Goal: Information Seeking & Learning: Check status

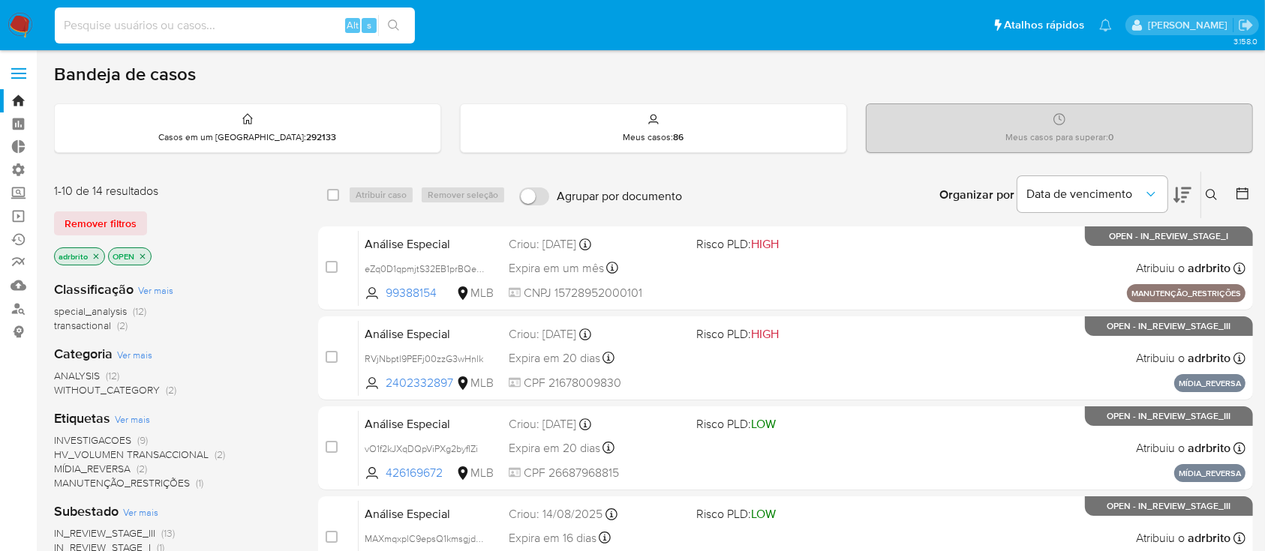
click at [232, 23] on input at bounding box center [235, 26] width 360 height 20
paste input "2351321328"
type input "2351321328"
click at [393, 28] on icon "search-icon" at bounding box center [394, 26] width 12 height 12
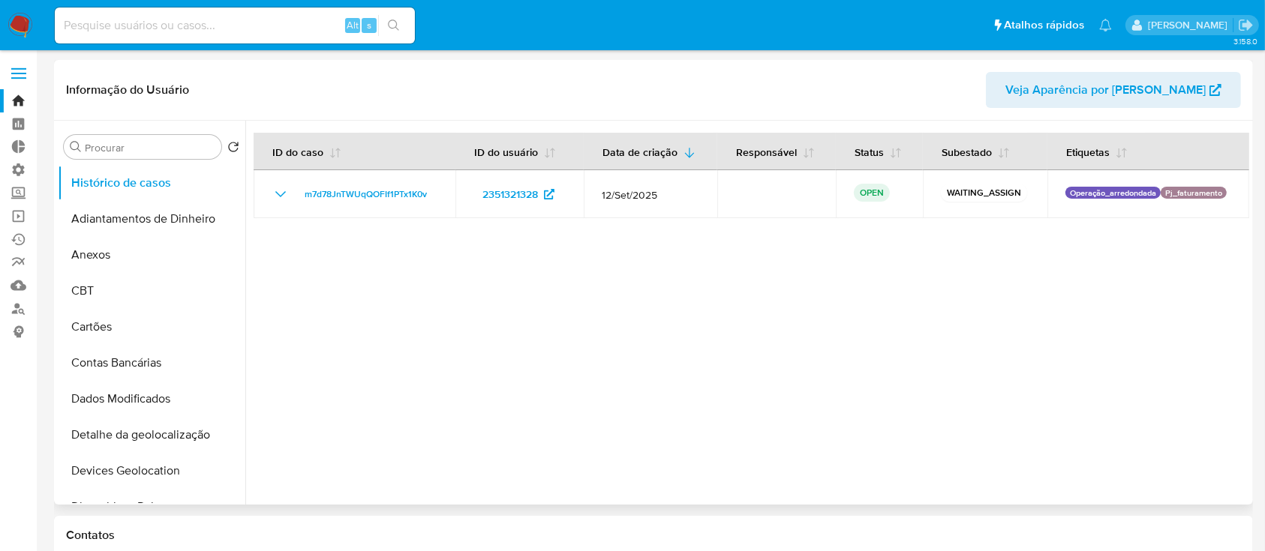
select select "10"
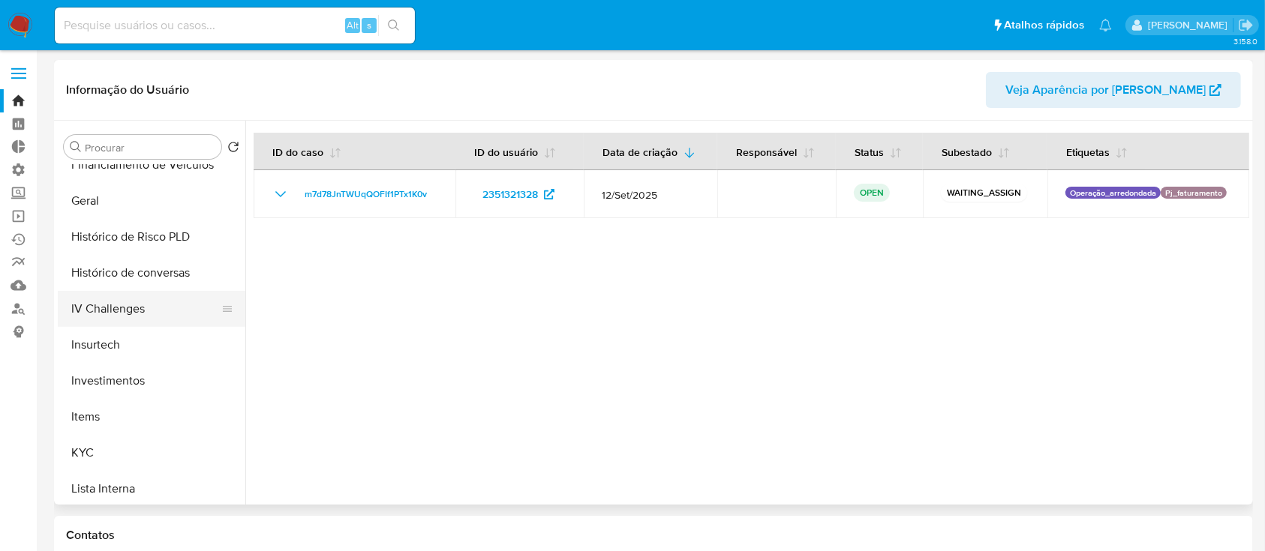
scroll to position [518, 0]
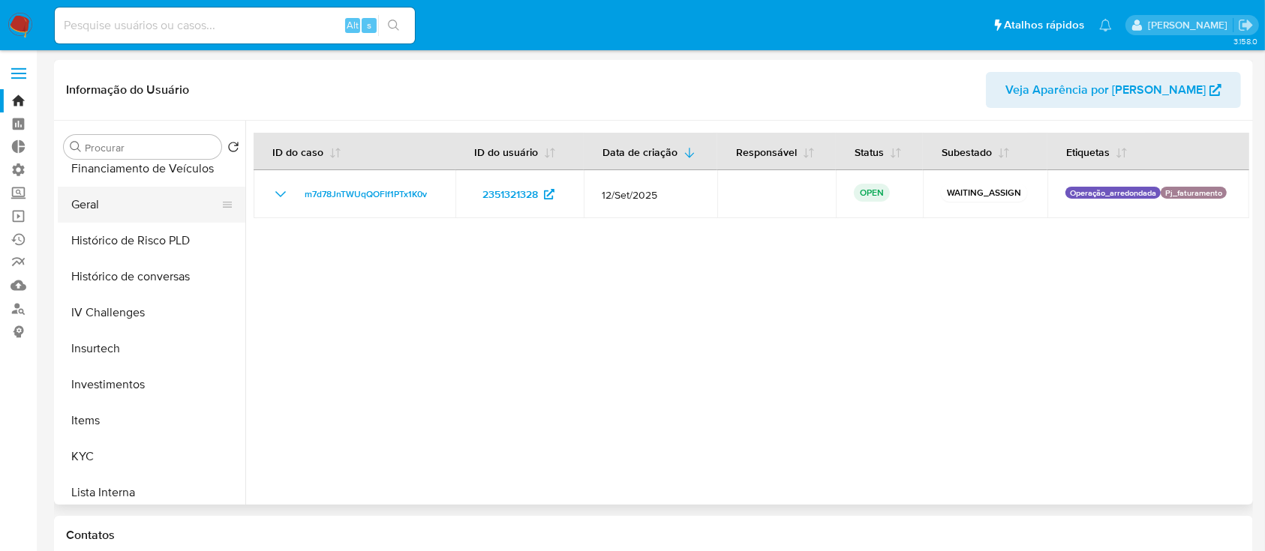
click at [102, 207] on button "Geral" at bounding box center [146, 205] width 176 height 36
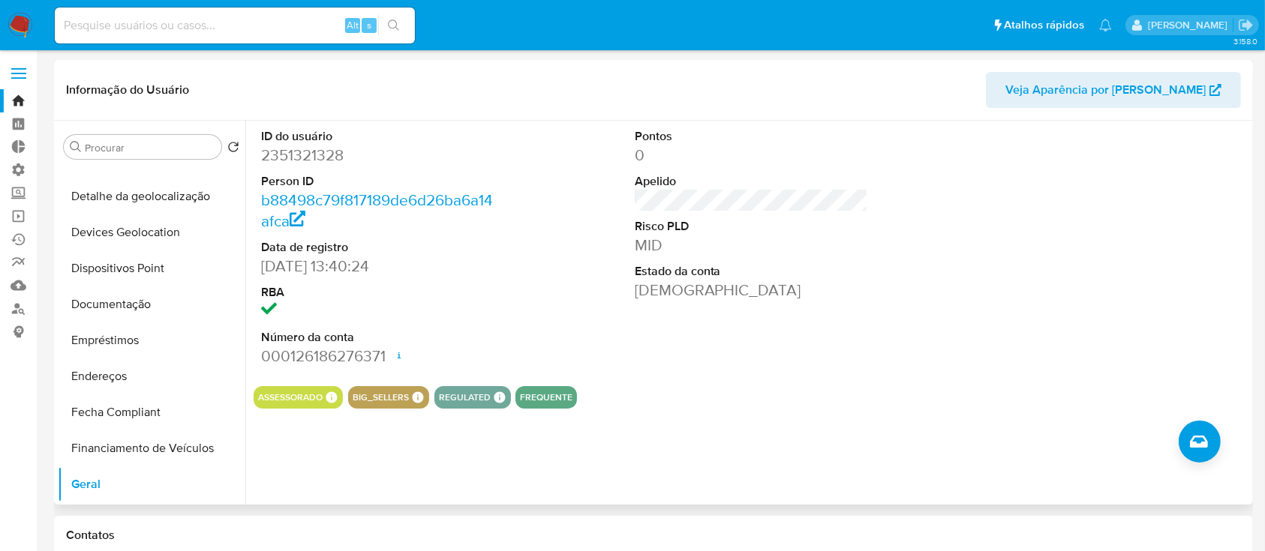
scroll to position [230, 0]
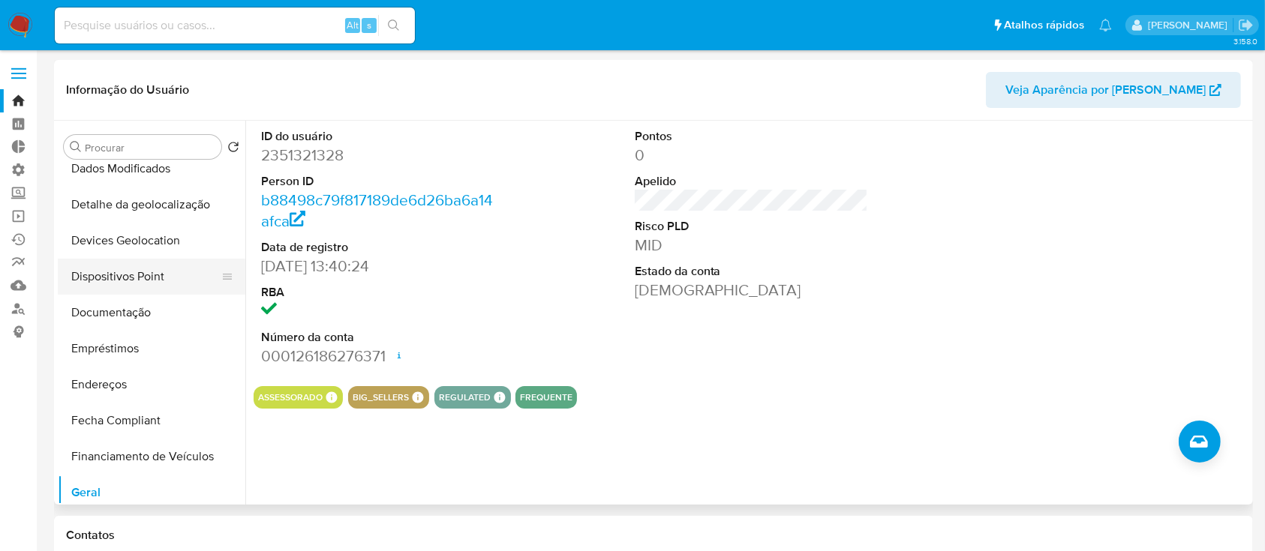
click at [181, 266] on button "Dispositivos Point" at bounding box center [146, 277] width 176 height 36
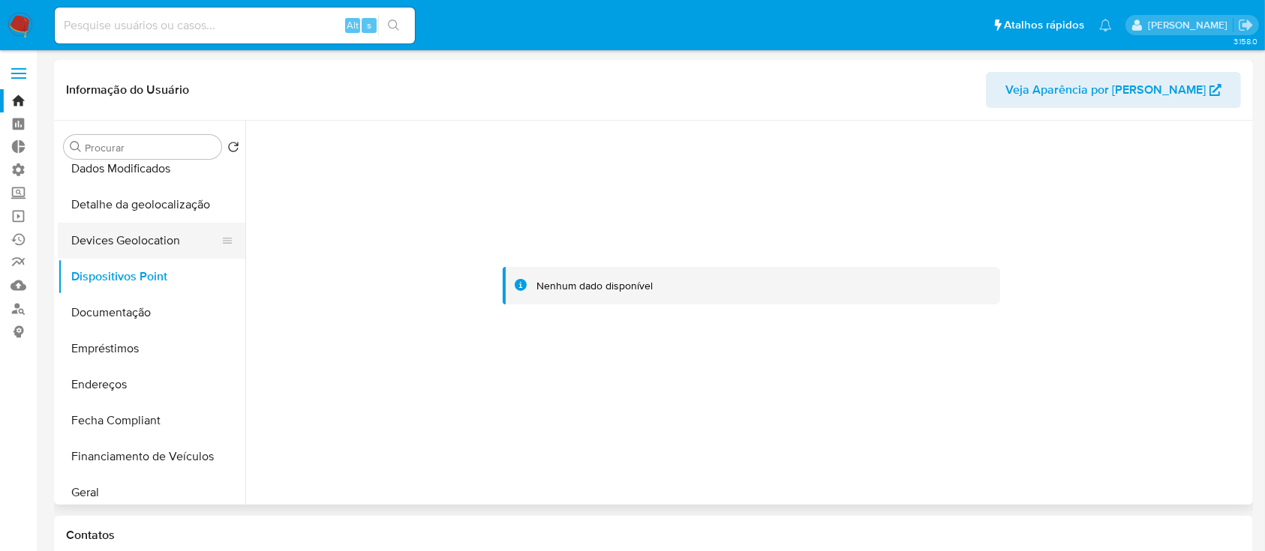
click at [140, 244] on button "Devices Geolocation" at bounding box center [146, 241] width 176 height 36
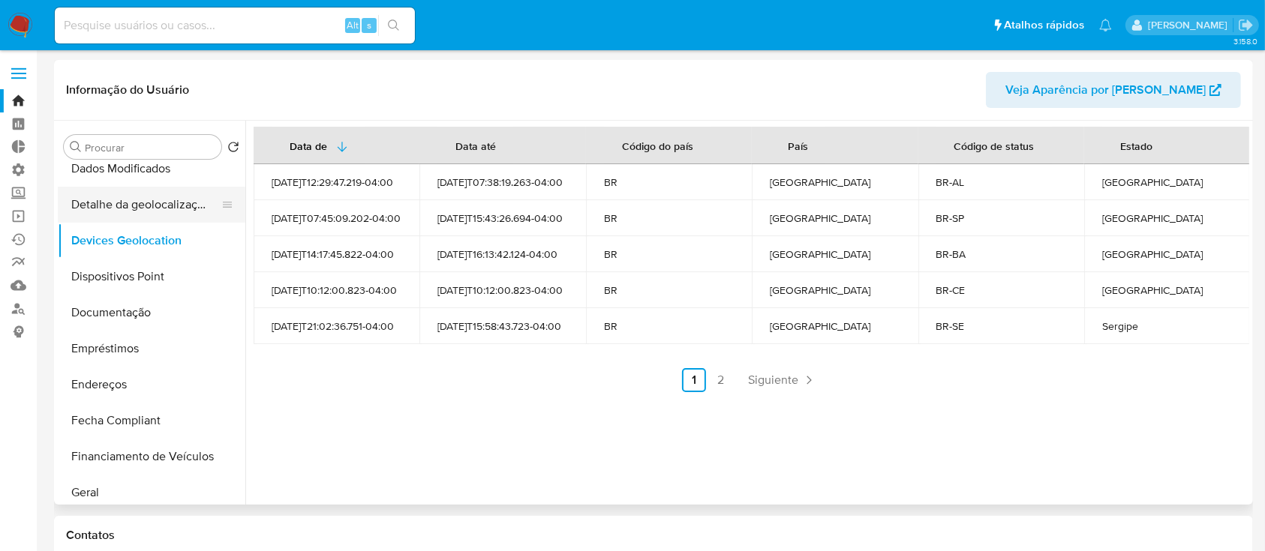
click at [172, 212] on button "Detalhe da geolocalização" at bounding box center [146, 205] width 176 height 36
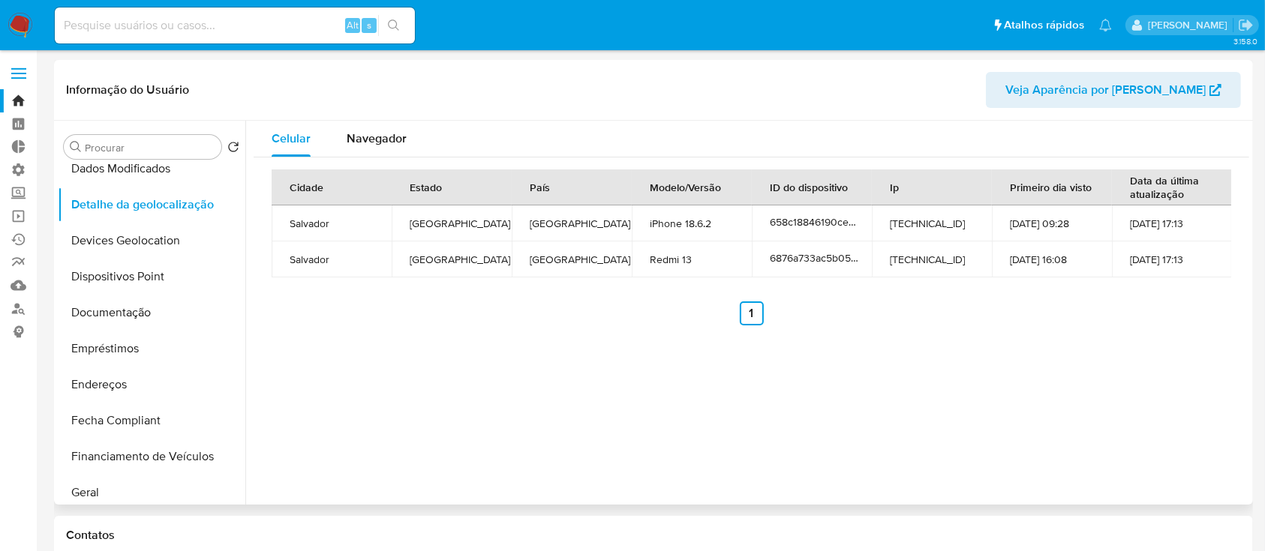
drag, startPoint x: 863, startPoint y: 217, endPoint x: 878, endPoint y: 218, distance: 14.3
click at [876, 218] on tr "Salvador Bahia Brazil iPhone 18.6.2 658c18846190ce5d4fce7fdd 189.96.27.11 27-12…" at bounding box center [752, 224] width 960 height 36
drag, startPoint x: 876, startPoint y: 185, endPoint x: 909, endPoint y: 180, distance: 33.4
click at [909, 180] on tr "Cidade Estado País Modelo/Versão ID do dispositivo Ip Primeiro dia visto Data d…" at bounding box center [752, 188] width 960 height 36
click at [914, 378] on div "Celular Navegador Cidade Estado País Modelo/Versão ID do dispositivo Ip Primeir…" at bounding box center [747, 313] width 1004 height 384
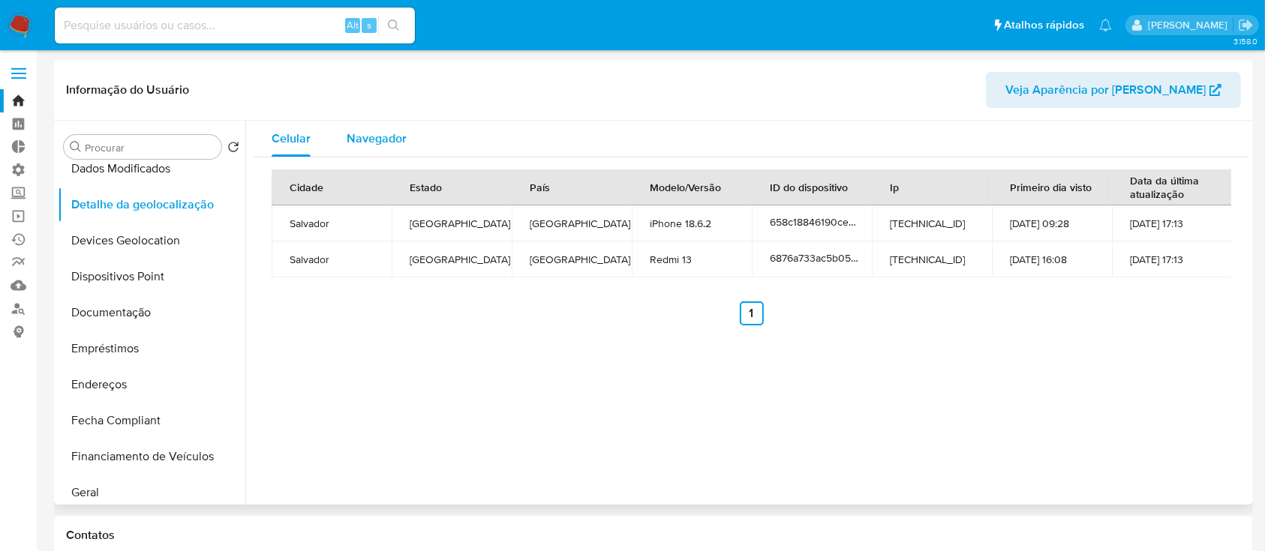
click at [380, 141] on span "Navegador" at bounding box center [377, 138] width 60 height 17
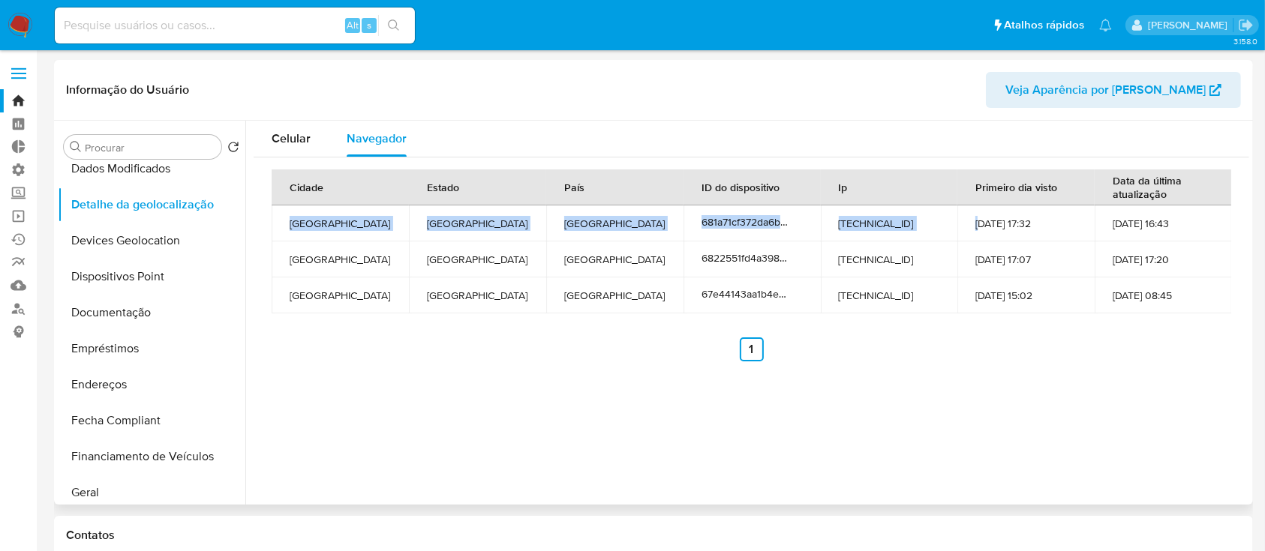
drag, startPoint x: 287, startPoint y: 219, endPoint x: 978, endPoint y: 226, distance: 691.6
click at [978, 226] on tr "São Paulo São Paulo Brazil 681a71cf372da6bc870caede 8.242.18.242 06-05-2025 17:…" at bounding box center [752, 224] width 960 height 36
click at [526, 214] on td "[GEOGRAPHIC_DATA]" at bounding box center [477, 224] width 137 height 36
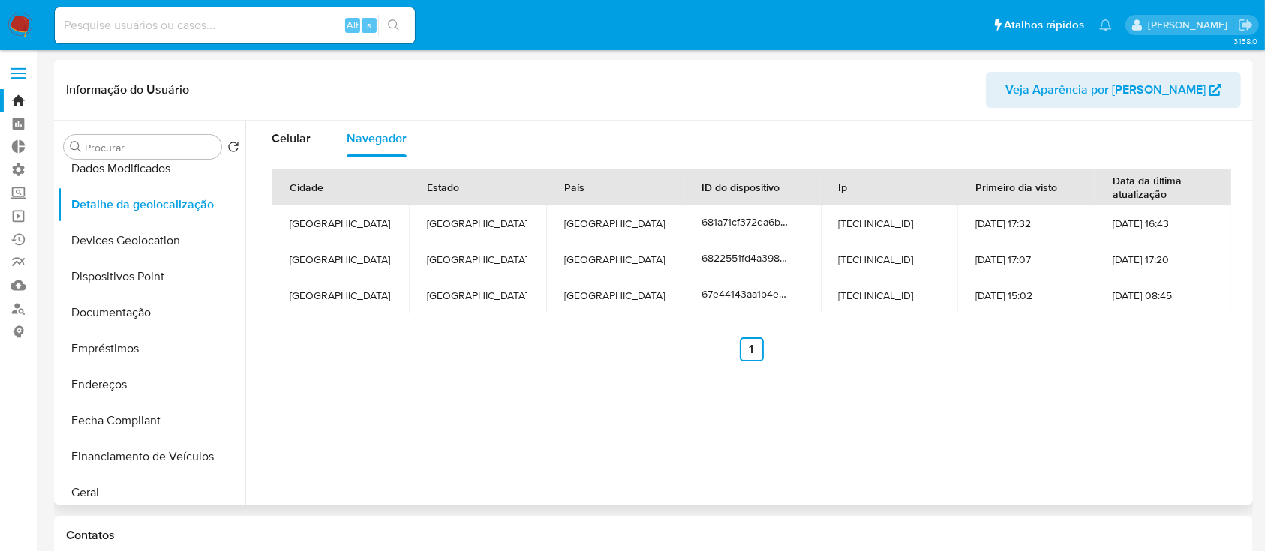
drag, startPoint x: 299, startPoint y: 219, endPoint x: 1198, endPoint y: 227, distance: 899.4
click at [1198, 227] on tr "São Paulo São Paulo Brazil 681a71cf372da6bc870caede 8.242.18.242 06-05-2025 17:…" at bounding box center [752, 224] width 960 height 36
click at [551, 377] on div "Celular Navegador Cidade Estado País ID do dispositivo Ip Primeiro dia visto Da…" at bounding box center [747, 313] width 1004 height 384
drag, startPoint x: 247, startPoint y: 256, endPoint x: 247, endPoint y: 286, distance: 30.0
click at [247, 286] on div "Celular Navegador Cidade Estado País ID do dispositivo Ip Primeiro dia visto Da…" at bounding box center [747, 313] width 1004 height 384
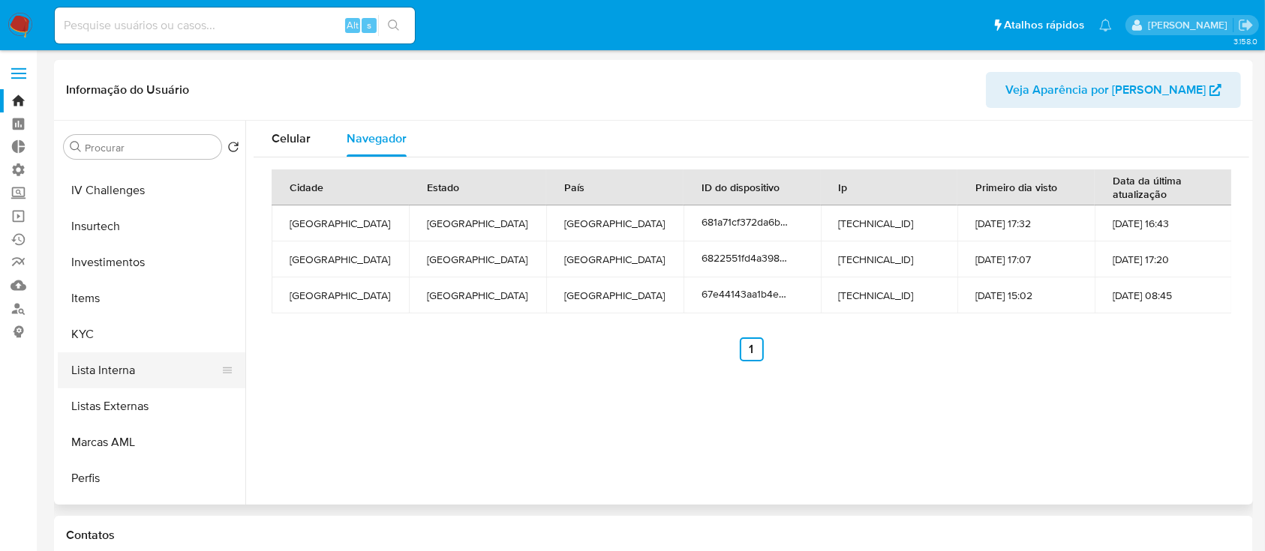
scroll to position [621, 0]
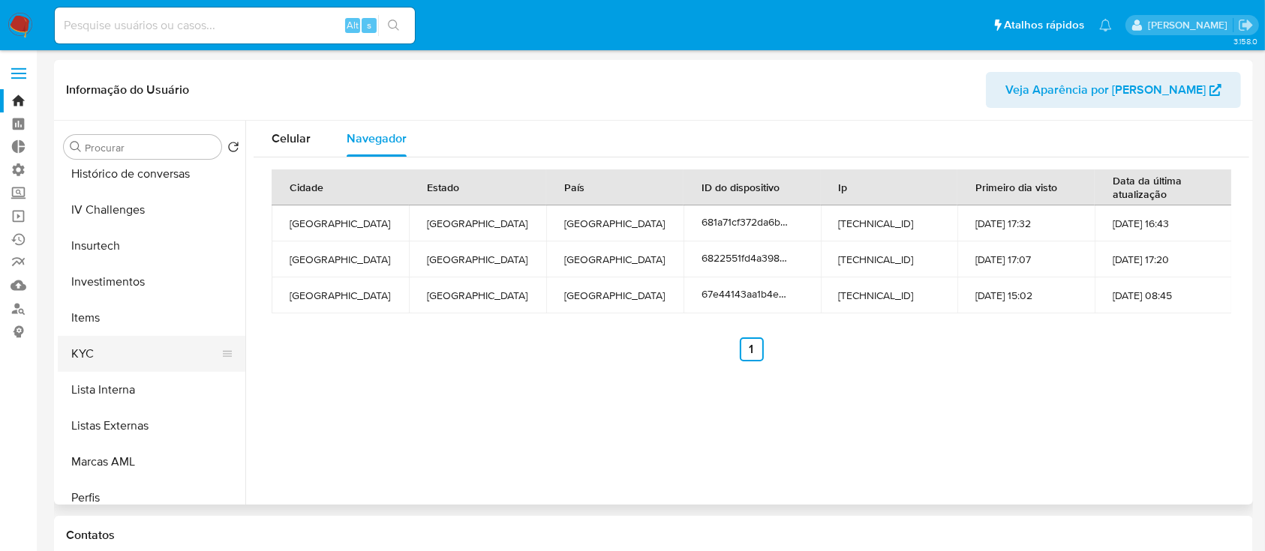
click at [114, 354] on button "KYC" at bounding box center [146, 354] width 176 height 36
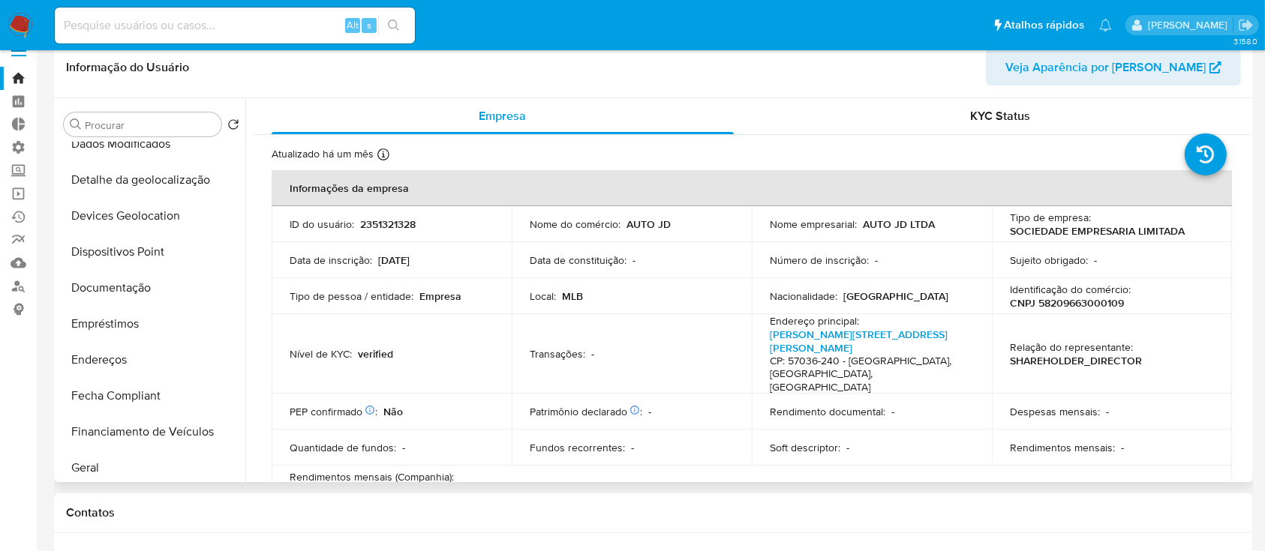
scroll to position [222, 0]
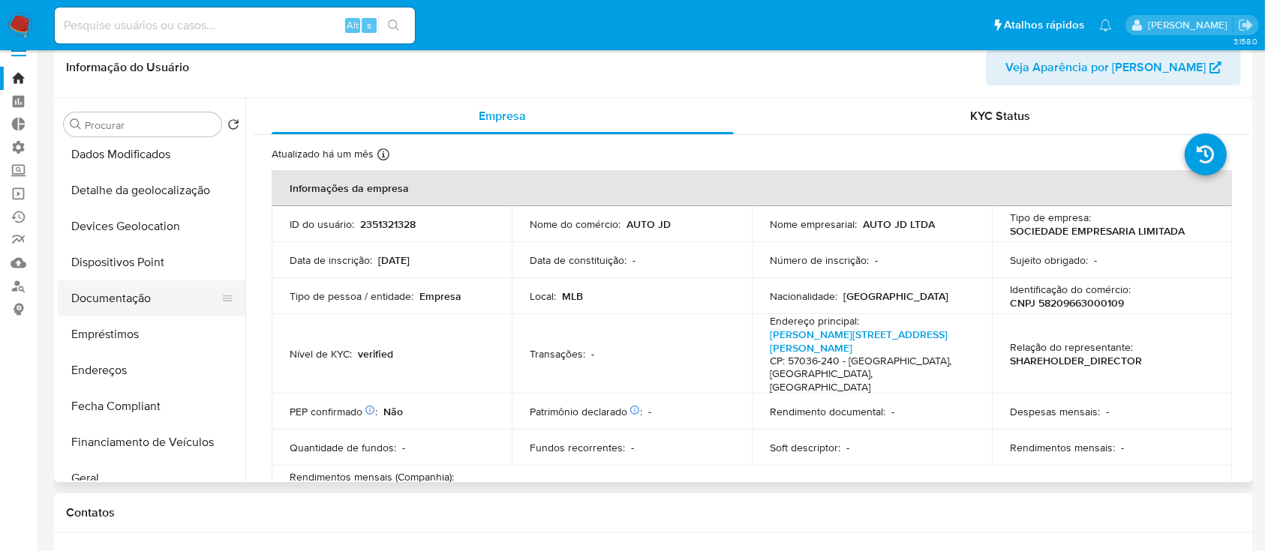
click at [142, 302] on button "Documentação" at bounding box center [146, 299] width 176 height 36
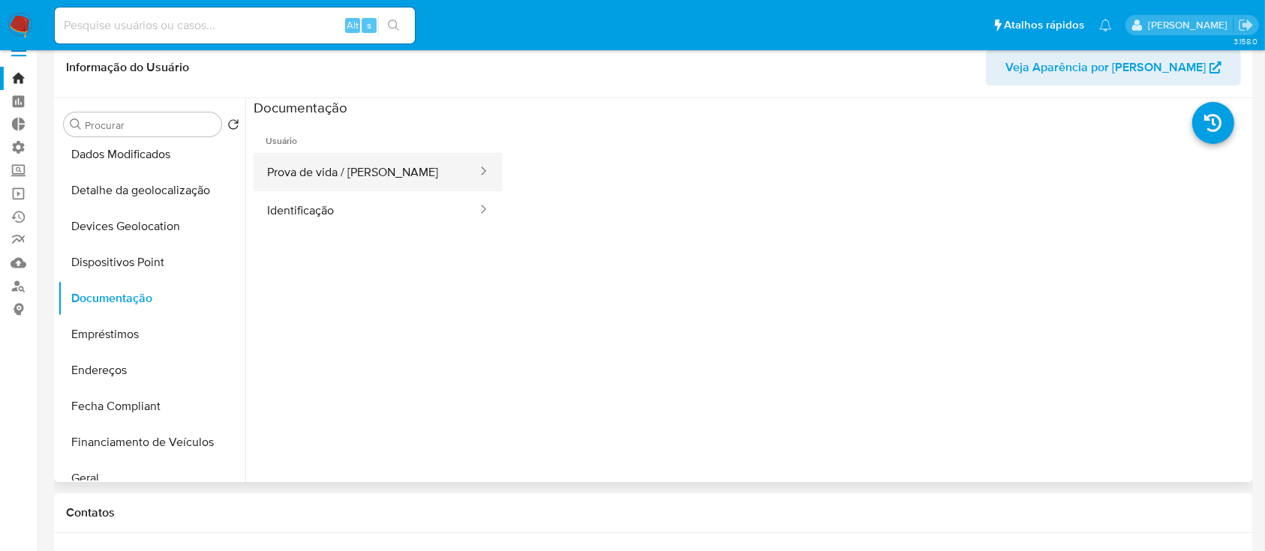
click at [329, 175] on button "Prova de vida / Selfie" at bounding box center [366, 172] width 225 height 38
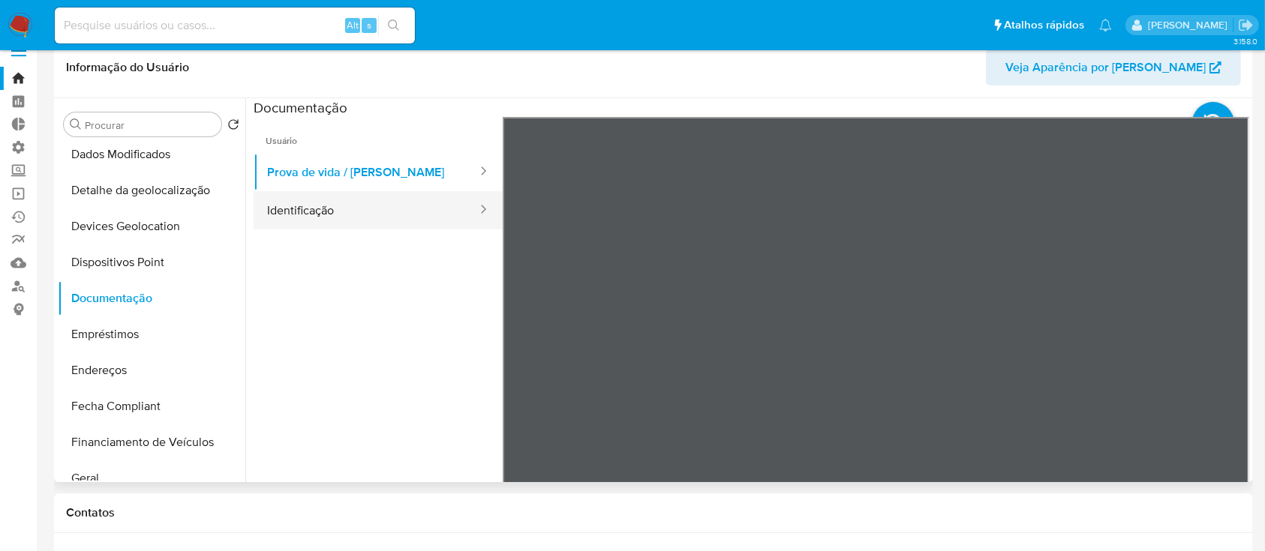
click at [312, 219] on button "Identificação" at bounding box center [366, 210] width 225 height 38
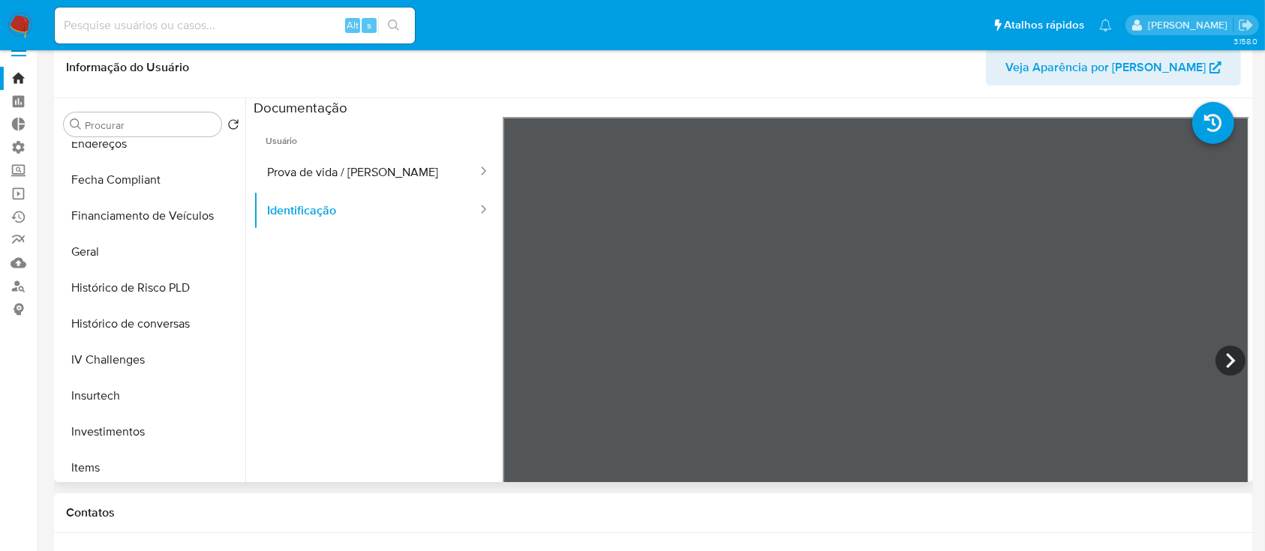
scroll to position [465, 0]
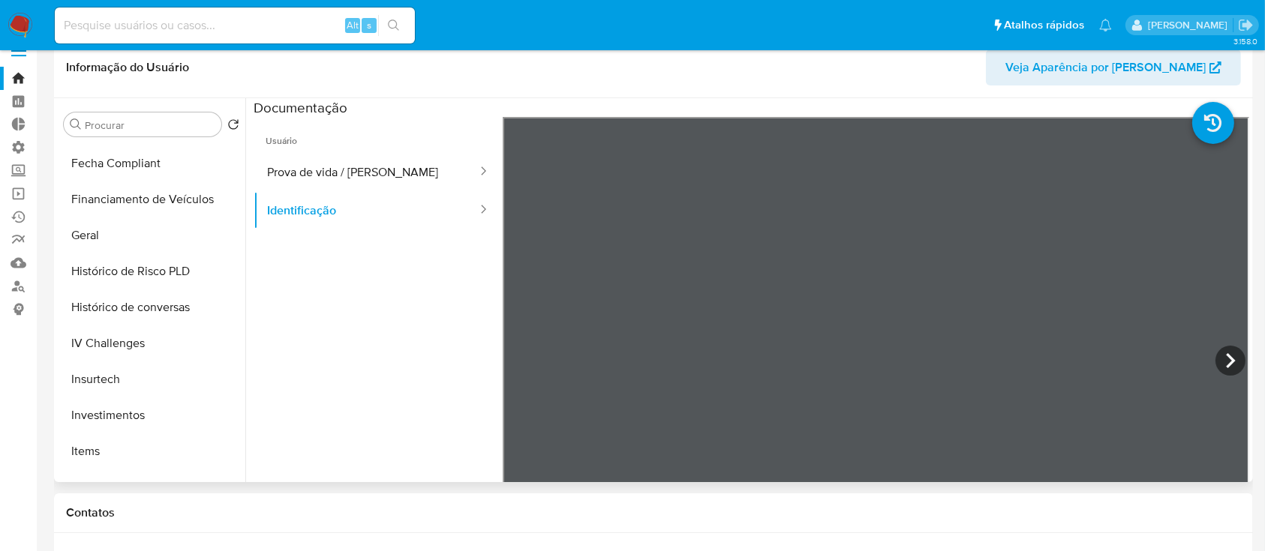
drag, startPoint x: 239, startPoint y: 326, endPoint x: 242, endPoint y: 351, distance: 25.7
click at [242, 351] on div "Procurar Retornar ao pedido padrão Histórico de casos Adiantamentos de Dinheiro…" at bounding box center [653, 290] width 1191 height 384
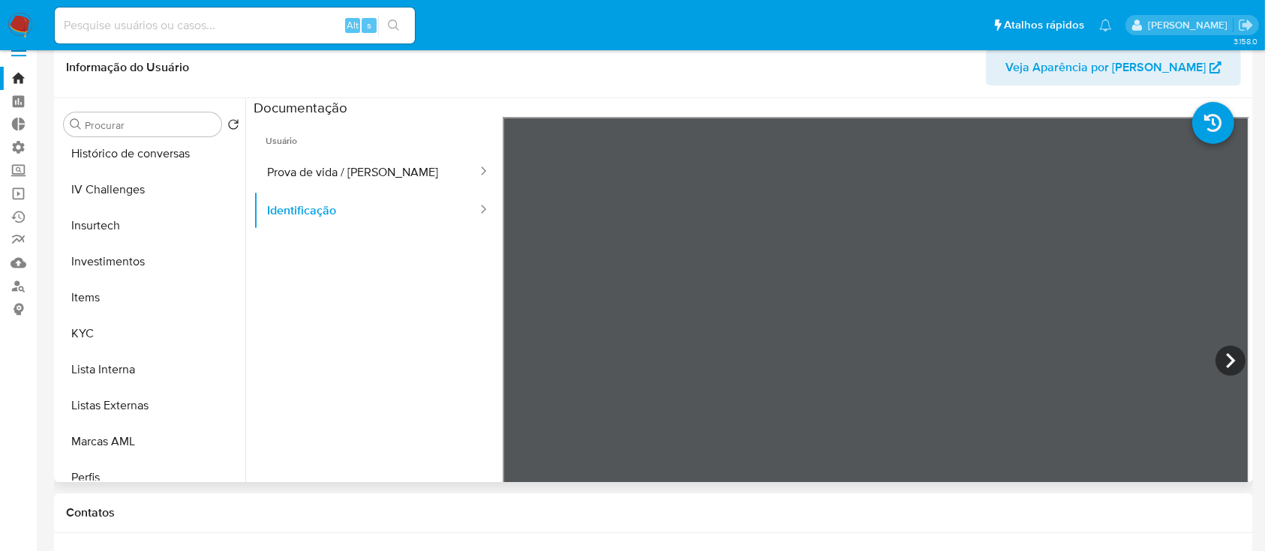
scroll to position [630, 0]
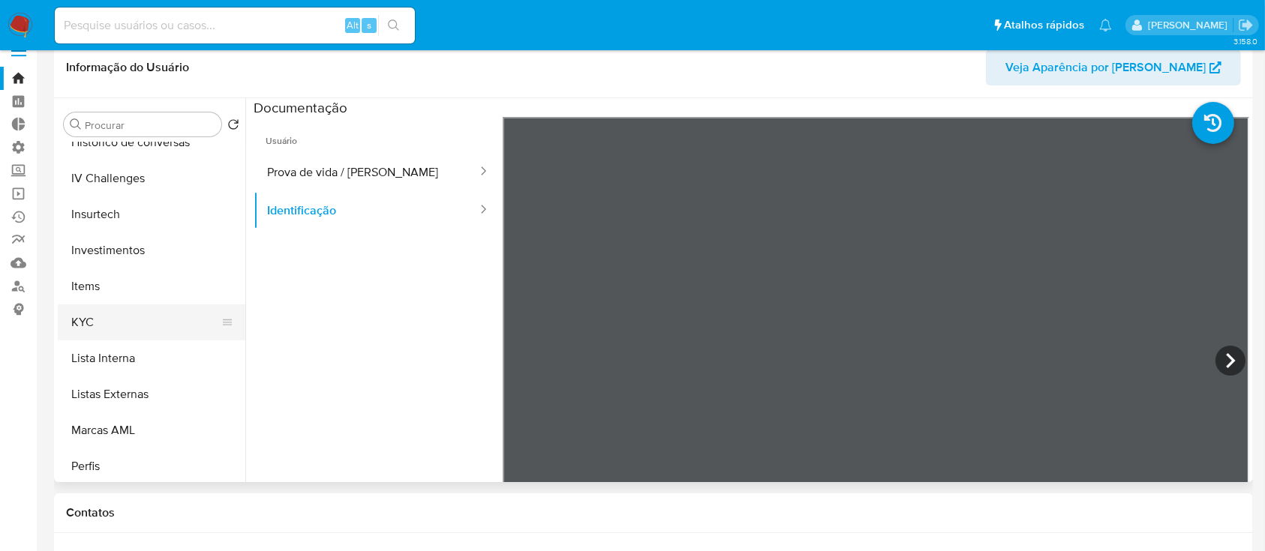
click at [110, 315] on button "KYC" at bounding box center [146, 323] width 176 height 36
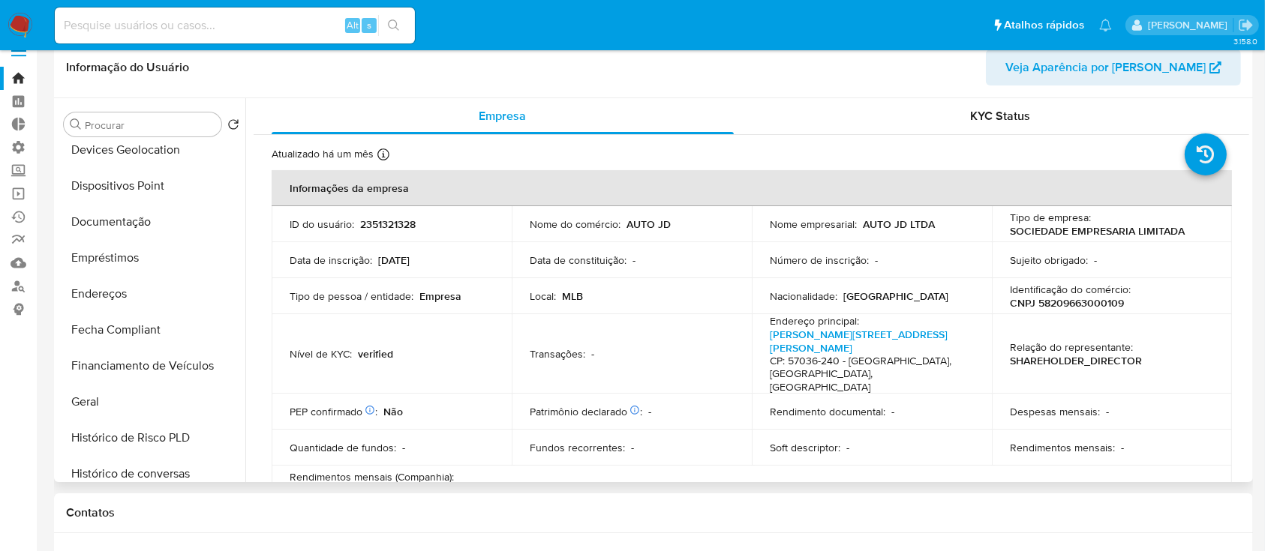
scroll to position [296, 0]
click at [121, 296] on button "Endereços" at bounding box center [146, 297] width 176 height 36
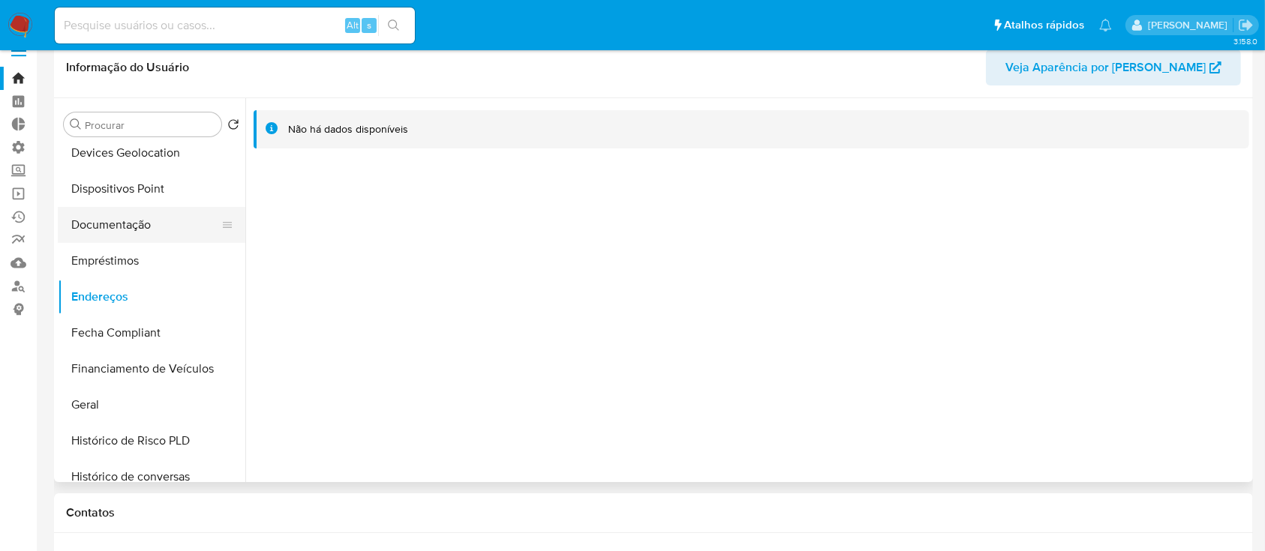
click at [145, 227] on button "Documentação" at bounding box center [146, 225] width 176 height 36
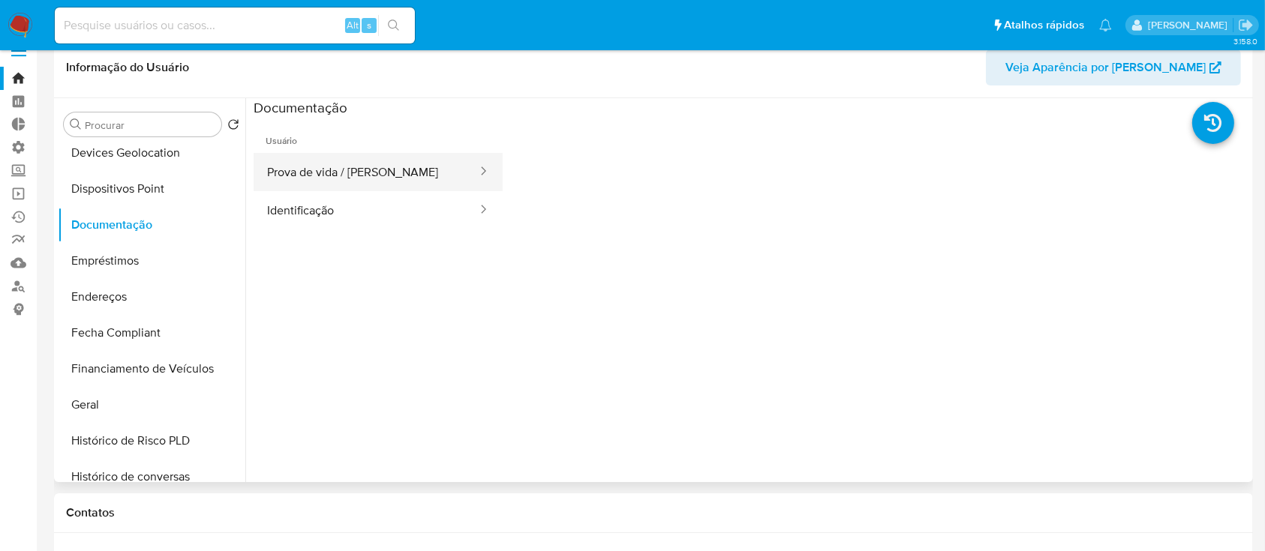
click at [389, 171] on button "Prova de vida / [PERSON_NAME]" at bounding box center [366, 172] width 225 height 38
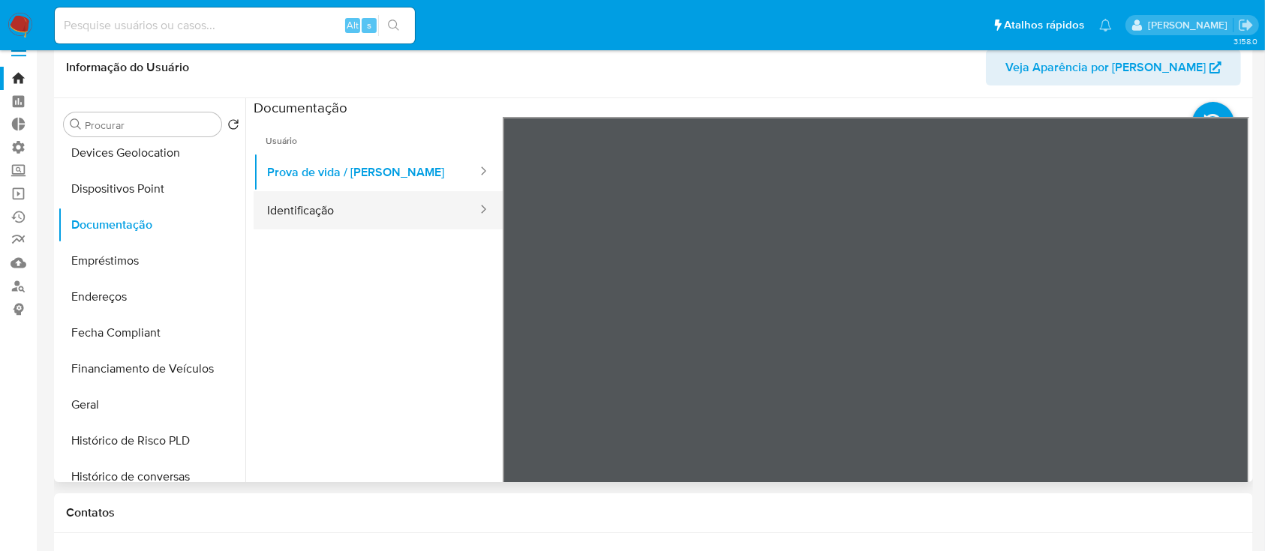
click at [384, 225] on button "Identificação" at bounding box center [366, 210] width 225 height 38
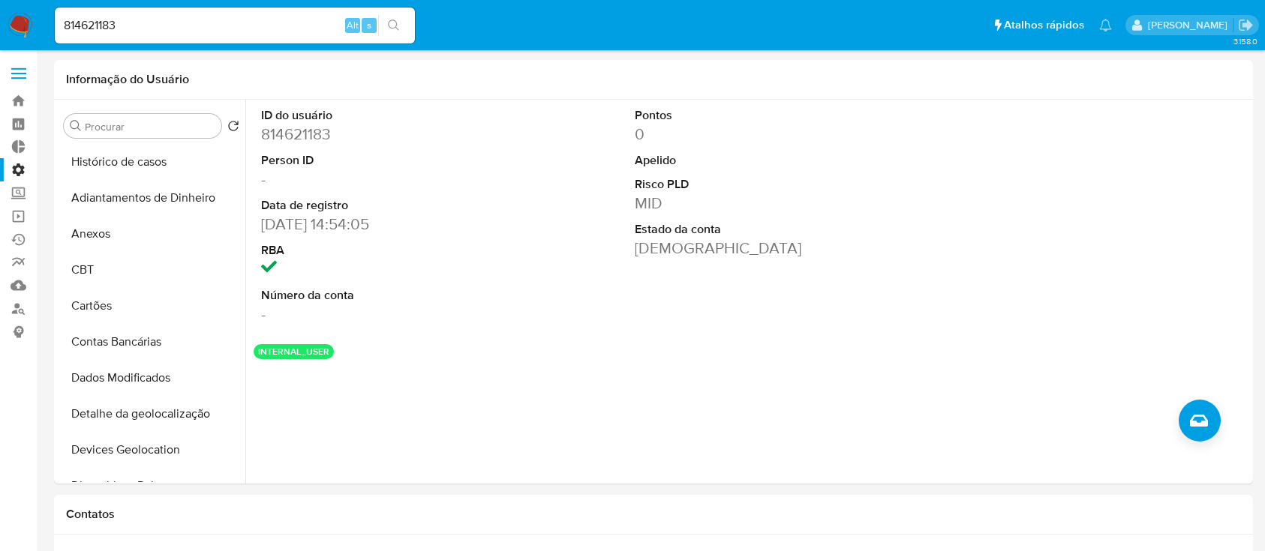
select select "10"
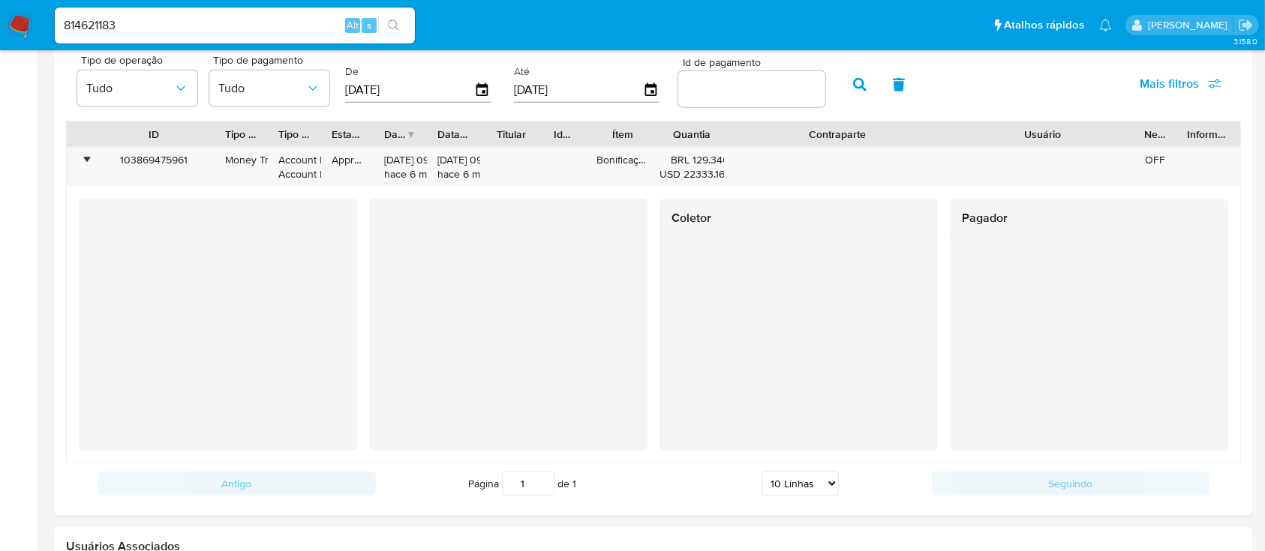
scroll to position [512, 0]
drag, startPoint x: 139, startPoint y: 23, endPoint x: 30, endPoint y: 12, distance: 109.3
click at [34, 12] on nav "Pausado Ver notificaciones 814621183 Alt s Atalhos rápidos Presiona las siguien…" at bounding box center [632, 25] width 1265 height 50
paste input "2473020121"
type input "2473020121"
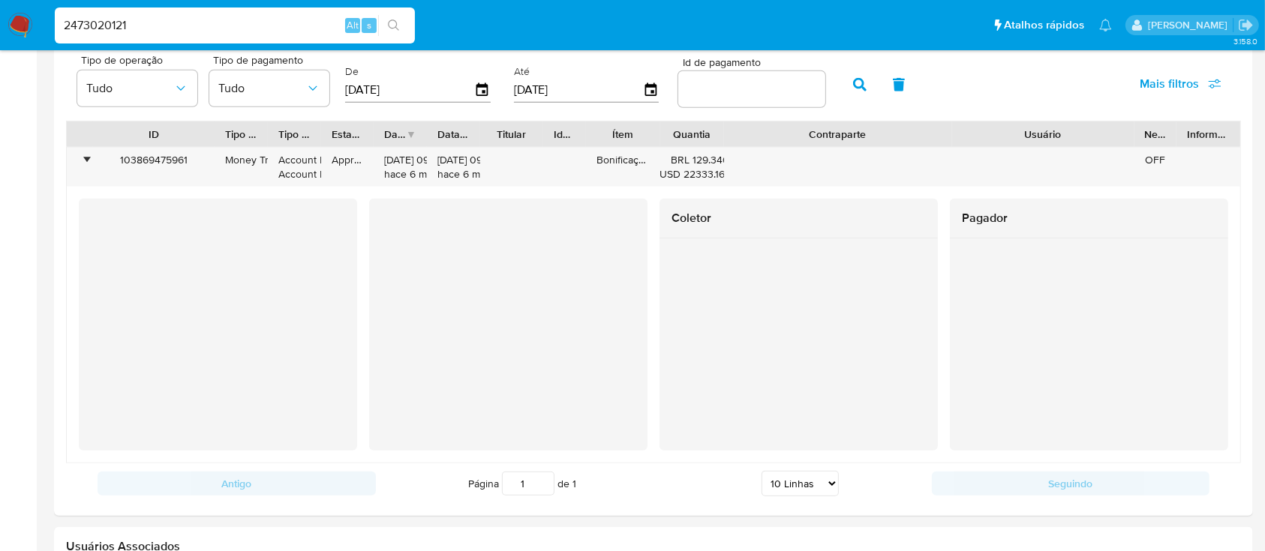
click at [389, 30] on icon "search-icon" at bounding box center [394, 26] width 12 height 12
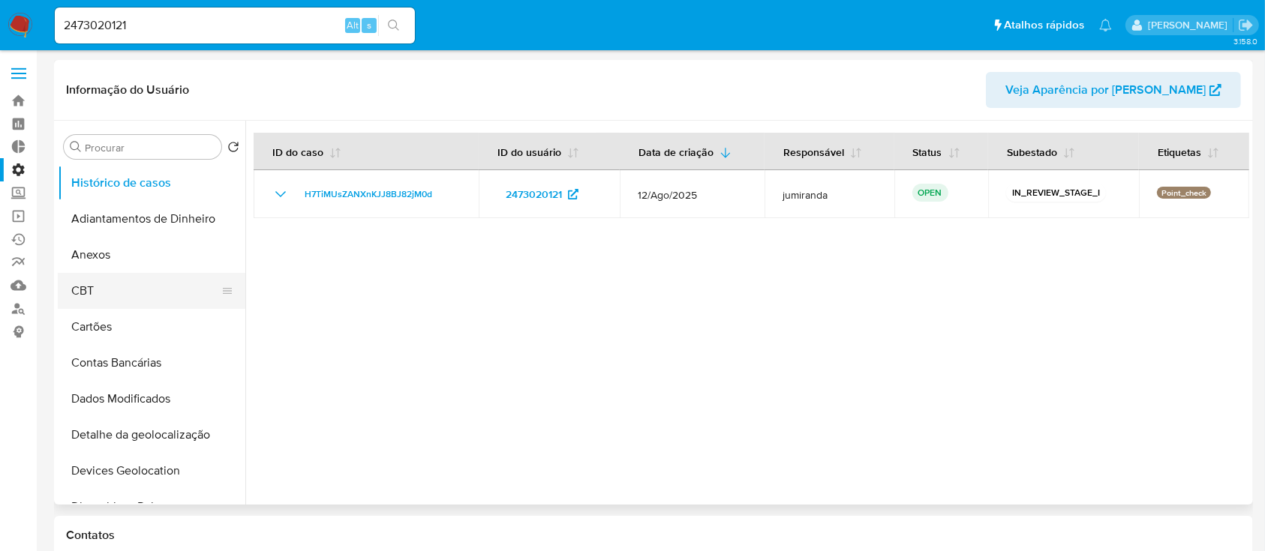
select select "10"
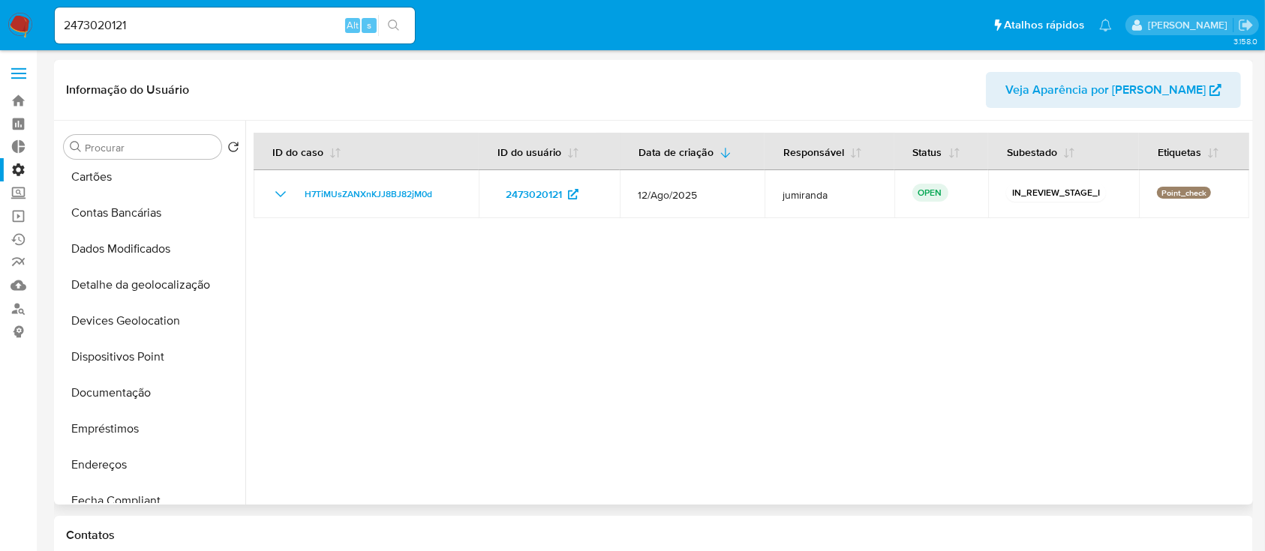
scroll to position [156, 0]
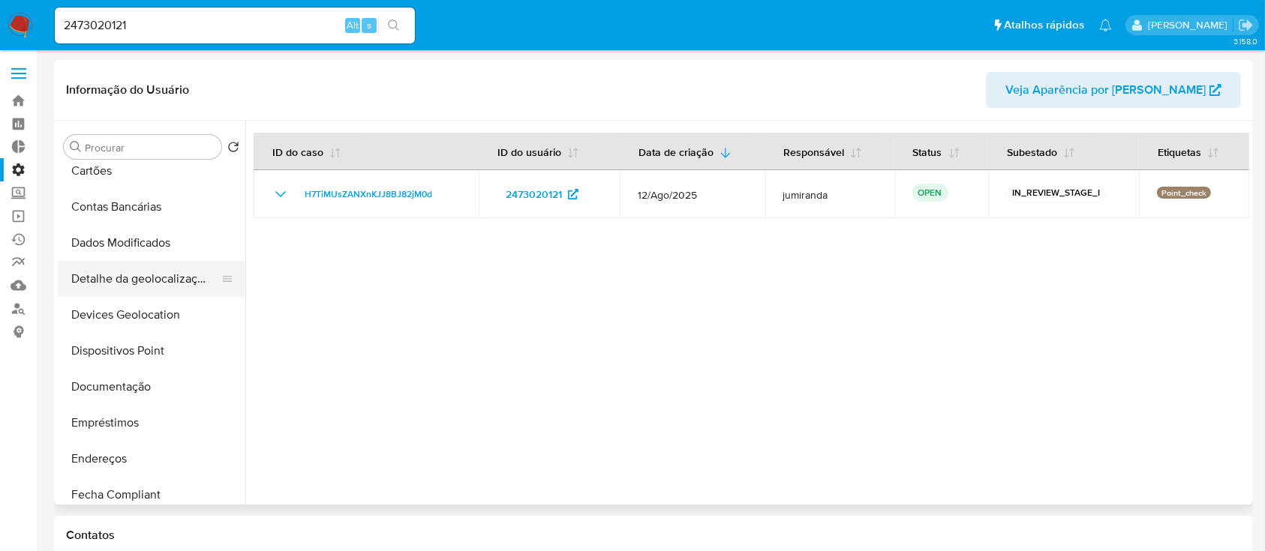
click at [113, 281] on button "Detalhe da geolocalização" at bounding box center [146, 279] width 176 height 36
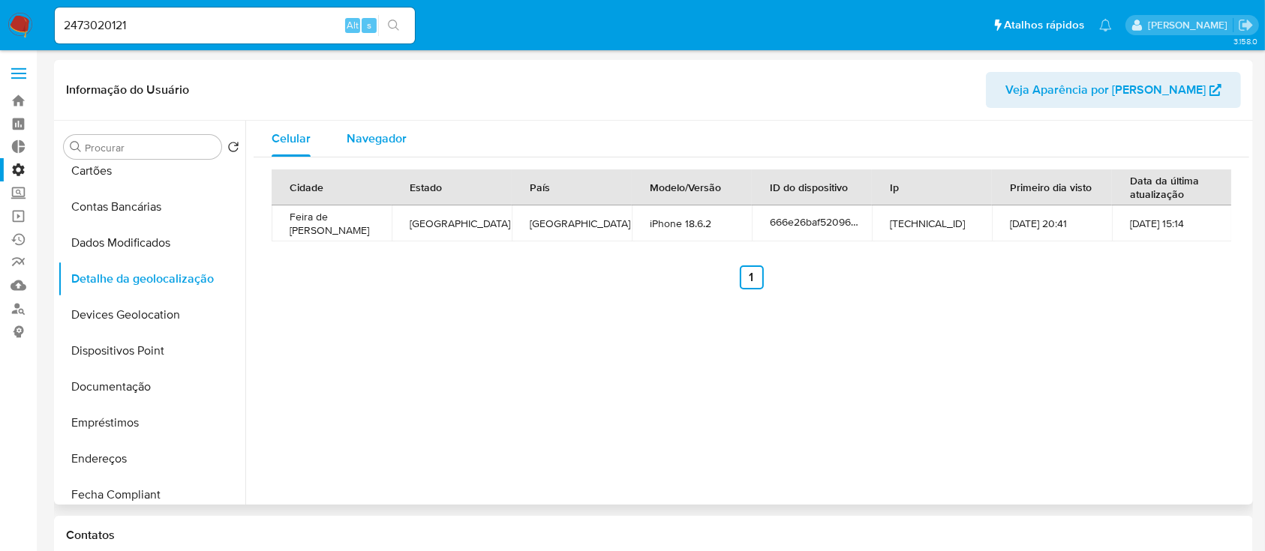
click at [360, 137] on span "Navegador" at bounding box center [377, 138] width 60 height 17
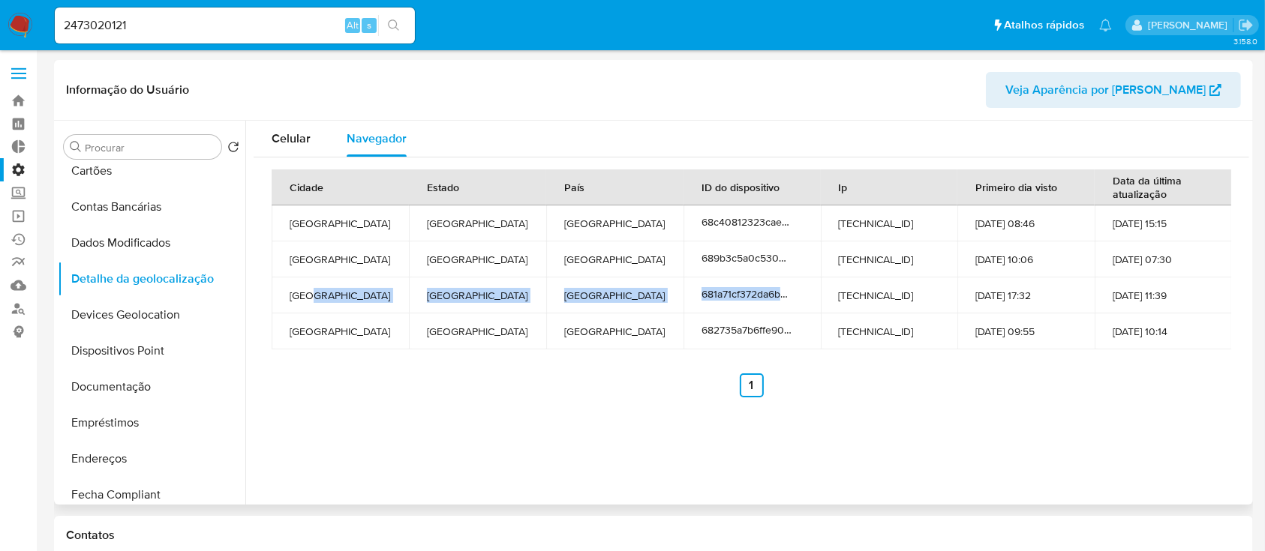
drag, startPoint x: 312, startPoint y: 293, endPoint x: 812, endPoint y: 298, distance: 499.6
click at [812, 298] on tr "São Paulo São Paulo Brazil 681a71cf372da6bc870caede 8.242.18.242 06-05-2025 17:…" at bounding box center [752, 296] width 960 height 36
drag, startPoint x: 845, startPoint y: 337, endPoint x: 911, endPoint y: 337, distance: 65.3
click at [911, 337] on td "177.154.133.162" at bounding box center [889, 332] width 137 height 36
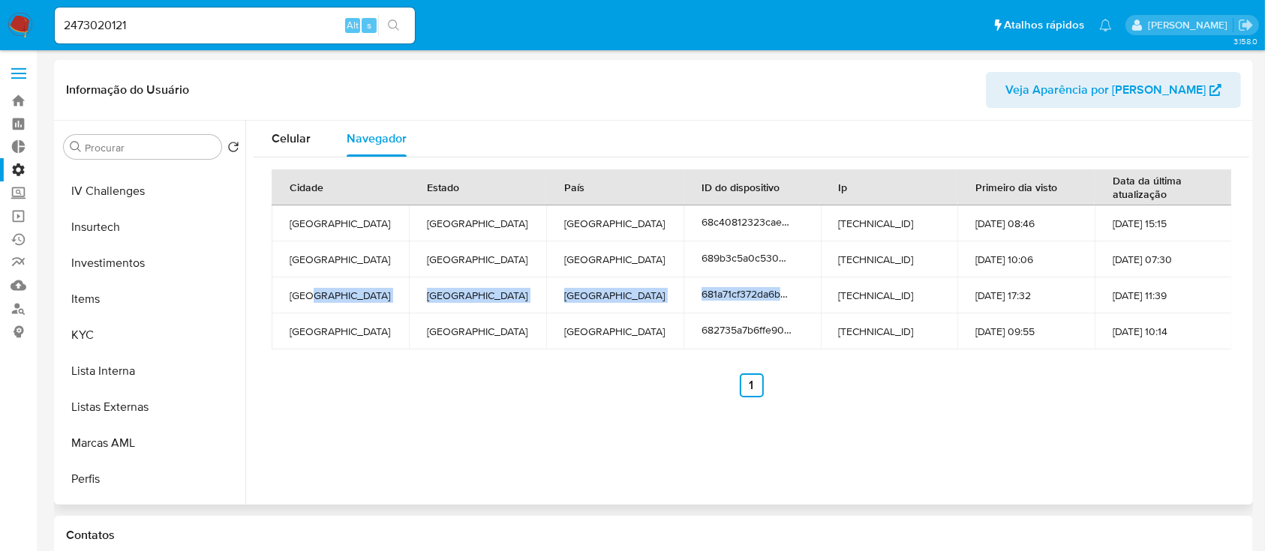
scroll to position [644, 0]
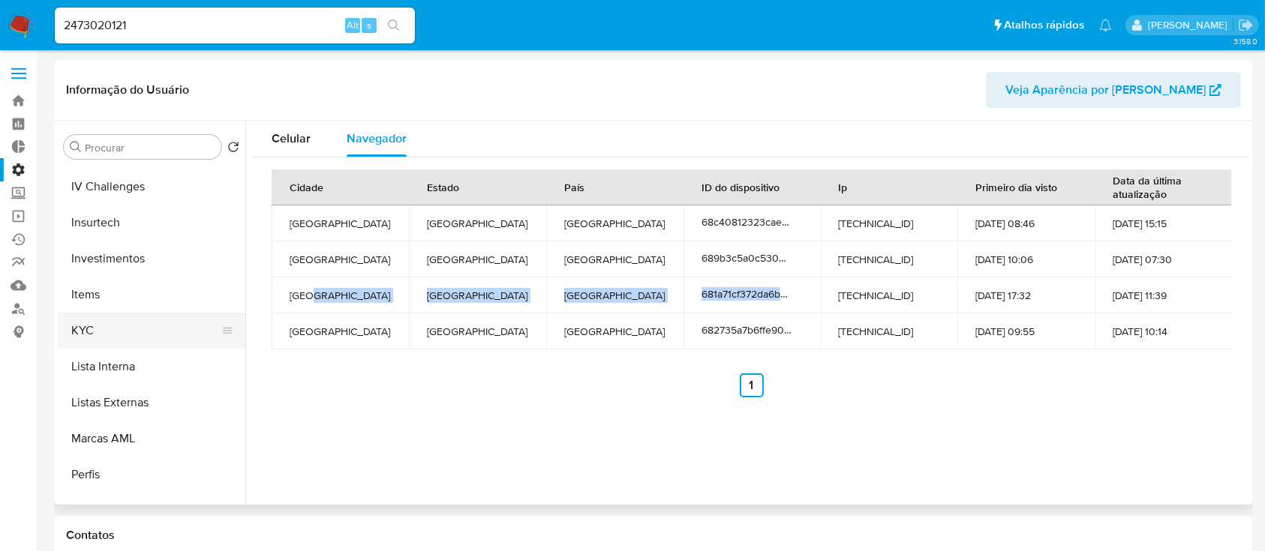
click at [98, 338] on button "KYC" at bounding box center [146, 331] width 176 height 36
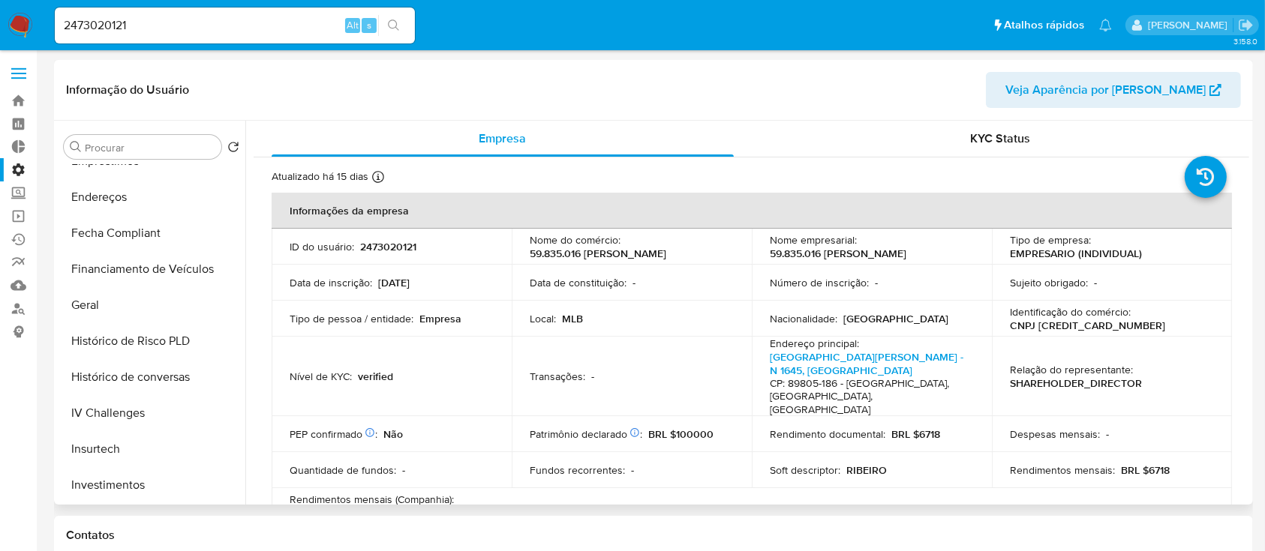
scroll to position [424, 0]
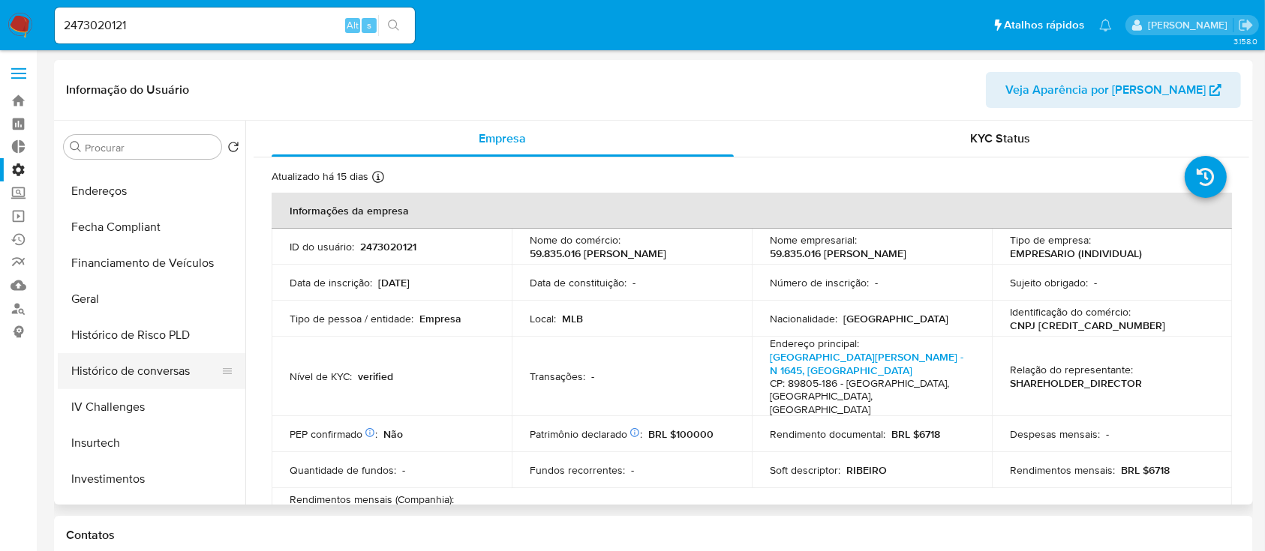
click at [180, 360] on button "Histórico de conversas" at bounding box center [146, 371] width 176 height 36
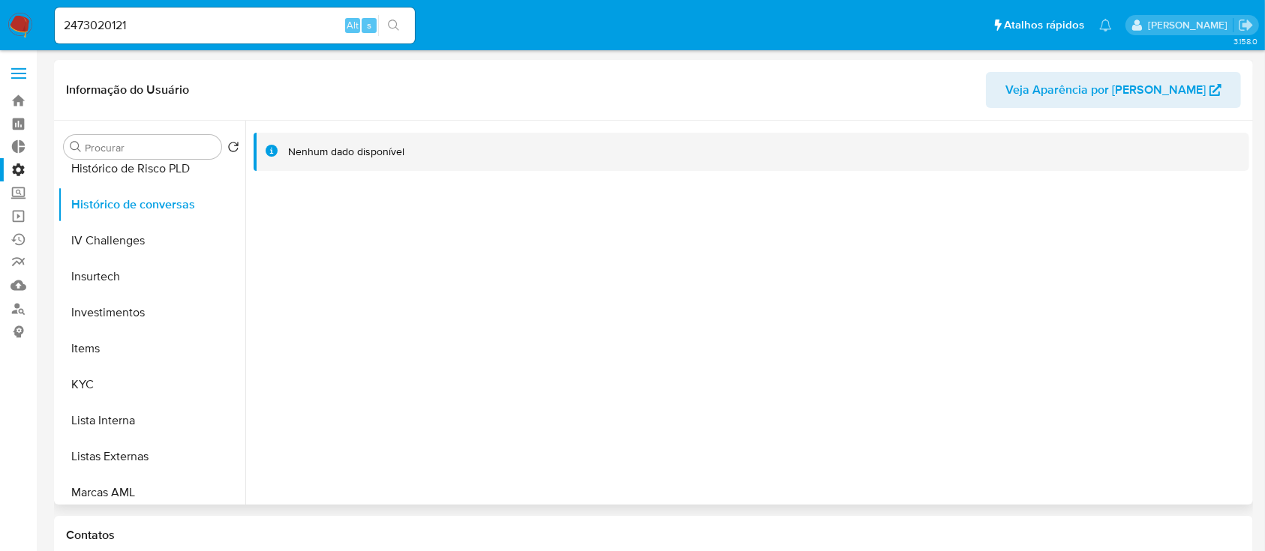
scroll to position [609, 0]
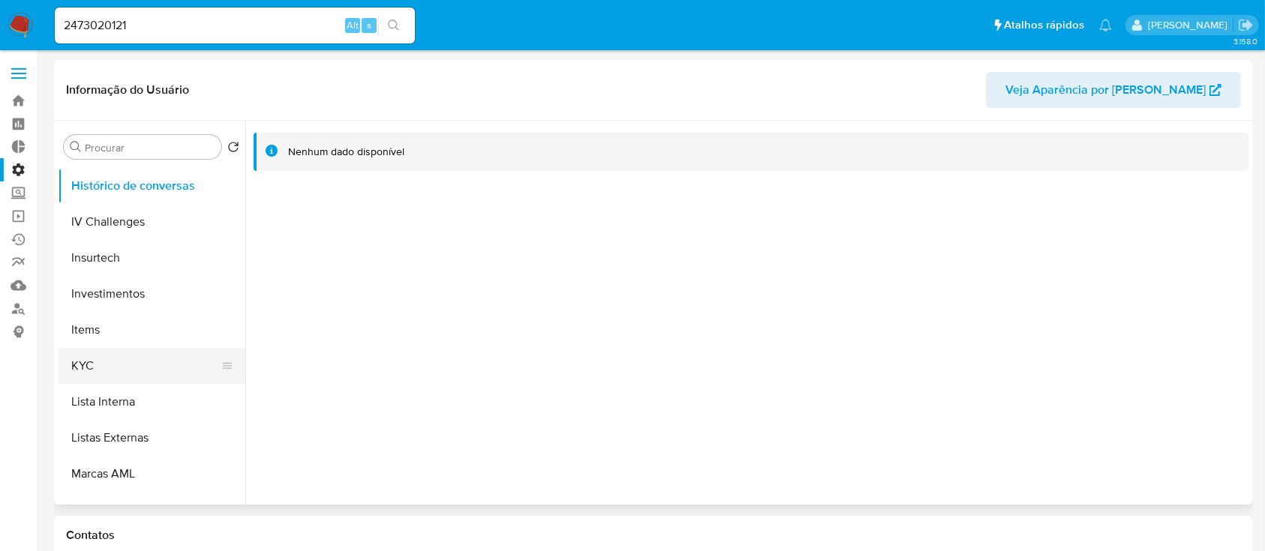
click at [120, 362] on button "KYC" at bounding box center [146, 366] width 176 height 36
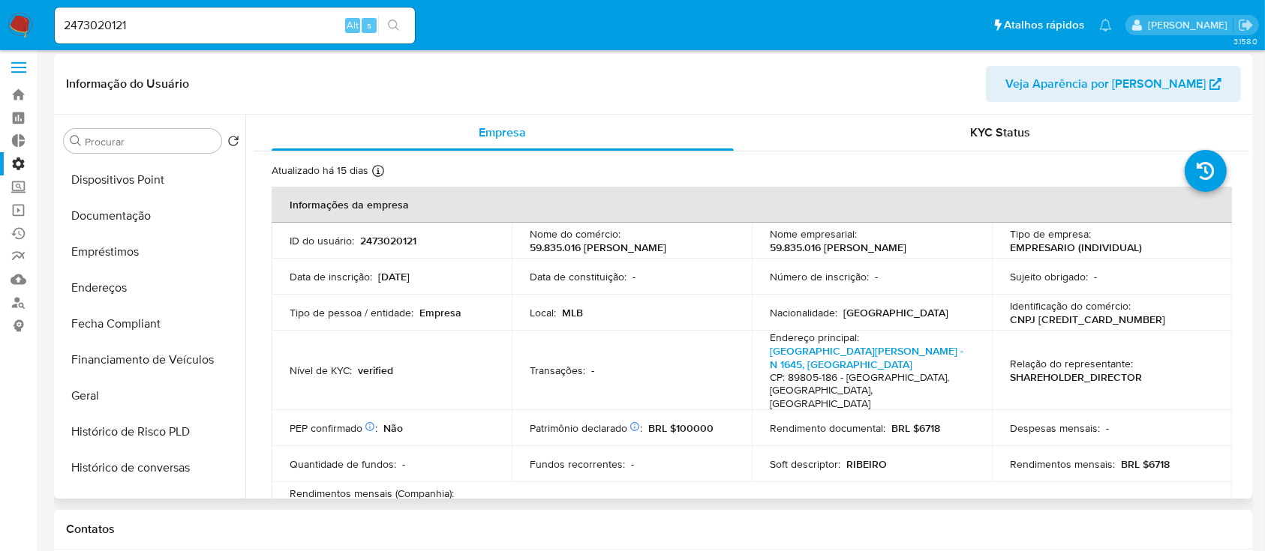
scroll to position [308, 0]
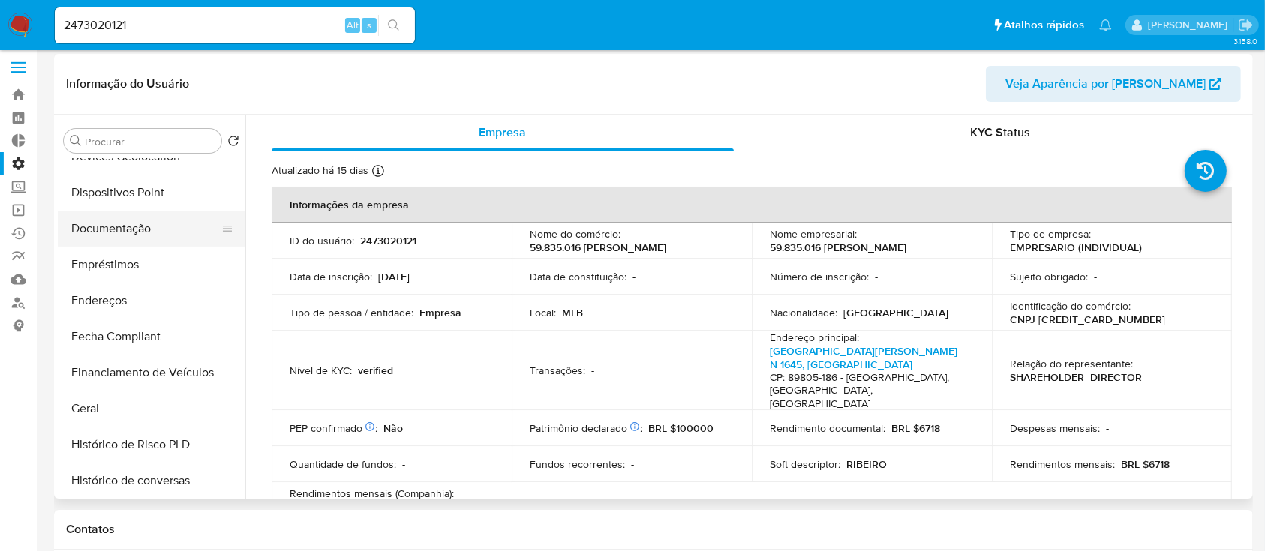
click at [150, 228] on button "Documentação" at bounding box center [146, 229] width 176 height 36
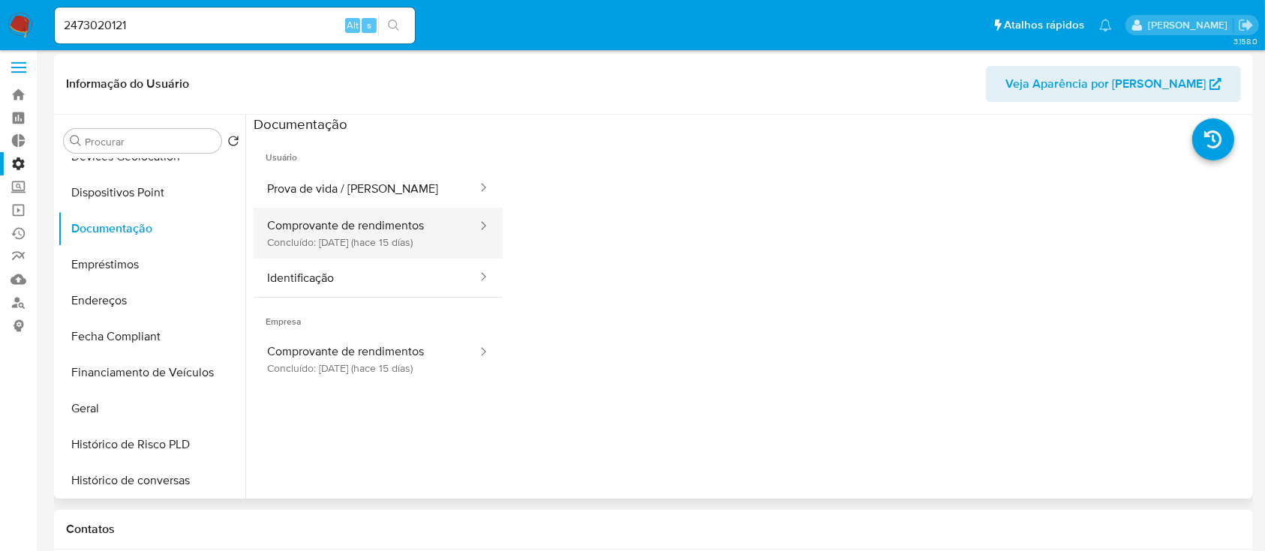
click at [426, 228] on button "Comprovante de rendimentos Concluído: 28/08/2025 (hace 15 días)" at bounding box center [366, 233] width 225 height 51
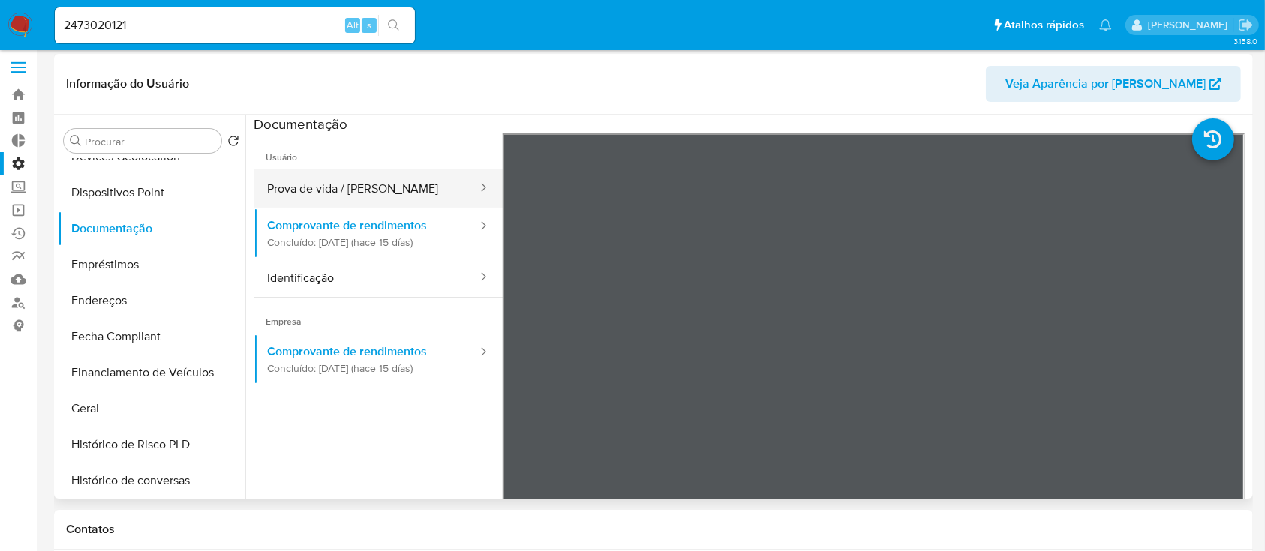
click at [405, 187] on button "Prova de vida / [PERSON_NAME]" at bounding box center [366, 189] width 225 height 38
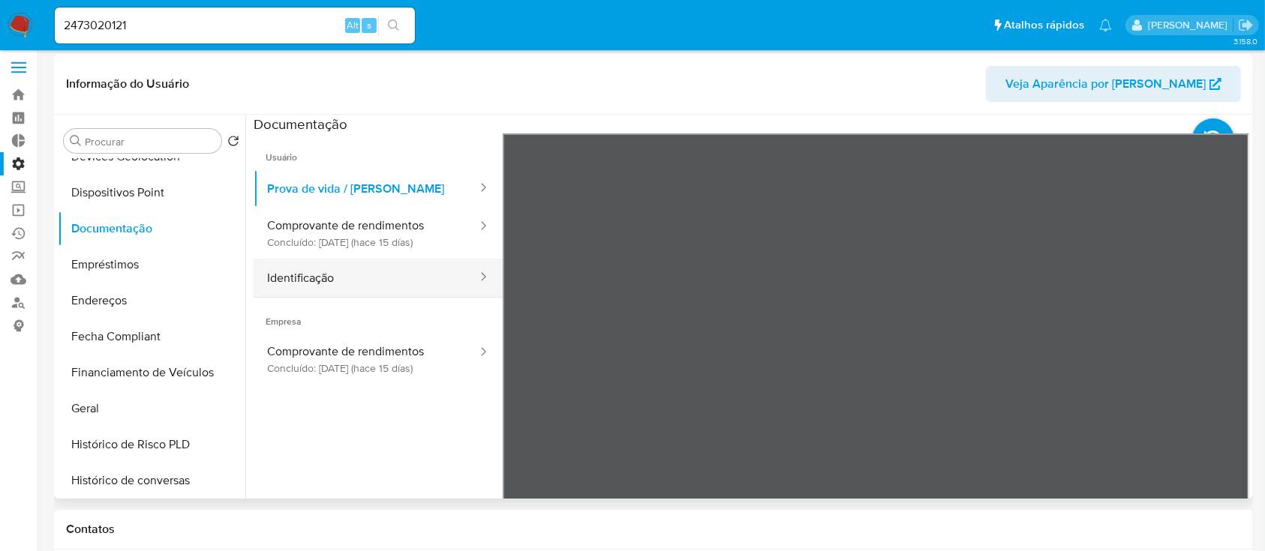
click at [476, 277] on icon at bounding box center [483, 276] width 15 height 15
click at [402, 281] on button "Identificação" at bounding box center [366, 278] width 225 height 38
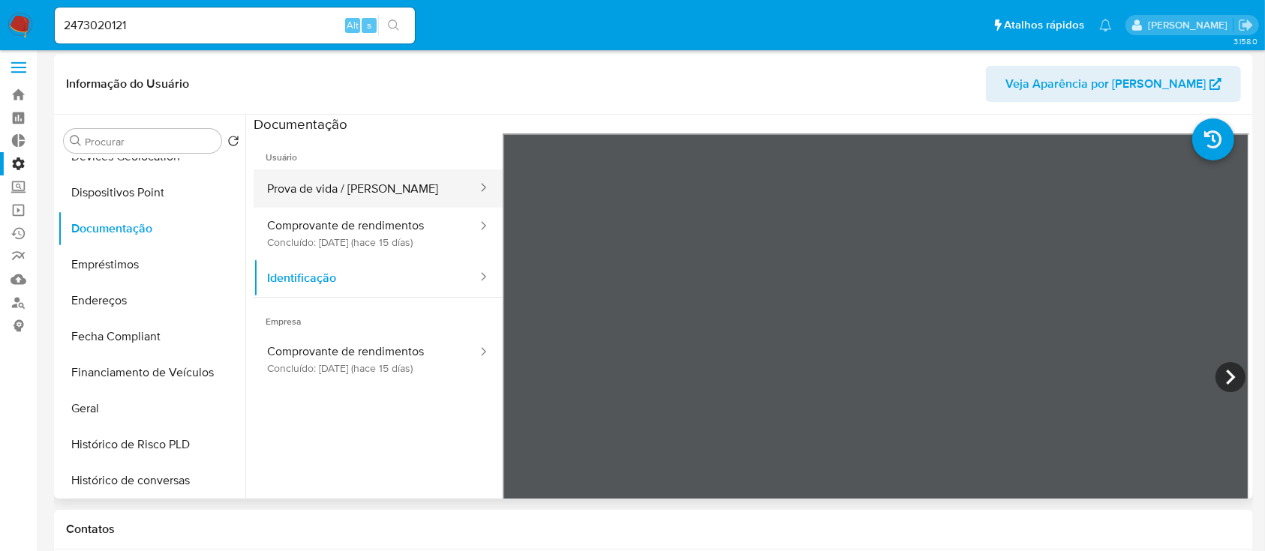
click at [353, 178] on button "Prova de vida / [PERSON_NAME]" at bounding box center [366, 189] width 225 height 38
click at [476, 184] on icon at bounding box center [483, 187] width 15 height 15
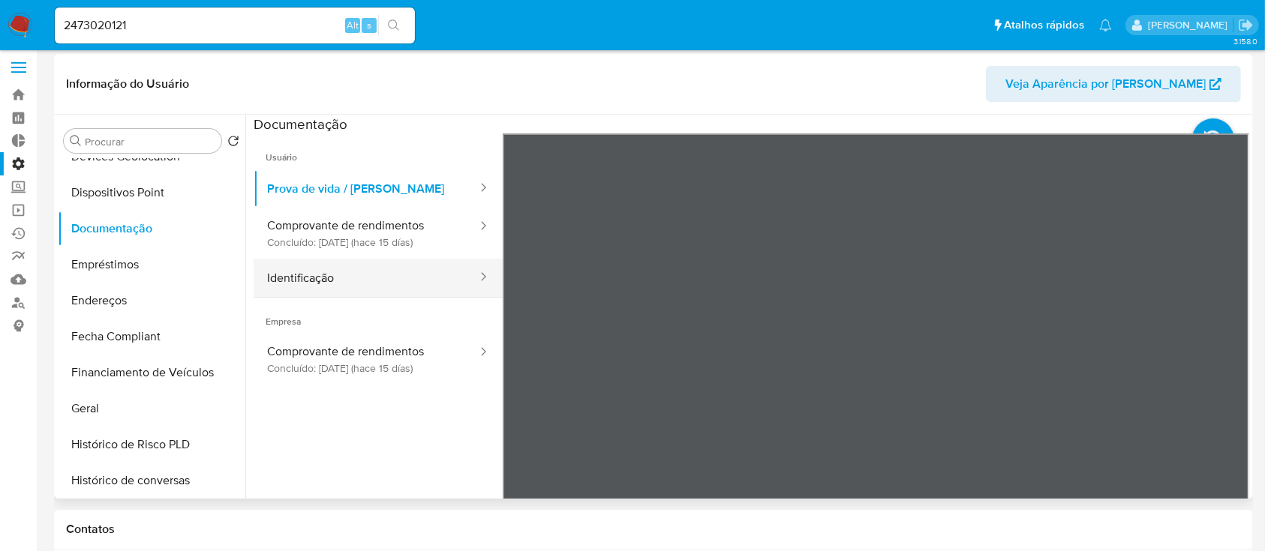
click at [401, 279] on button "Identificação" at bounding box center [366, 278] width 225 height 38
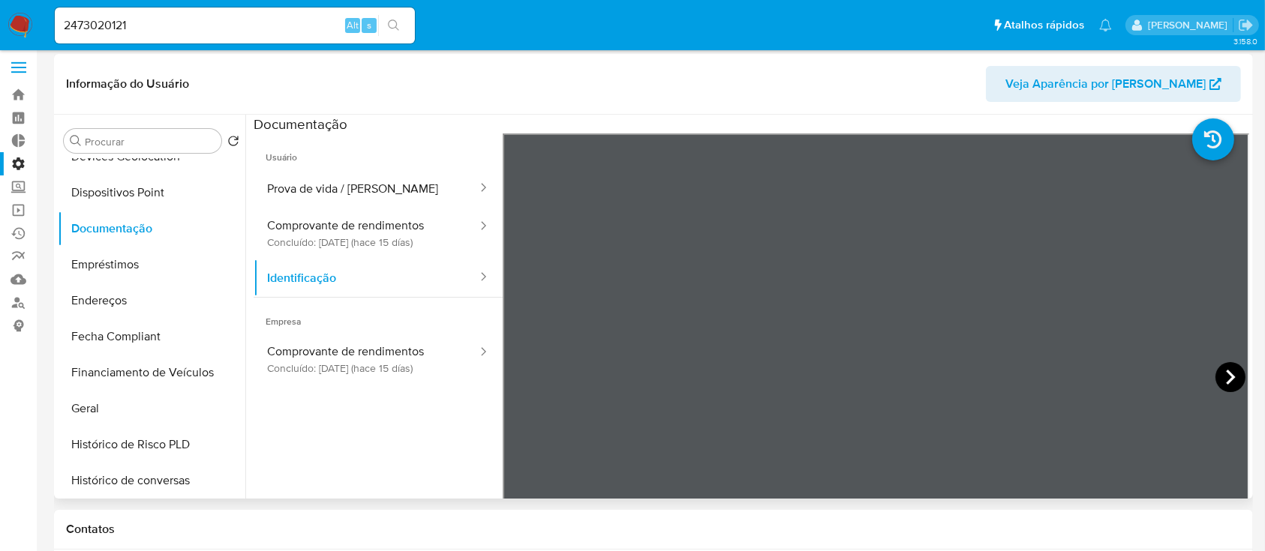
click at [1223, 383] on icon at bounding box center [1230, 377] width 30 height 30
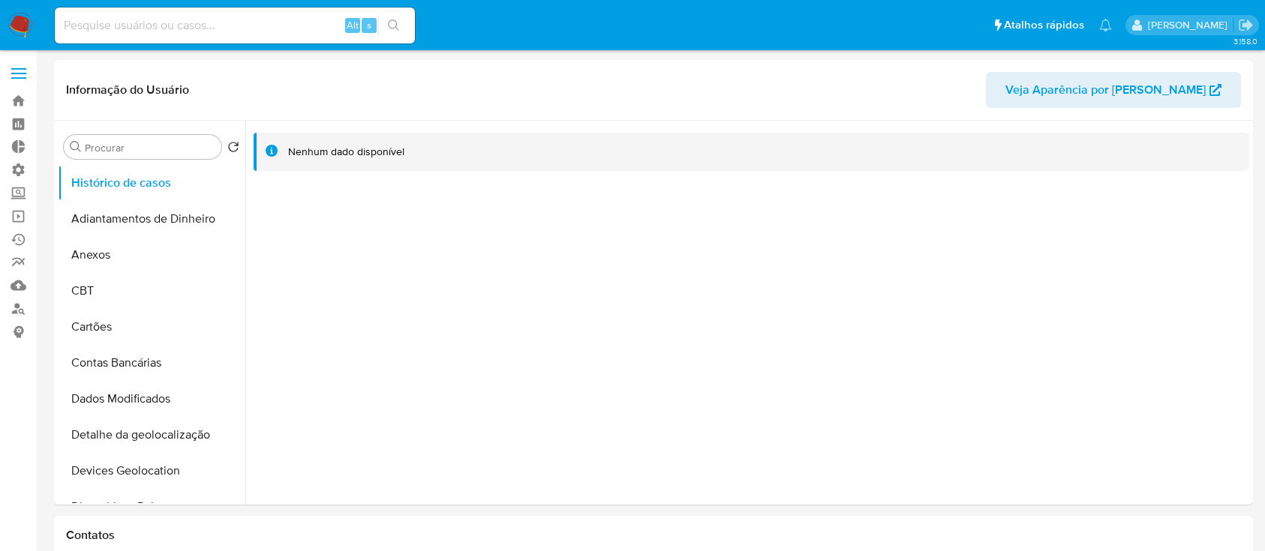
select select "10"
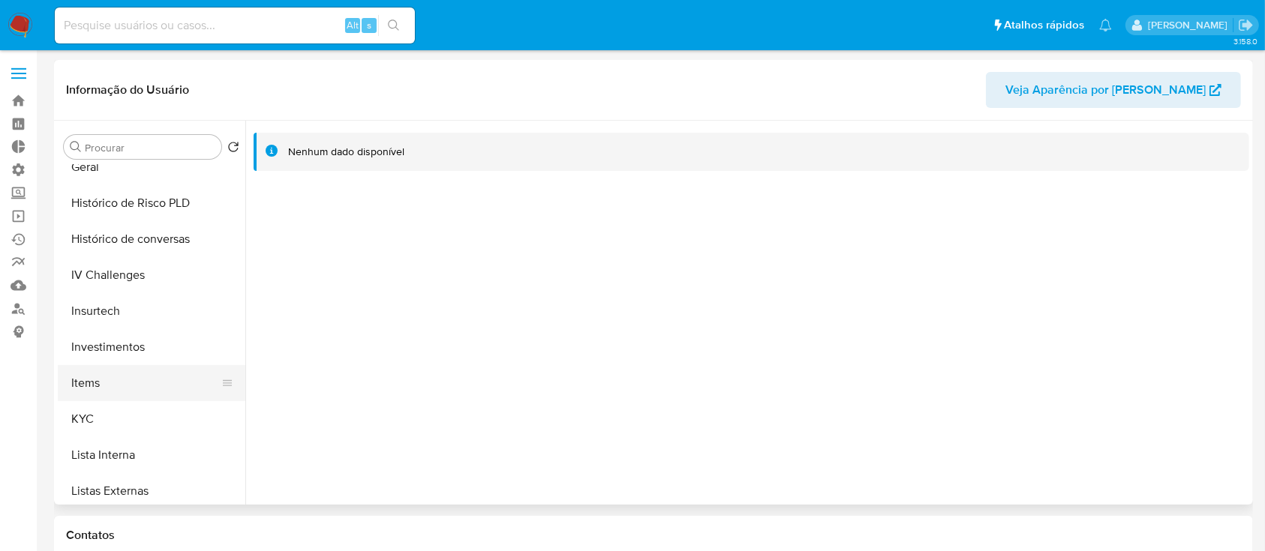
scroll to position [559, 0]
click at [80, 404] on button "KYC" at bounding box center [146, 416] width 176 height 36
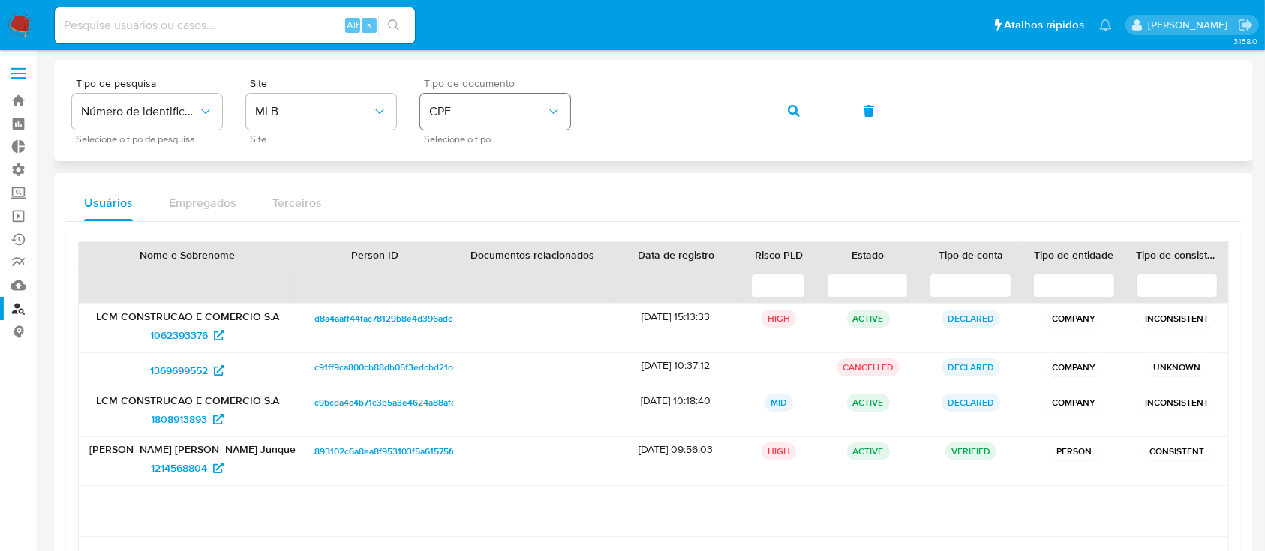
click at [560, 117] on icon "identificationType" at bounding box center [553, 111] width 15 height 15
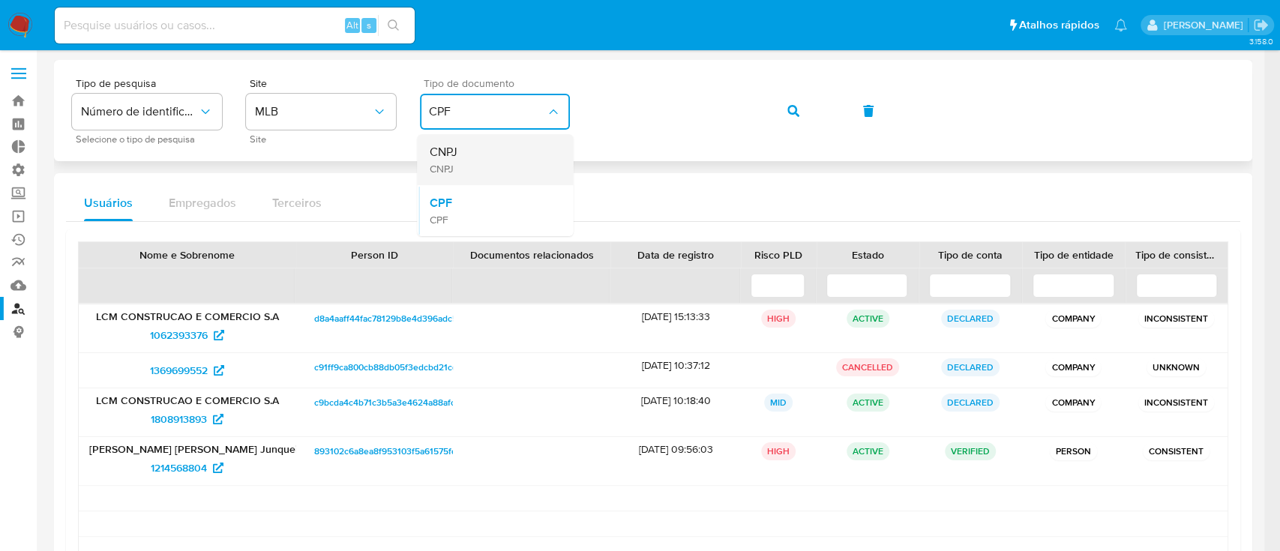
click at [494, 146] on div "CNPJ CNPJ" at bounding box center [490, 159] width 123 height 51
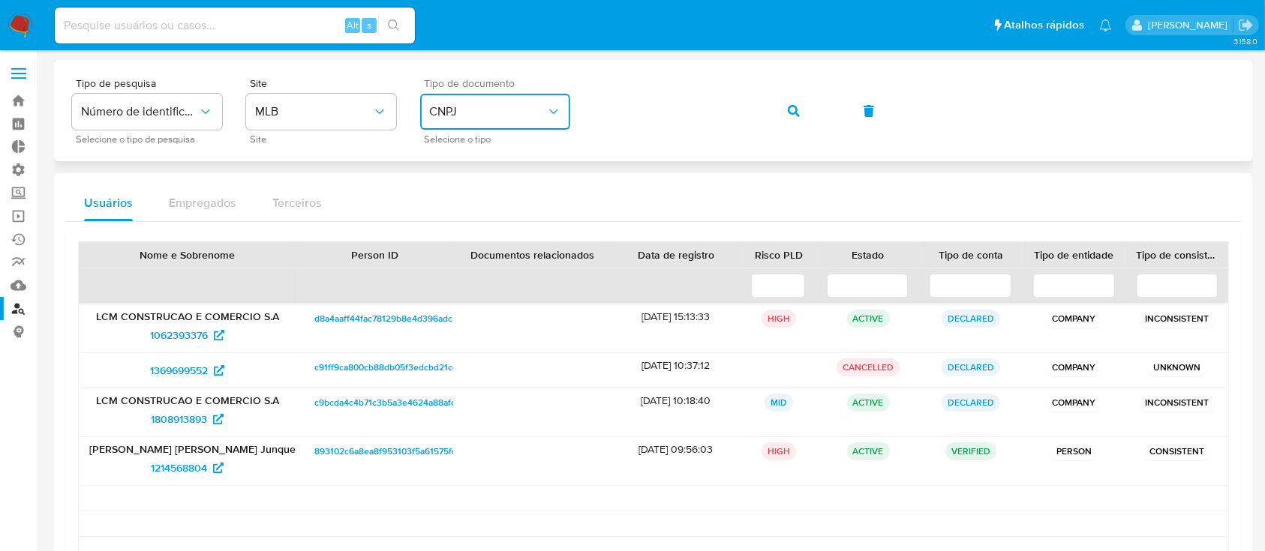
click at [566, 105] on div "Tipo de pesquisa Número de identificação Selecione o tipo de pesquisa Site MLB …" at bounding box center [653, 110] width 1163 height 65
click at [792, 113] on icon "button" at bounding box center [794, 111] width 12 height 12
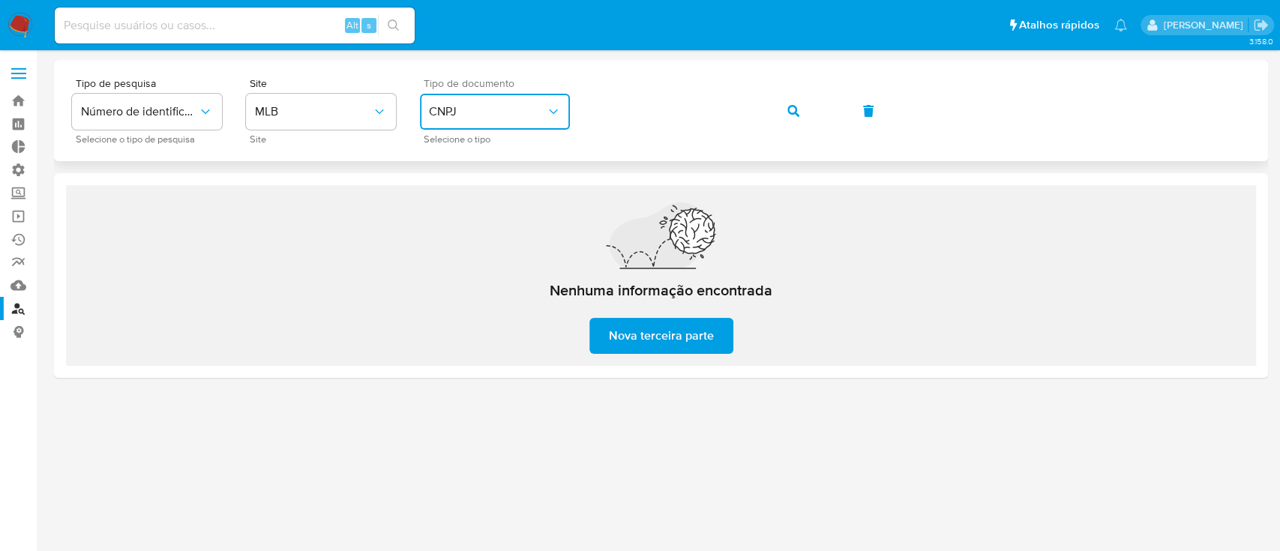
click at [560, 108] on icon "identificationType" at bounding box center [553, 111] width 15 height 15
drag, startPoint x: 473, startPoint y: 203, endPoint x: 512, endPoint y: 168, distance: 52.6
click at [473, 203] on div "CPF CPF" at bounding box center [490, 210] width 123 height 51
click at [537, 103] on div "Tipo de pesquisa Número de identificação Selecione o tipo de pesquisa Site MLB …" at bounding box center [661, 110] width 1178 height 65
click at [797, 104] on span "button" at bounding box center [794, 111] width 12 height 33
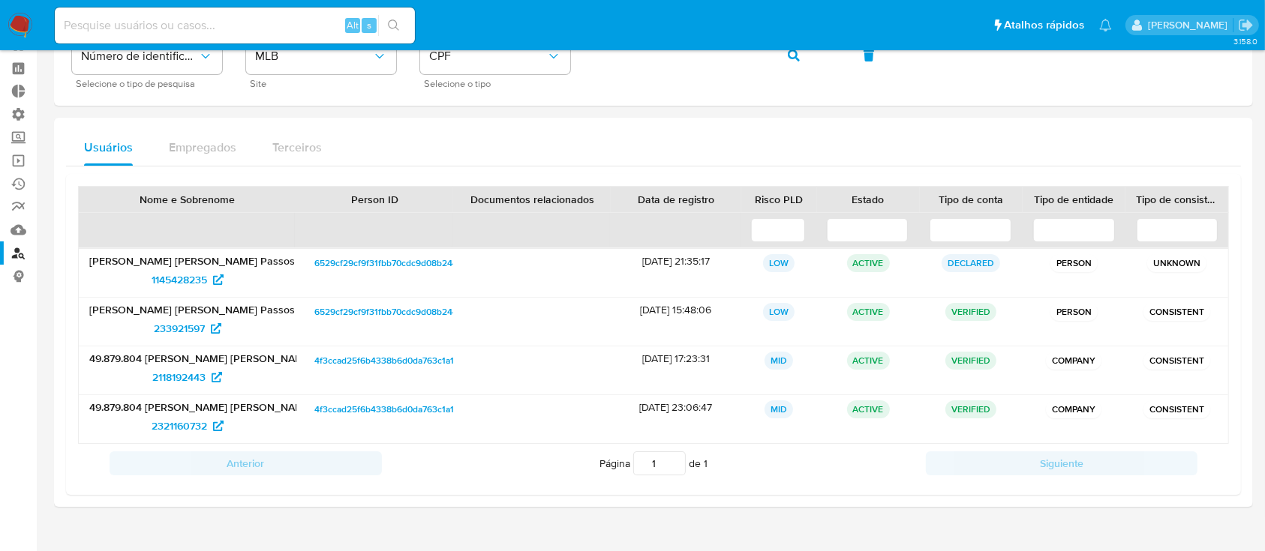
scroll to position [59, 0]
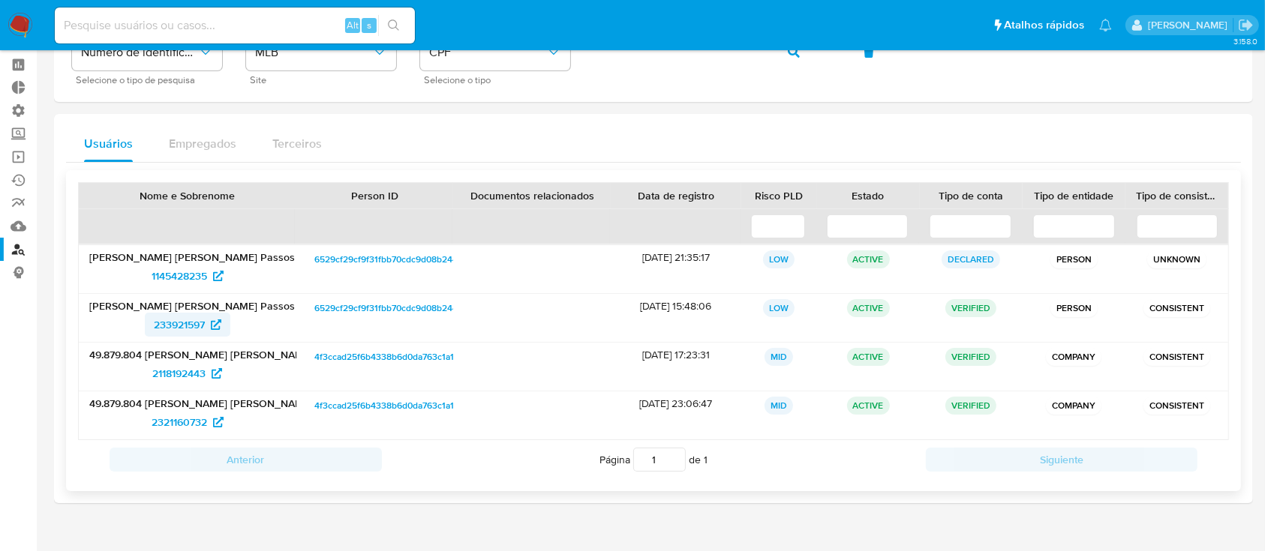
click at [168, 326] on span "233921597" at bounding box center [179, 325] width 51 height 24
click at [164, 376] on span "2118192443" at bounding box center [178, 374] width 53 height 24
click at [179, 424] on span "2321160732" at bounding box center [180, 422] width 56 height 24
click at [190, 425] on span "2321160732" at bounding box center [180, 422] width 56 height 24
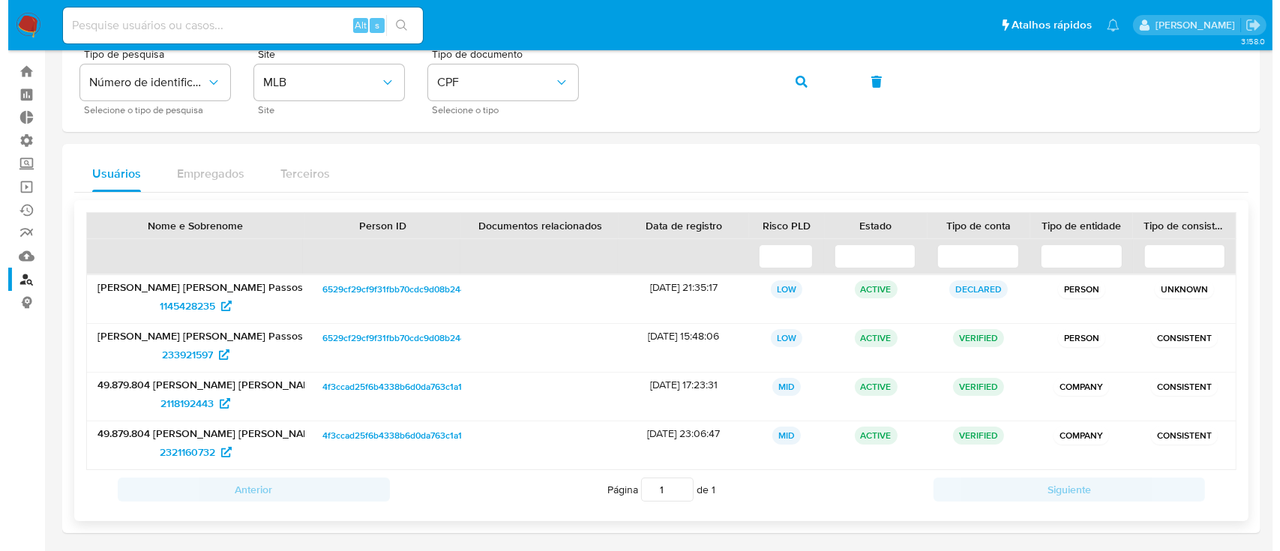
scroll to position [0, 0]
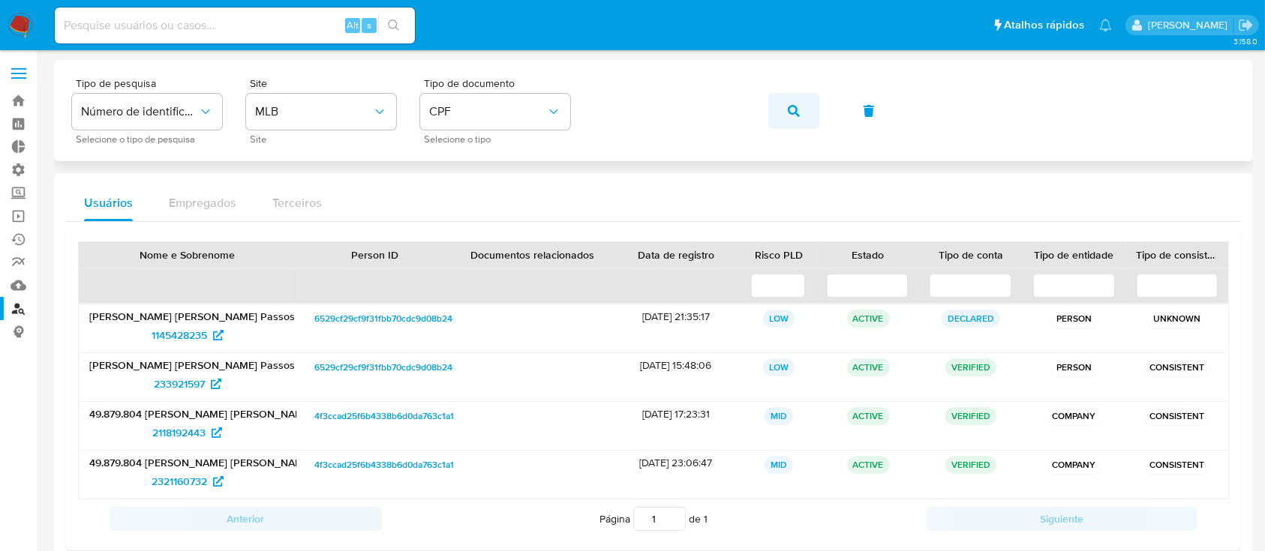
click at [789, 113] on icon "button" at bounding box center [794, 111] width 12 height 12
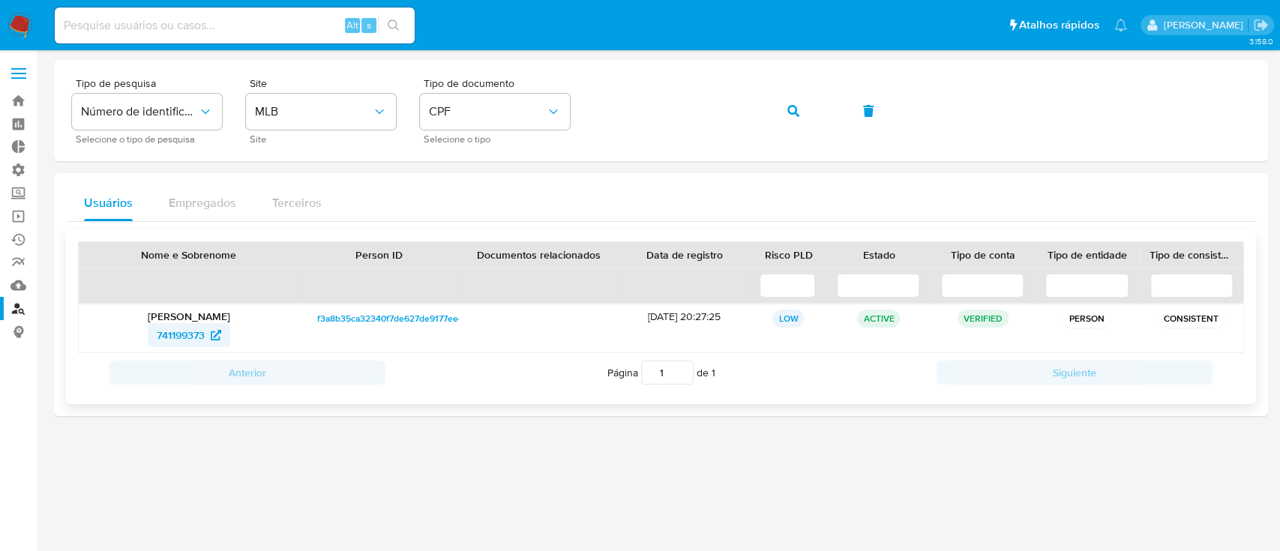
click at [170, 335] on span "741199373" at bounding box center [181, 335] width 48 height 24
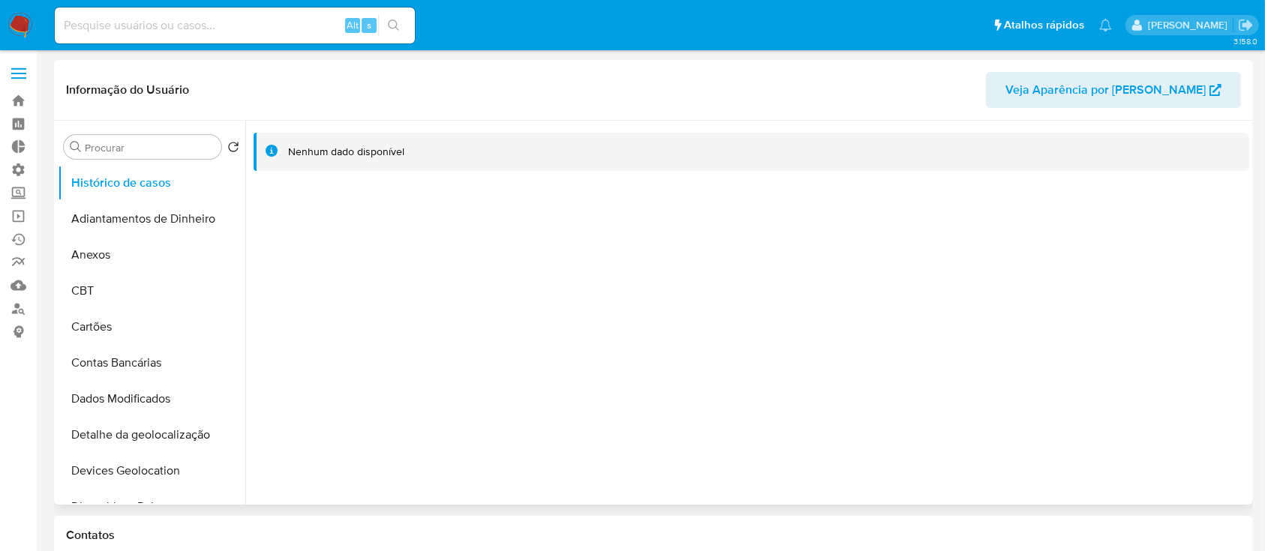
select select "10"
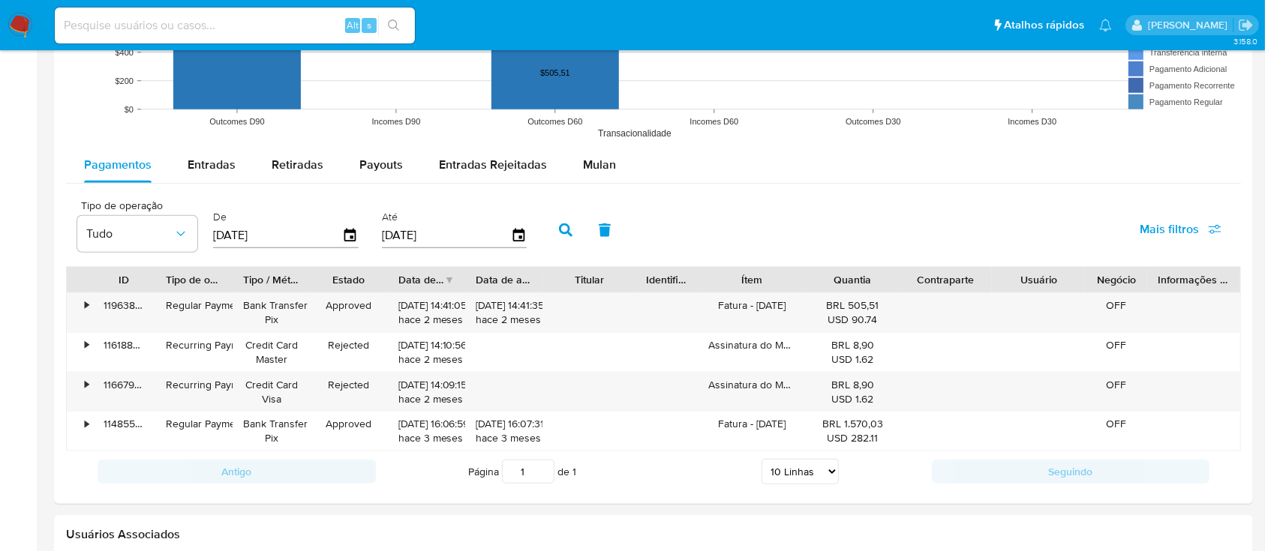
scroll to position [1285, 0]
click at [206, 168] on span "Entradas" at bounding box center [212, 162] width 48 height 17
select select "10"
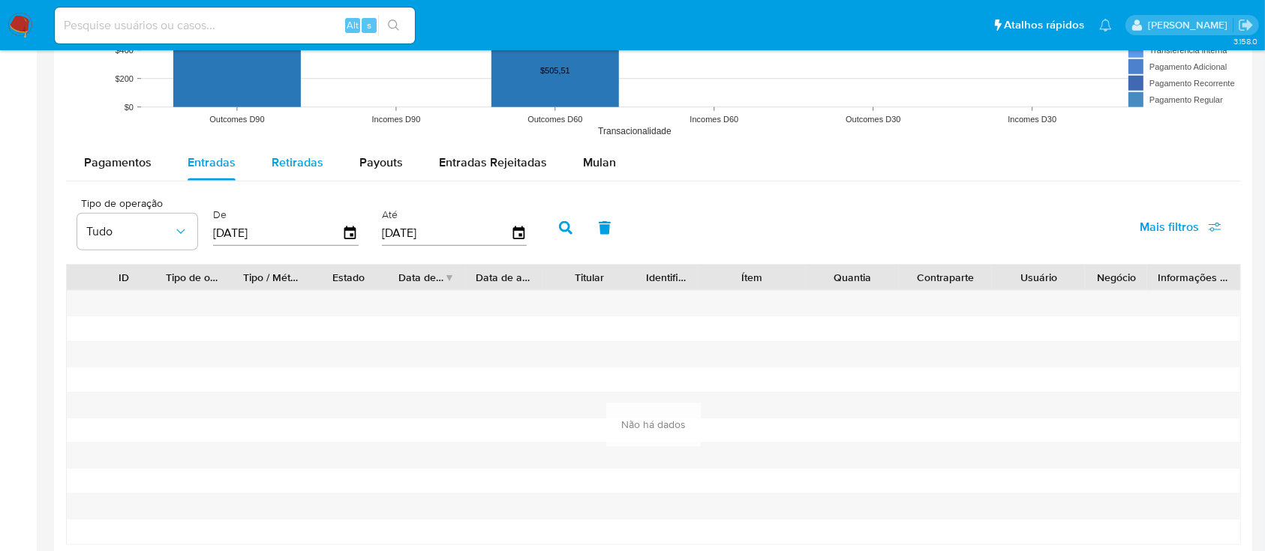
drag, startPoint x: 293, startPoint y: 170, endPoint x: 306, endPoint y: 167, distance: 12.9
click at [293, 168] on span "Retiradas" at bounding box center [298, 162] width 52 height 17
select select "10"
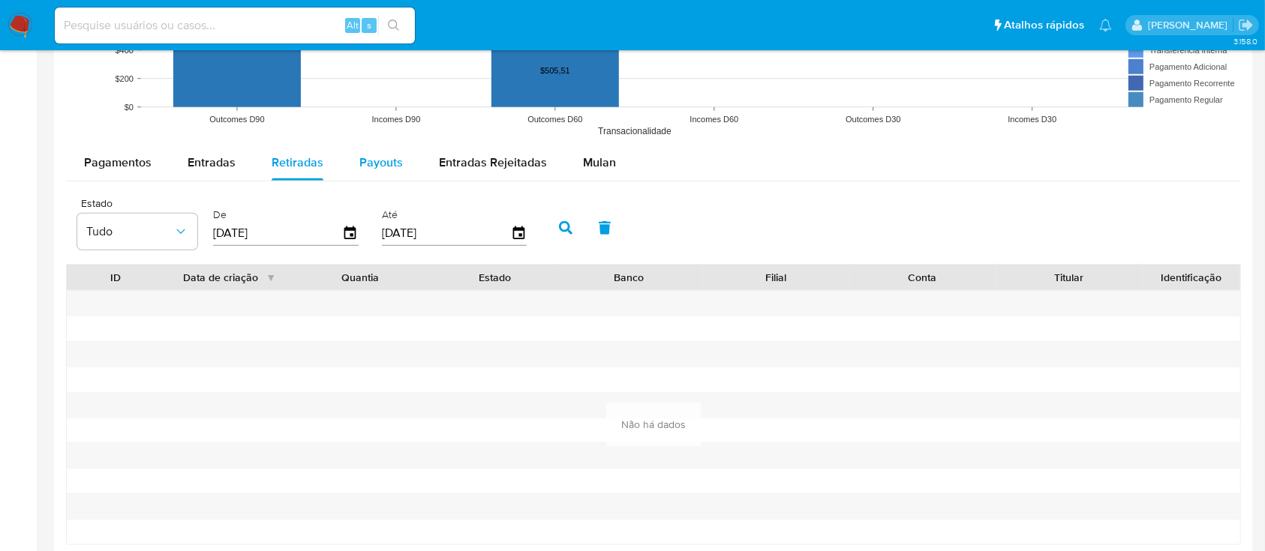
click at [371, 166] on span "Payouts" at bounding box center [381, 162] width 44 height 17
select select "10"
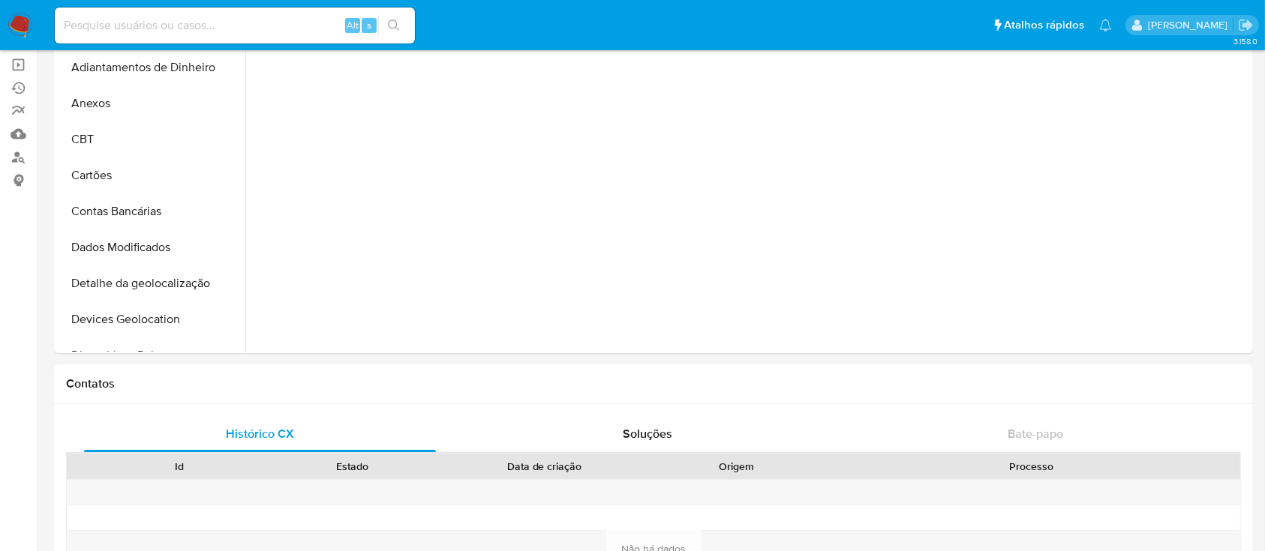
scroll to position [0, 0]
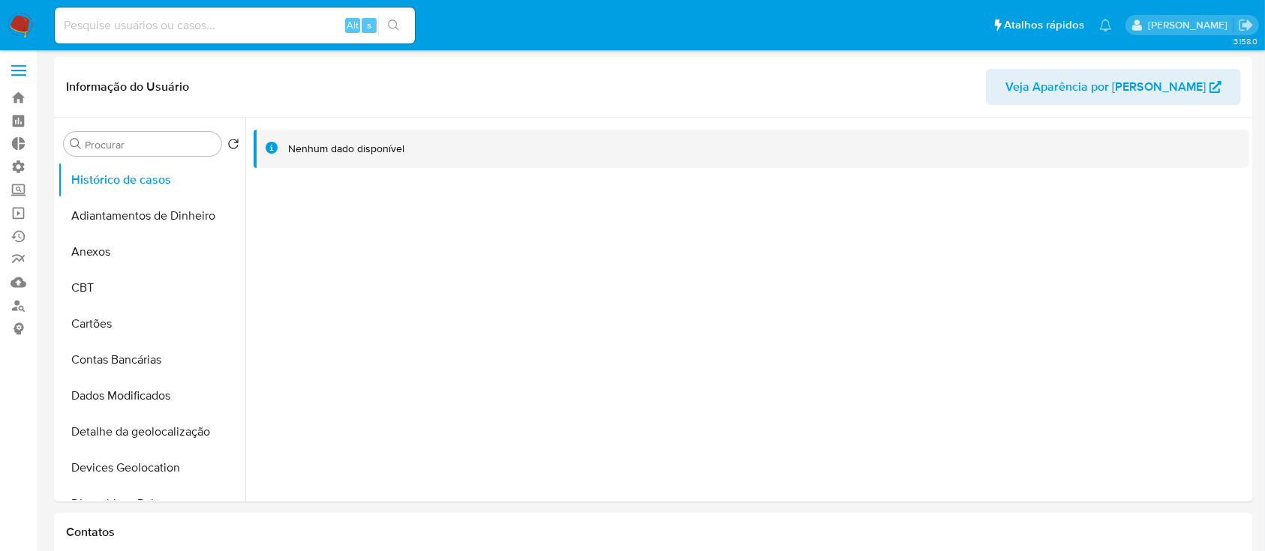
select select "10"
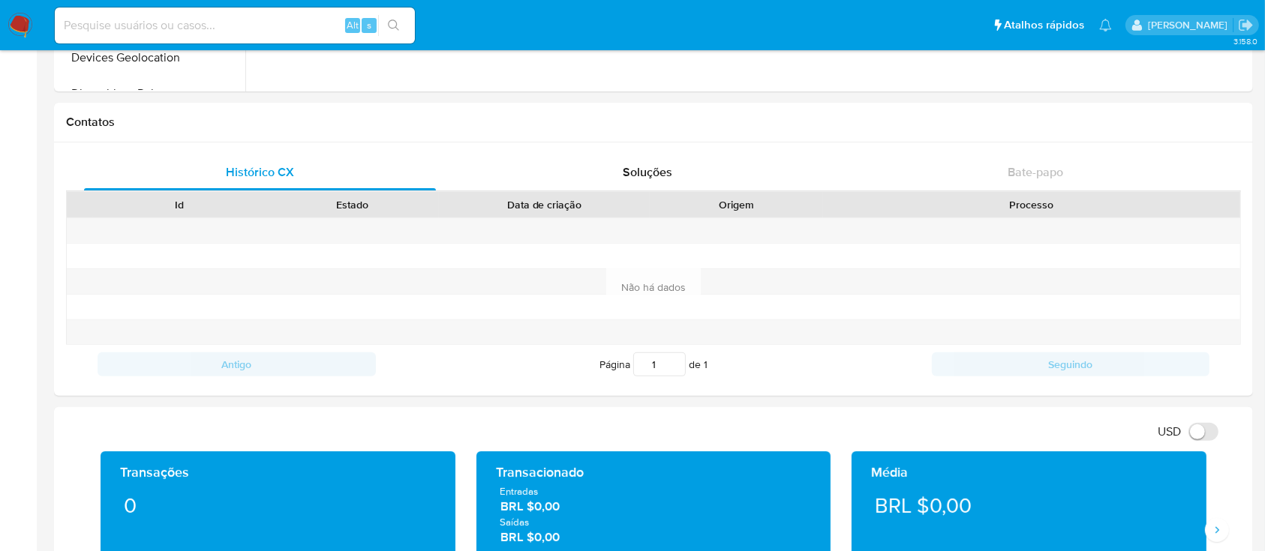
scroll to position [69, 0]
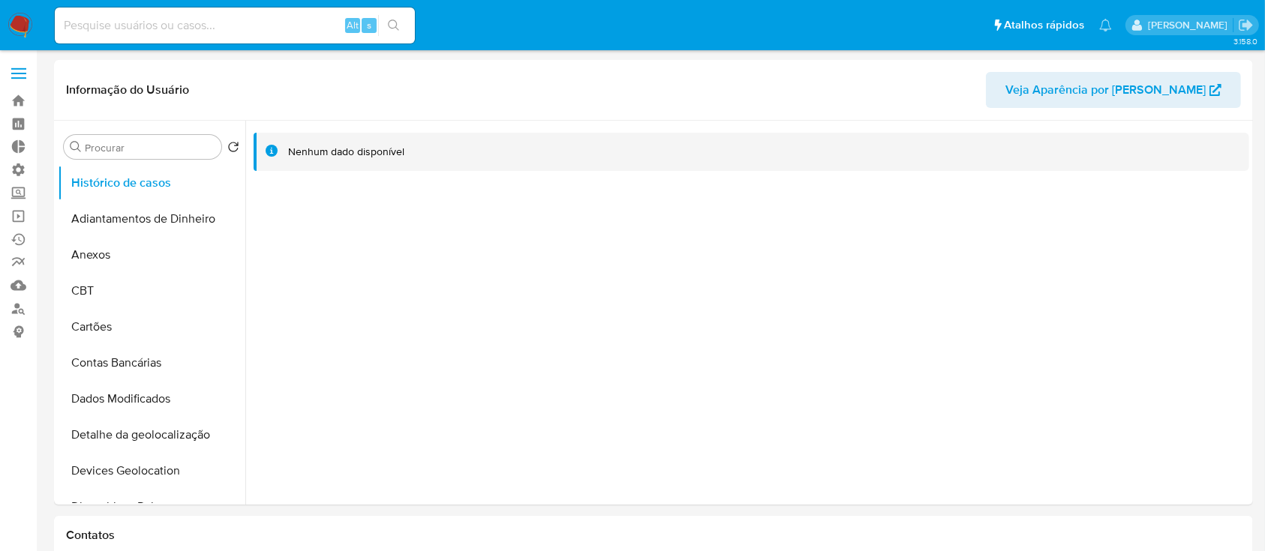
select select "10"
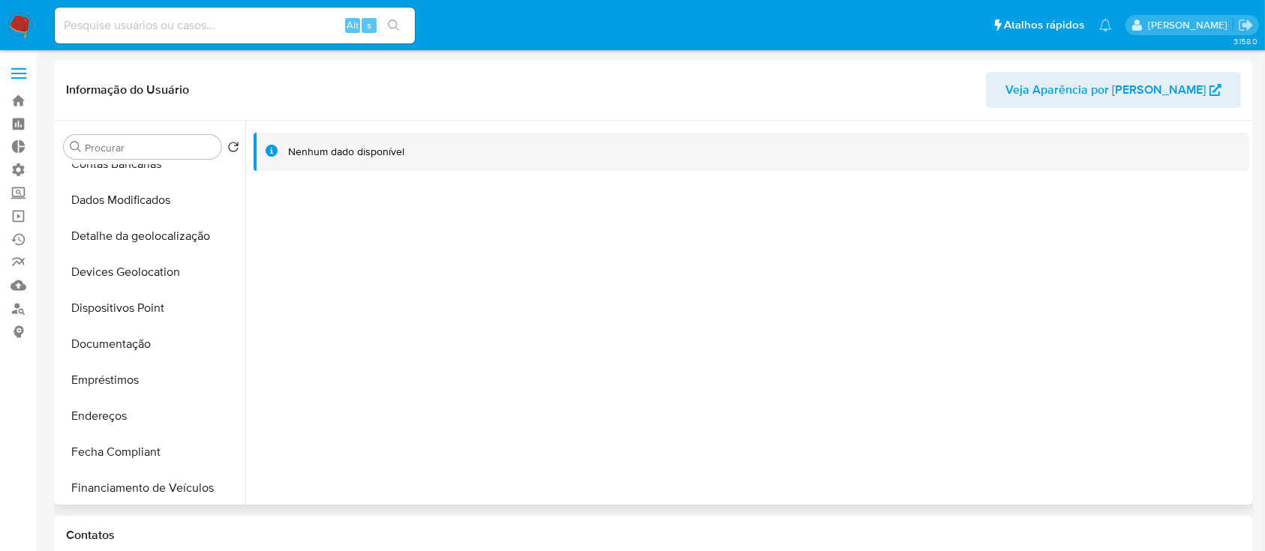
scroll to position [206, 0]
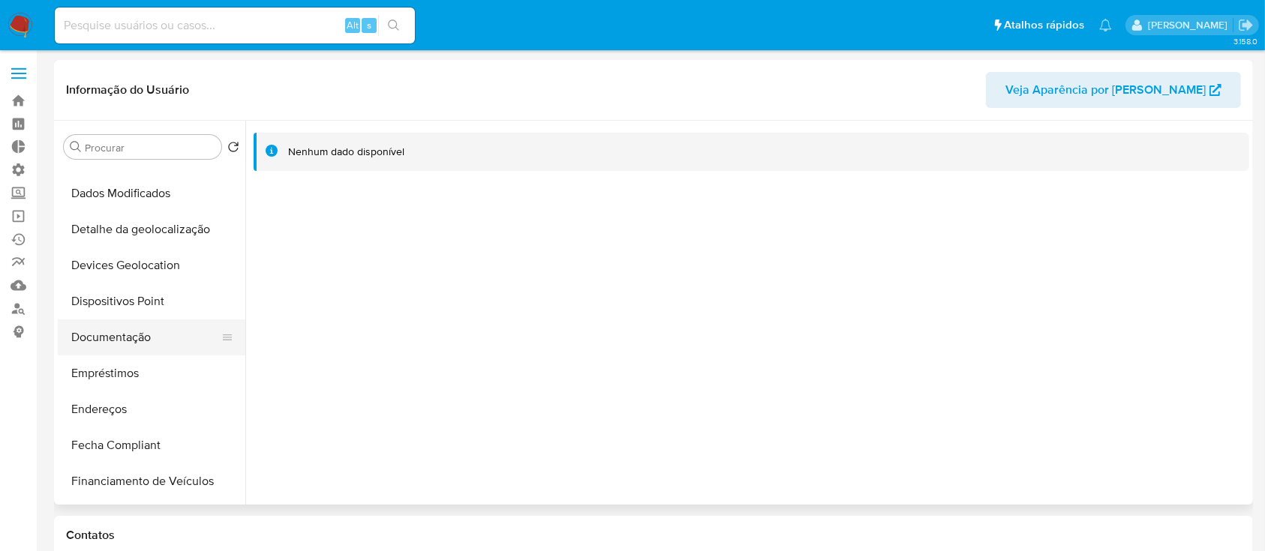
click at [158, 332] on button "Documentação" at bounding box center [146, 338] width 176 height 36
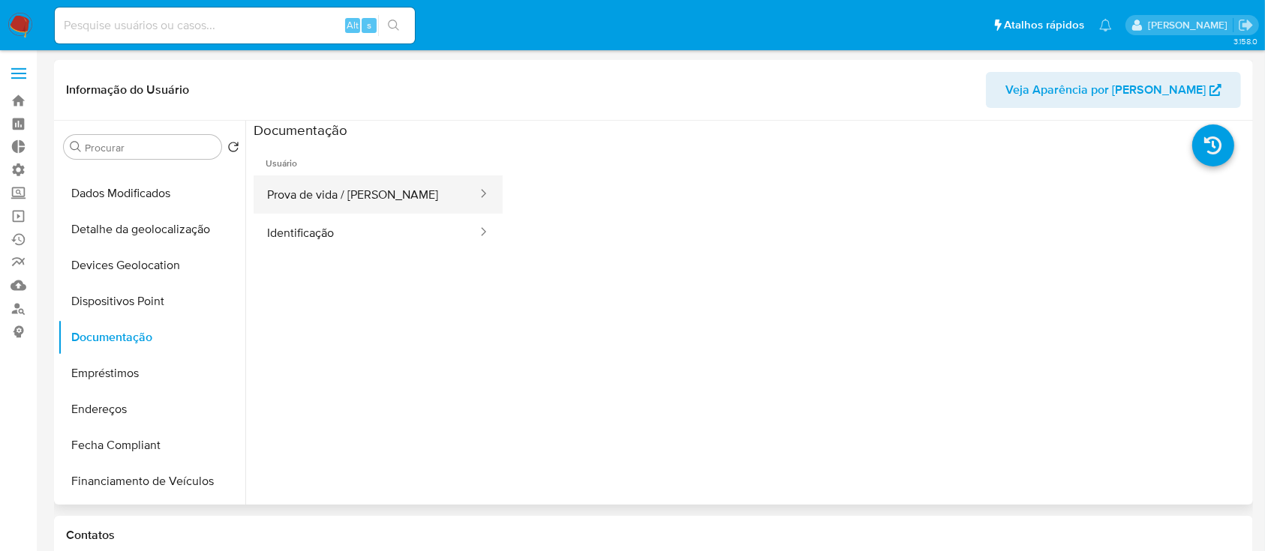
click at [380, 207] on button "Prova de vida / Selfie" at bounding box center [366, 195] width 225 height 38
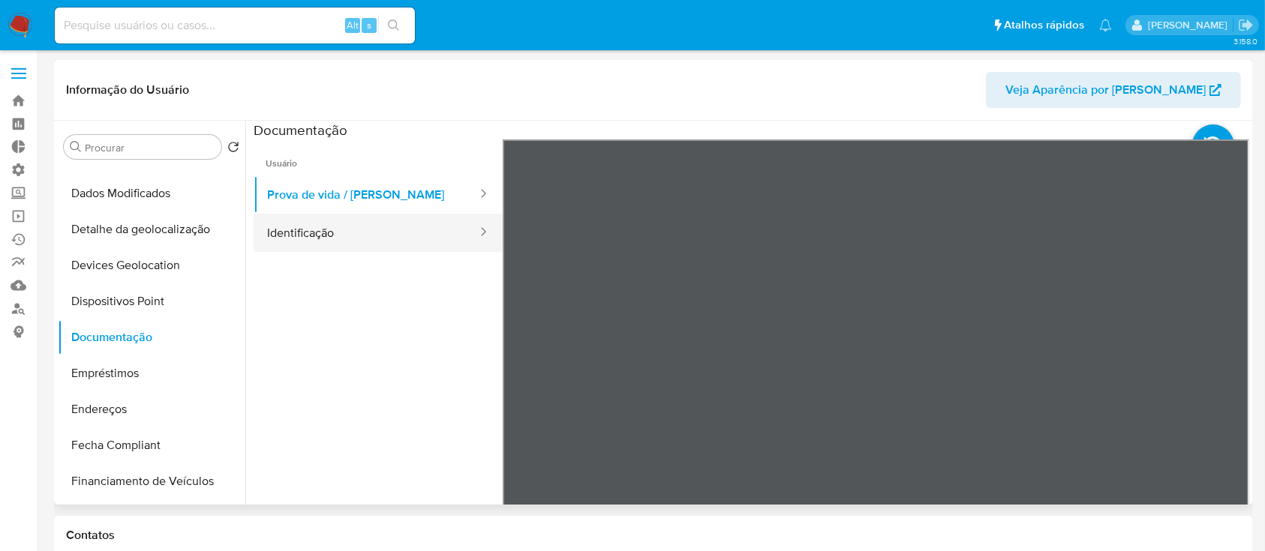
click at [354, 241] on button "Identificação" at bounding box center [366, 233] width 225 height 38
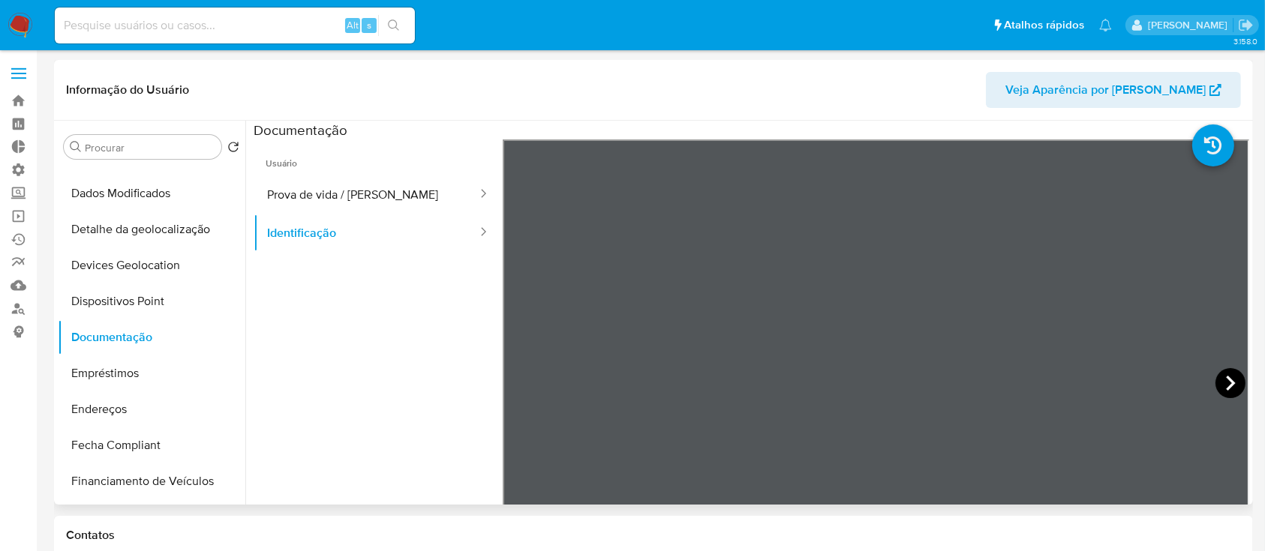
click at [1218, 377] on icon at bounding box center [1230, 383] width 30 height 30
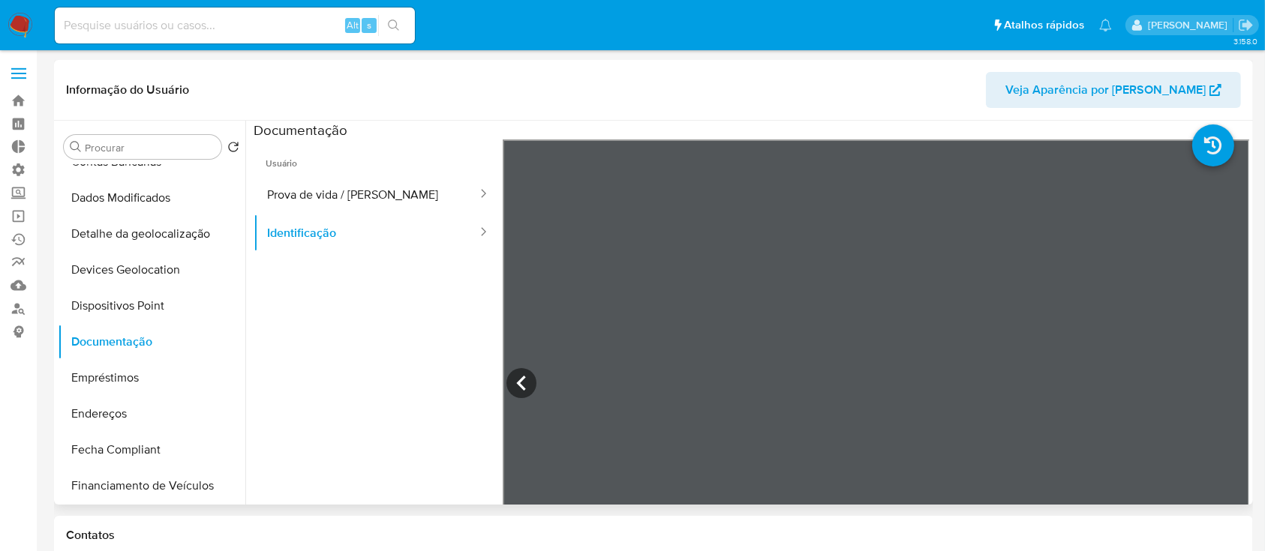
scroll to position [216, 0]
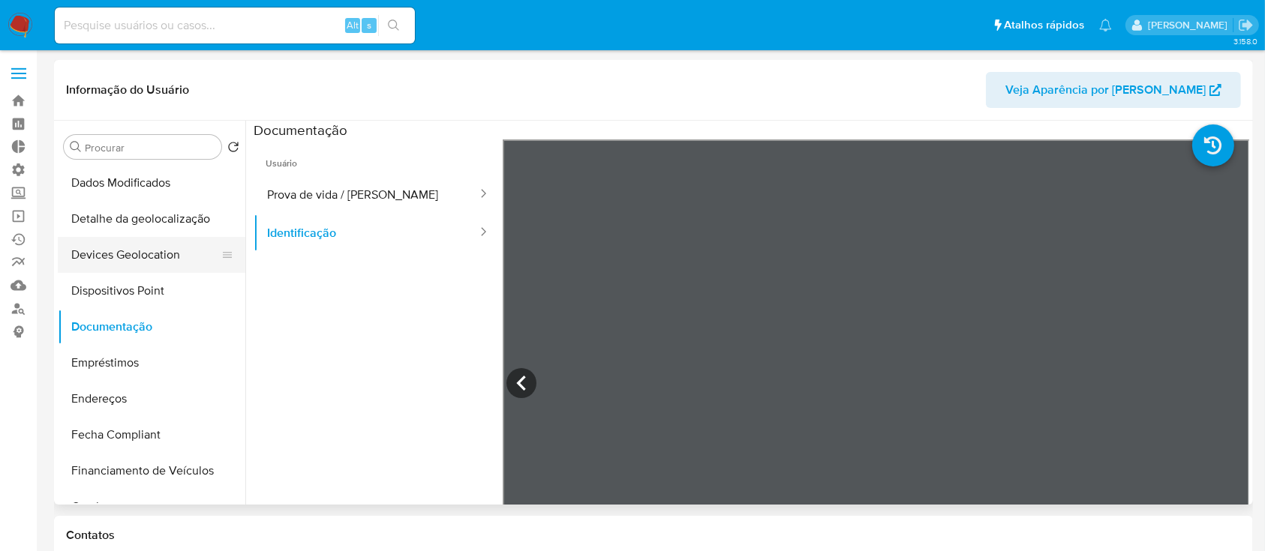
click at [153, 257] on button "Devices Geolocation" at bounding box center [146, 255] width 176 height 36
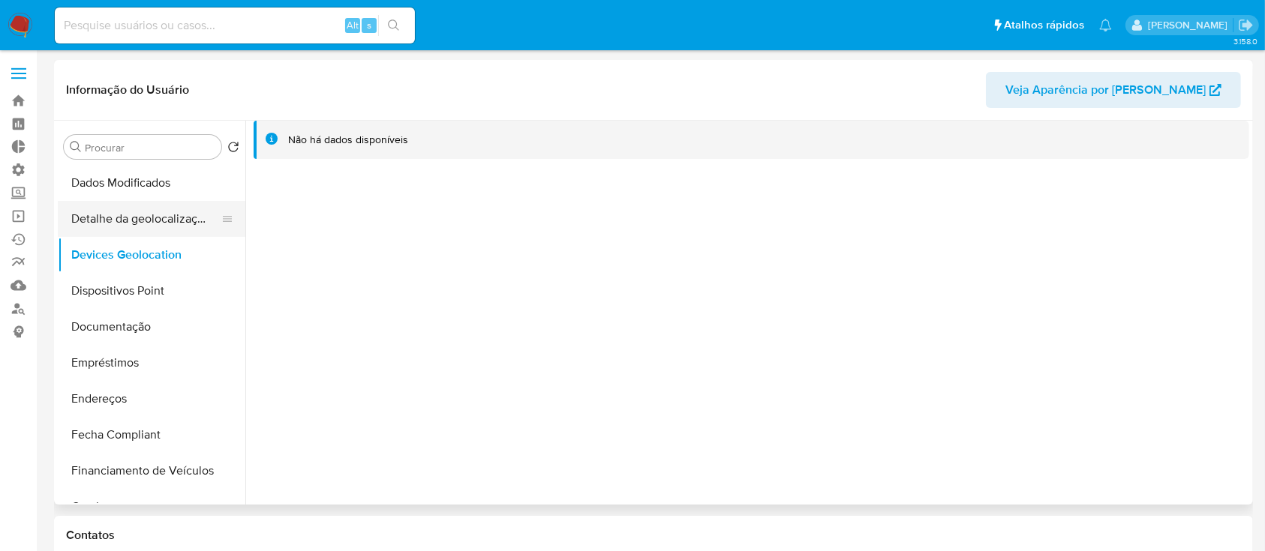
click at [136, 221] on button "Detalhe da geolocalização" at bounding box center [146, 219] width 176 height 36
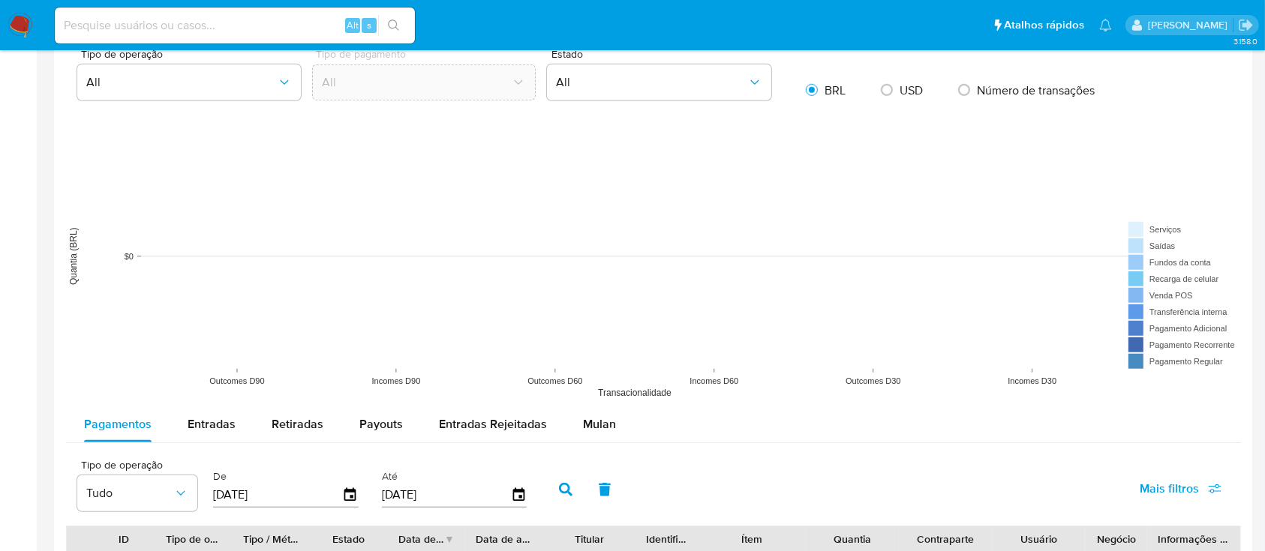
scroll to position [1664, 0]
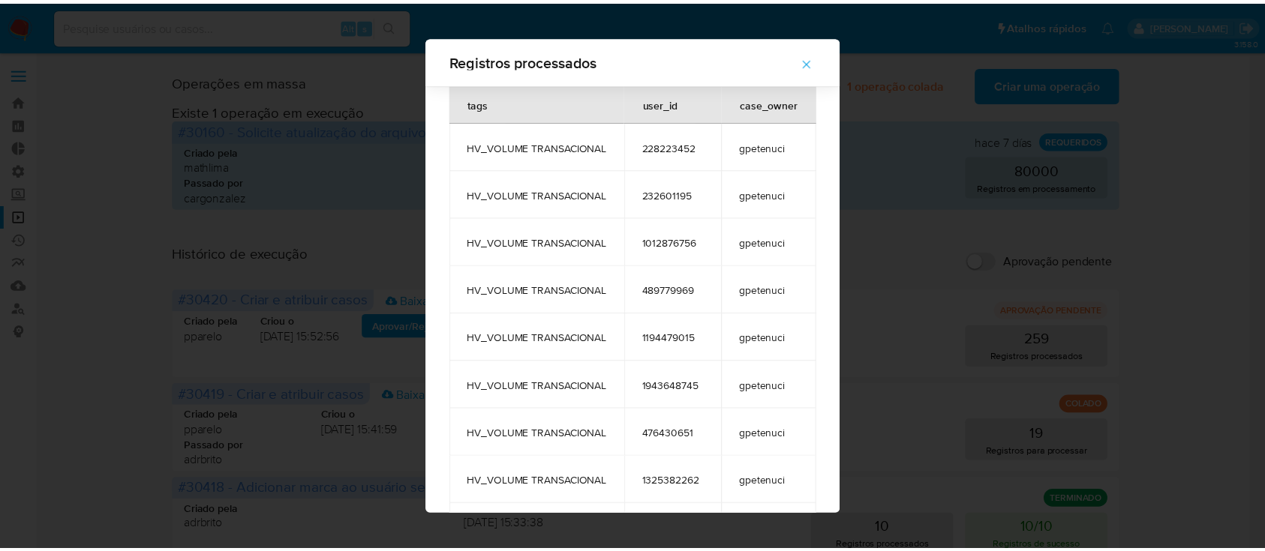
scroll to position [11189, 0]
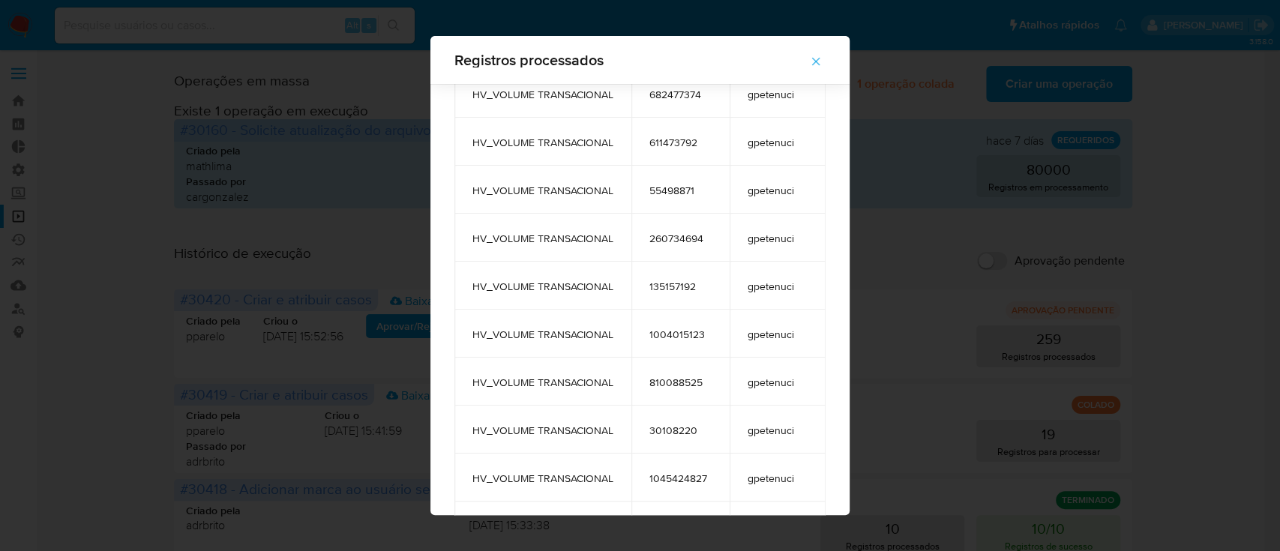
click at [823, 64] on icon "button" at bounding box center [816, 62] width 14 height 14
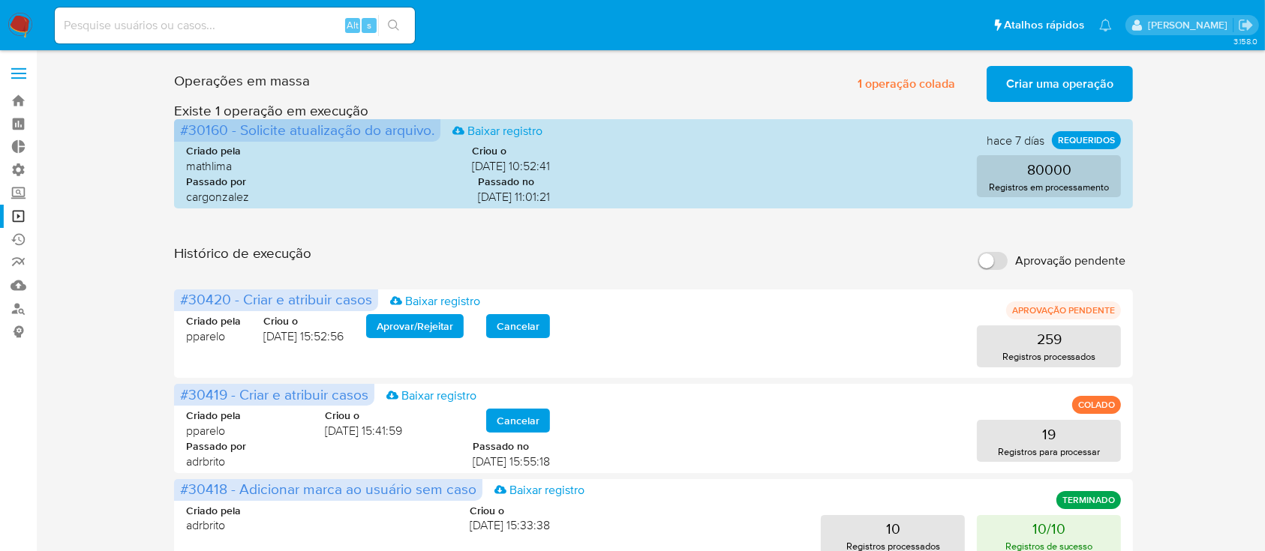
click at [255, 29] on input at bounding box center [235, 26] width 360 height 20
paste input "2473020121"
type input "2473020121"
click at [392, 27] on icon "search-icon" at bounding box center [393, 25] width 11 height 11
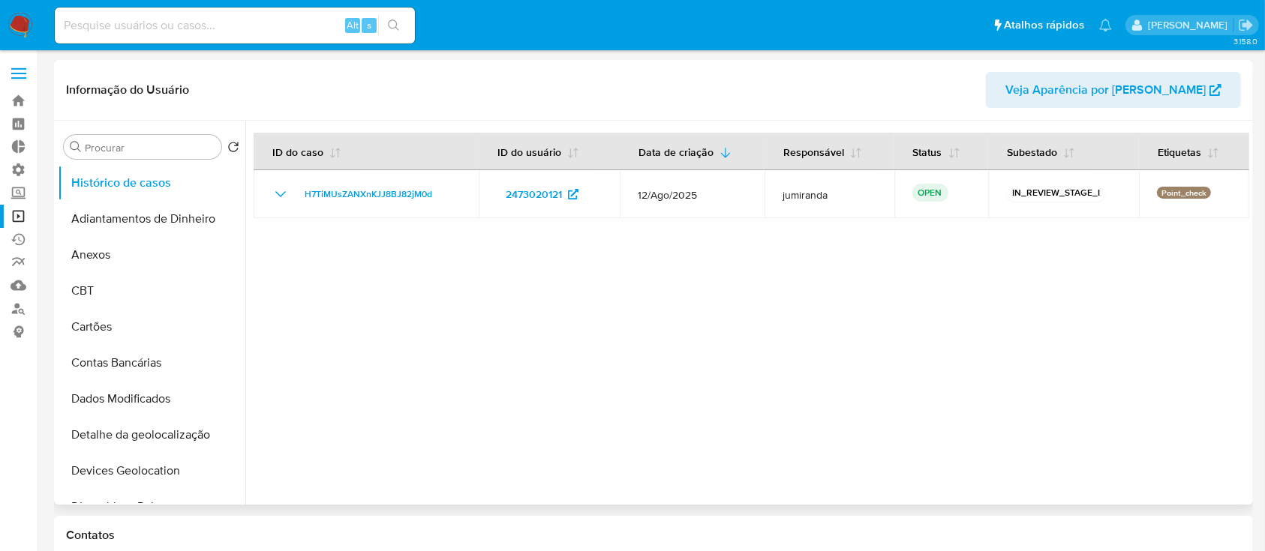
select select "10"
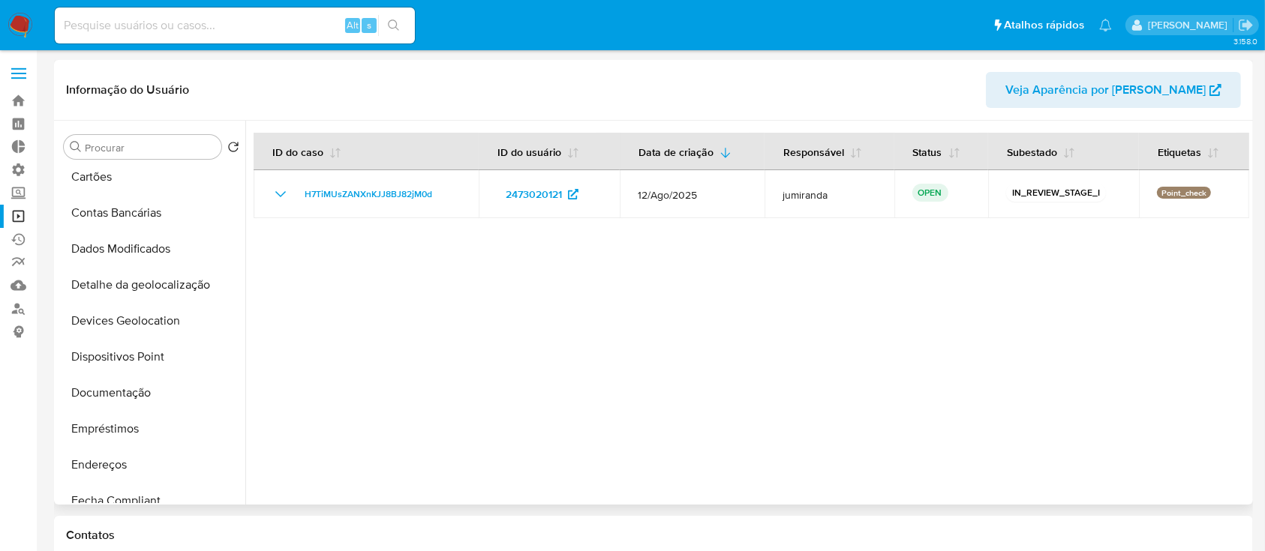
scroll to position [177, 0]
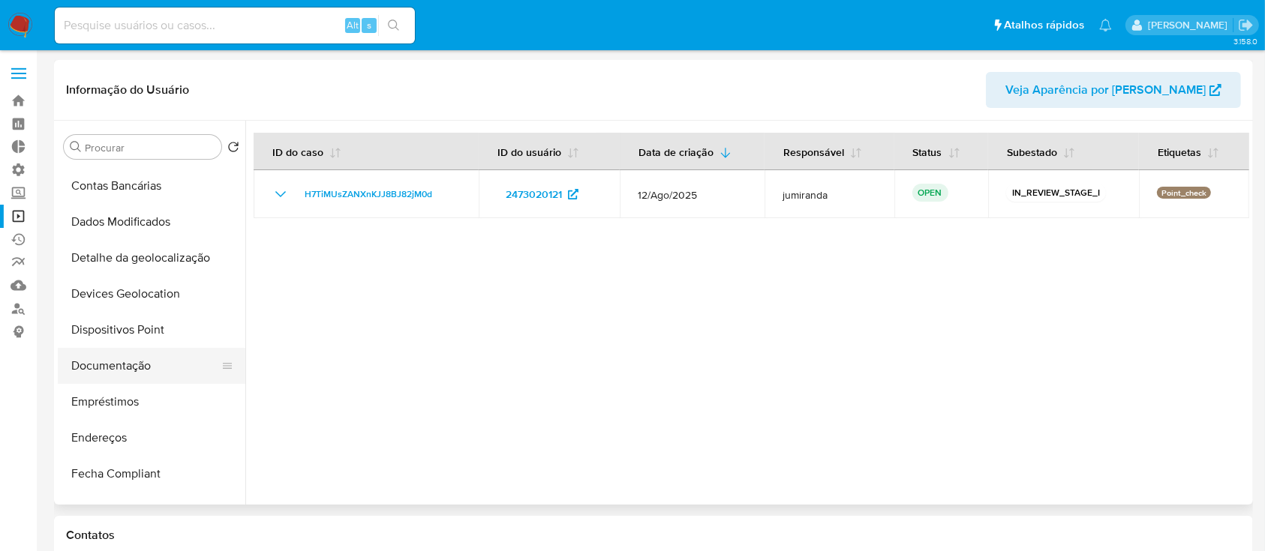
click at [144, 376] on button "Documentação" at bounding box center [146, 366] width 176 height 36
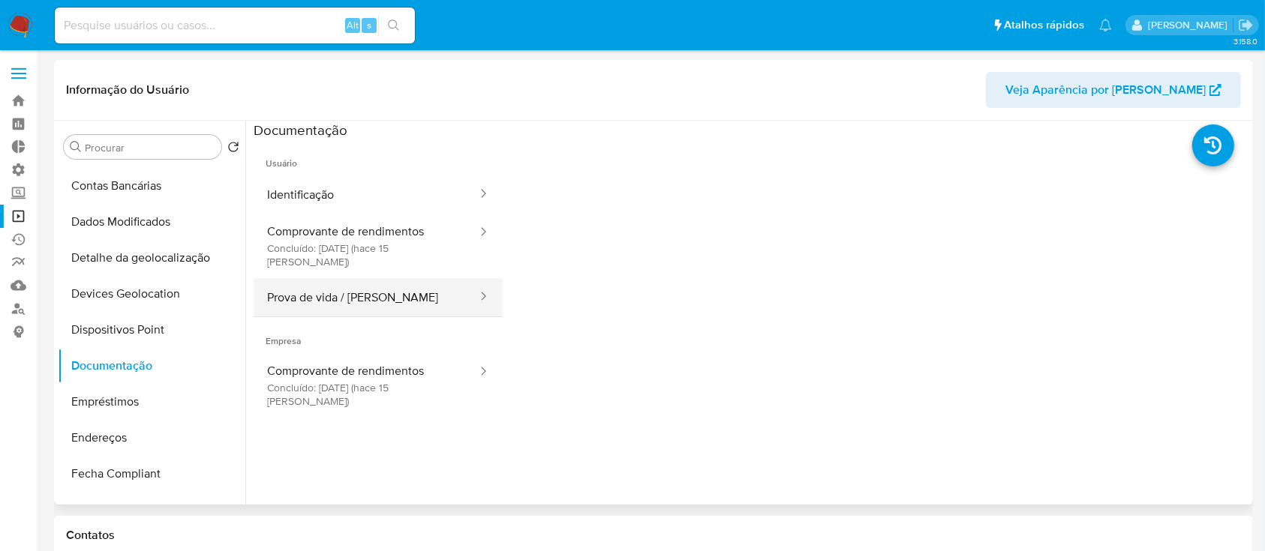
click at [426, 278] on button "Prova de vida / Selfie" at bounding box center [366, 297] width 225 height 38
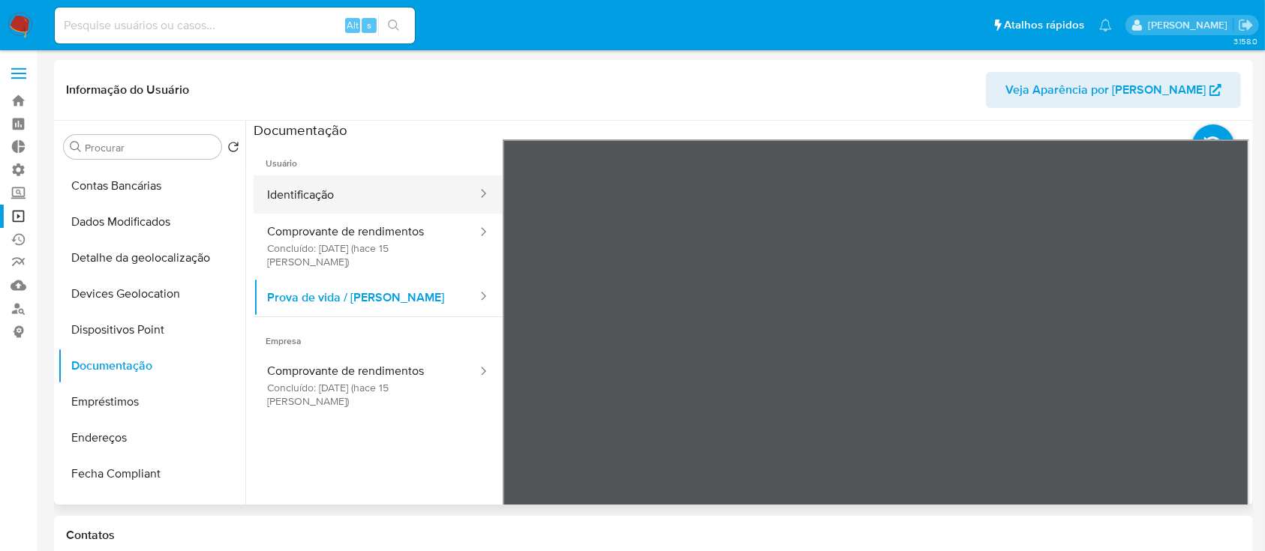
drag, startPoint x: 414, startPoint y: 195, endPoint x: 425, endPoint y: 193, distance: 11.5
click at [416, 194] on button "Identificação" at bounding box center [366, 195] width 225 height 38
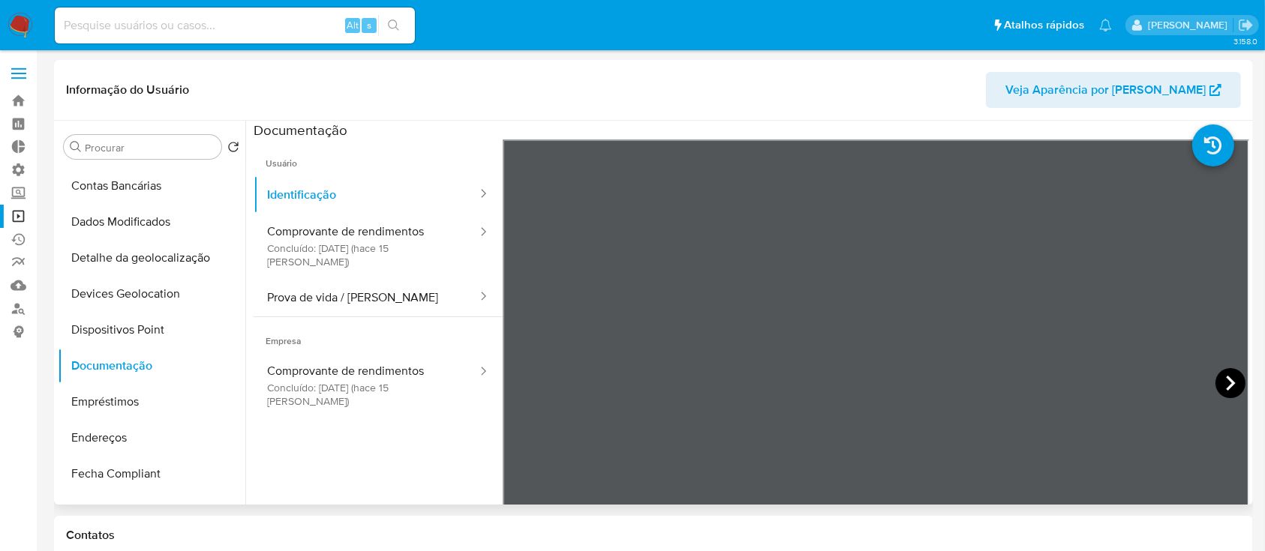
click at [1228, 373] on icon at bounding box center [1230, 383] width 30 height 30
click at [142, 290] on button "Devices Geolocation" at bounding box center [146, 294] width 176 height 36
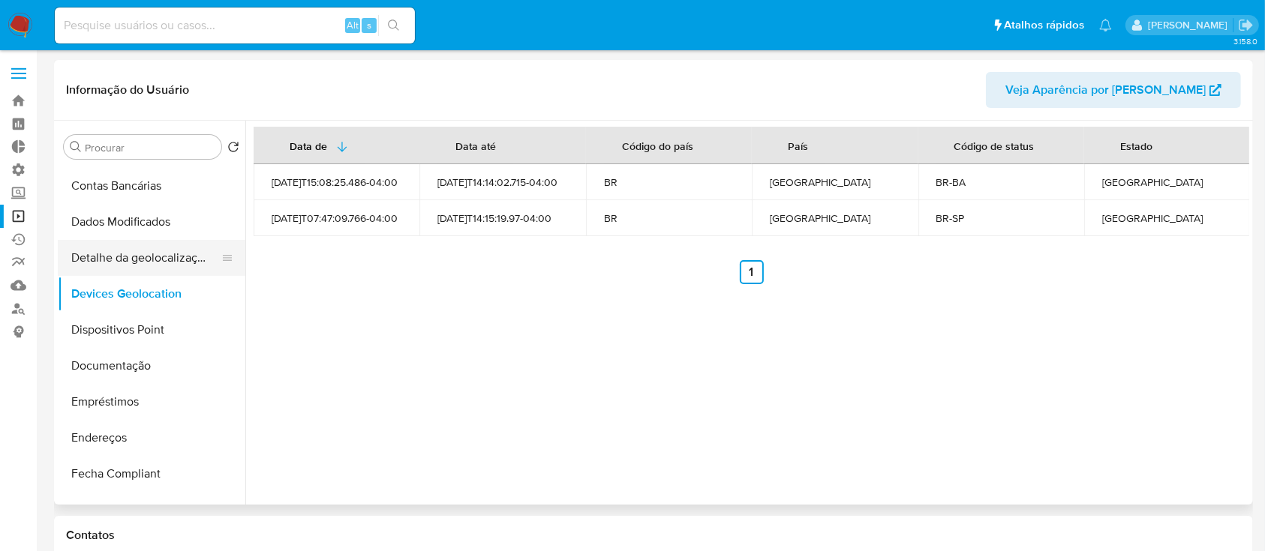
click at [162, 261] on button "Detalhe da geolocalização" at bounding box center [146, 258] width 176 height 36
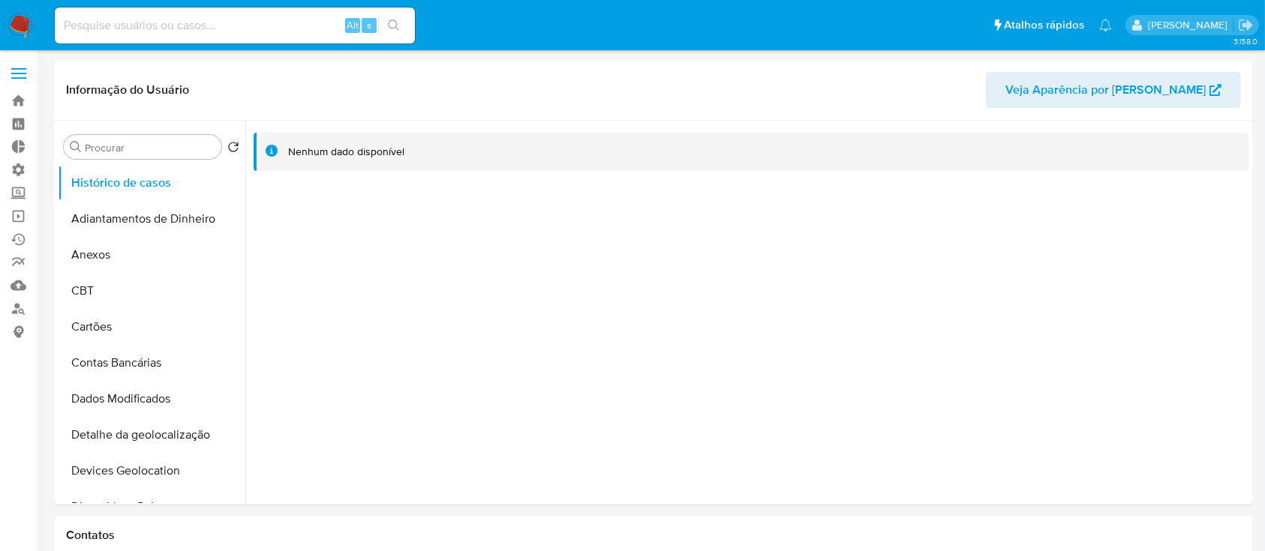
select select "10"
click at [124, 23] on input at bounding box center [235, 26] width 360 height 20
paste input "08109984592"
type input "08109984592"
click at [399, 30] on icon "search-icon" at bounding box center [394, 26] width 12 height 12
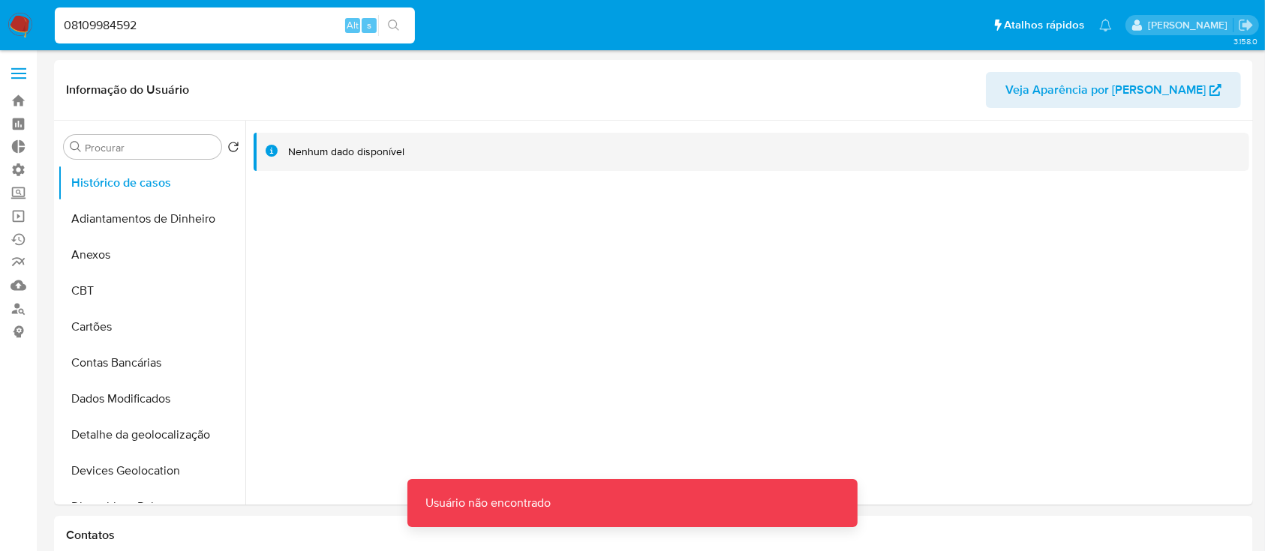
click at [173, 21] on input "08109984592" at bounding box center [235, 26] width 360 height 20
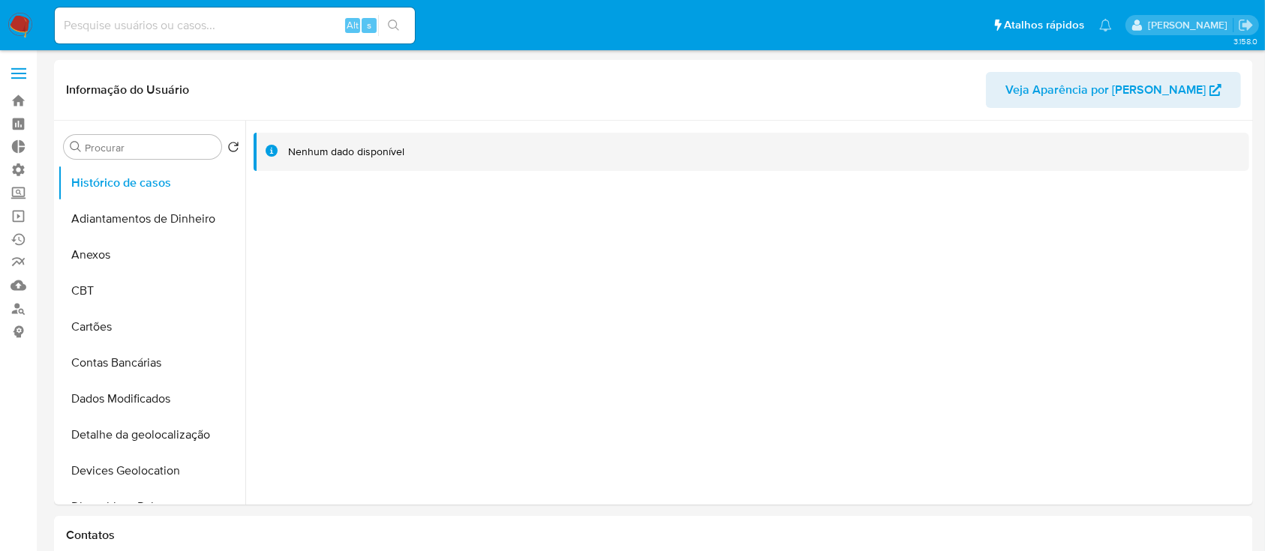
select select "10"
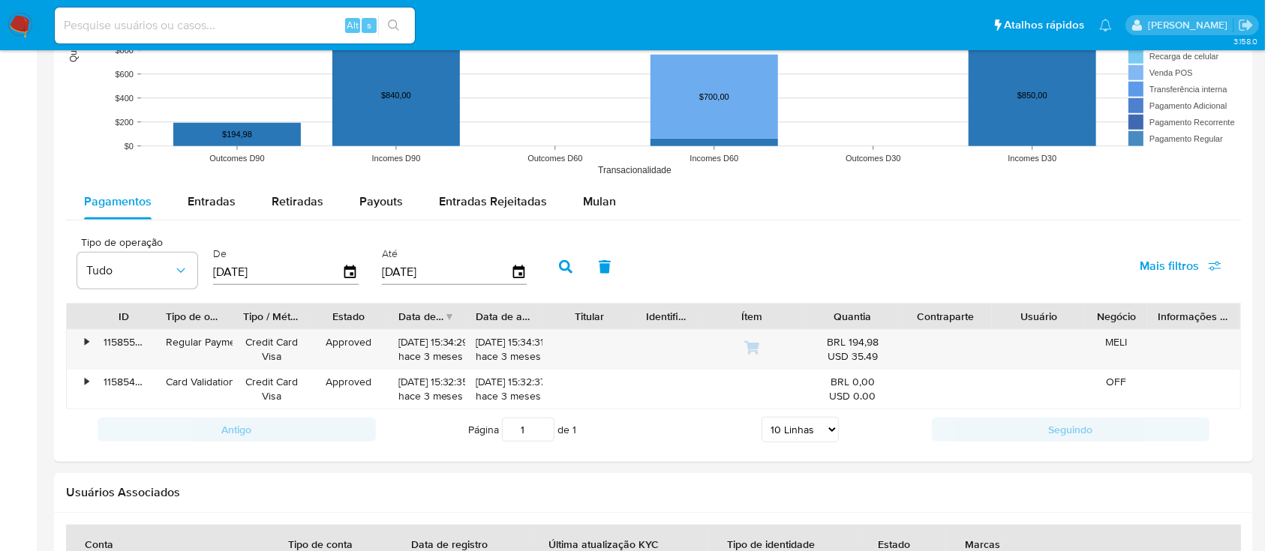
scroll to position [1261, 0]
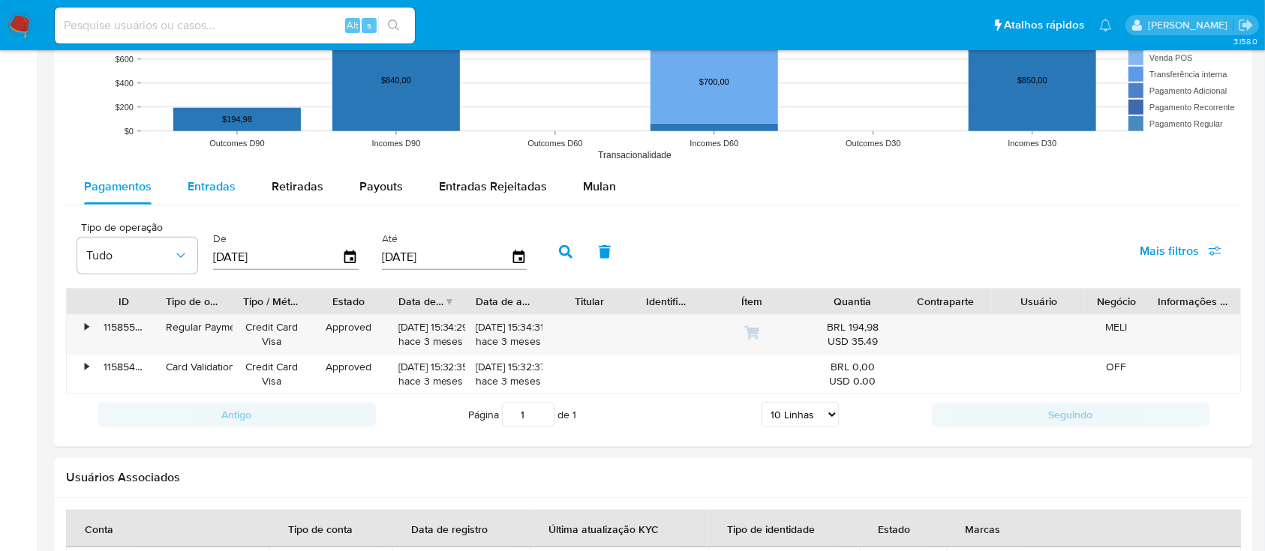
click at [226, 196] on div "Entradas" at bounding box center [212, 187] width 48 height 36
select select "10"
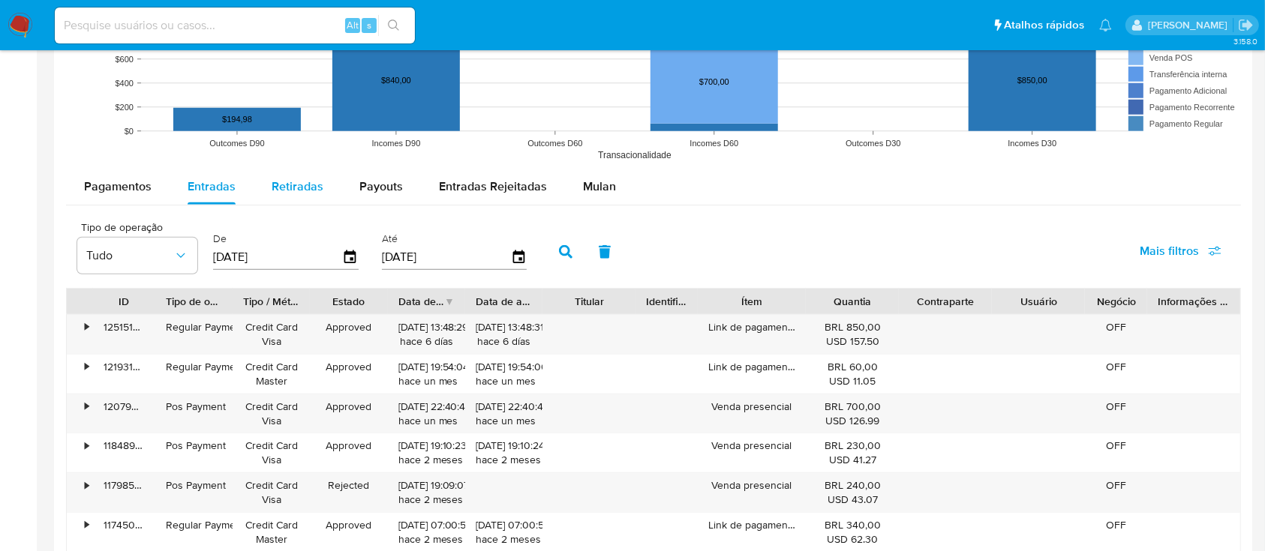
click at [296, 192] on span "Retiradas" at bounding box center [298, 186] width 52 height 17
select select "10"
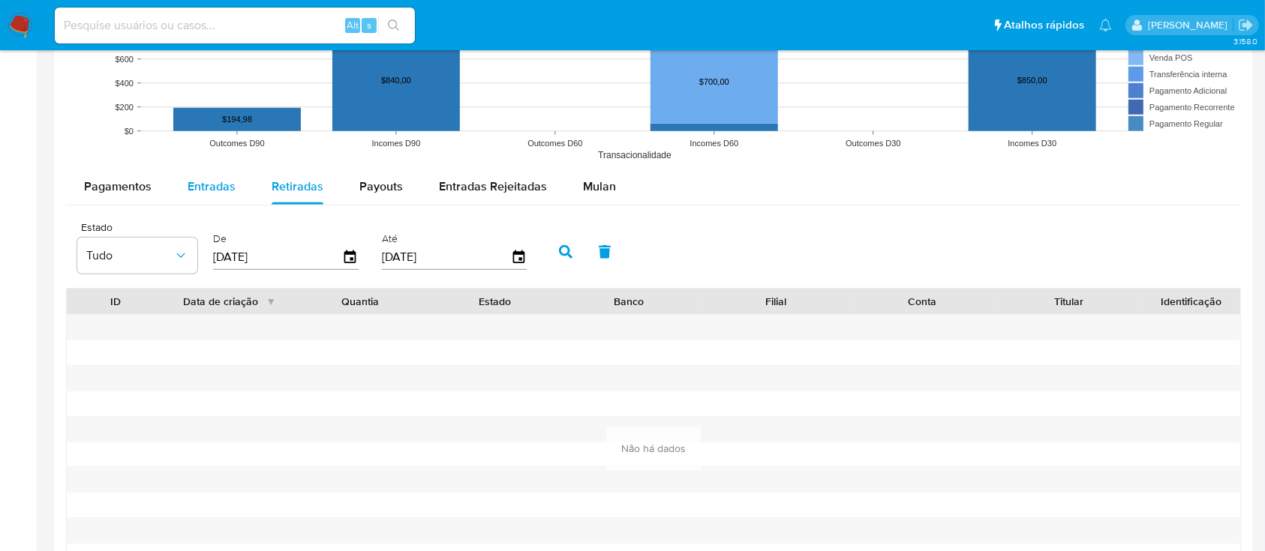
click at [190, 185] on span "Entradas" at bounding box center [212, 186] width 48 height 17
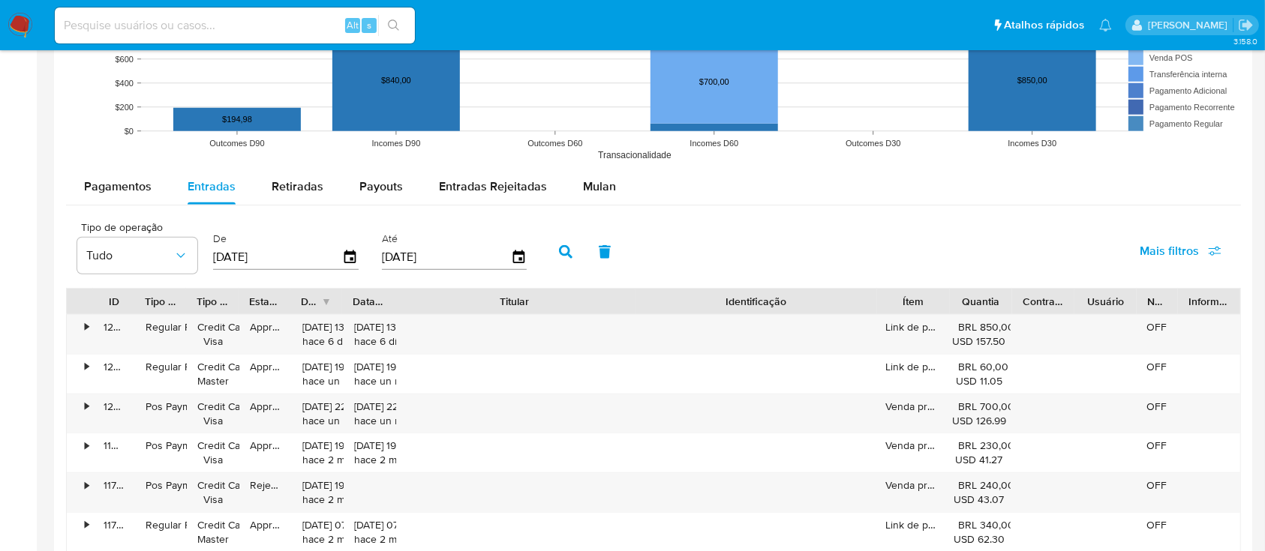
drag, startPoint x: 641, startPoint y: 297, endPoint x: 788, endPoint y: 296, distance: 147.8
click at [788, 296] on div "ID Tipo de operação Tipo / Método Estado Data de criação Data de aprovação Titu…" at bounding box center [653, 302] width 1173 height 26
drag, startPoint x: 1262, startPoint y: 359, endPoint x: 1250, endPoint y: 228, distance: 131.8
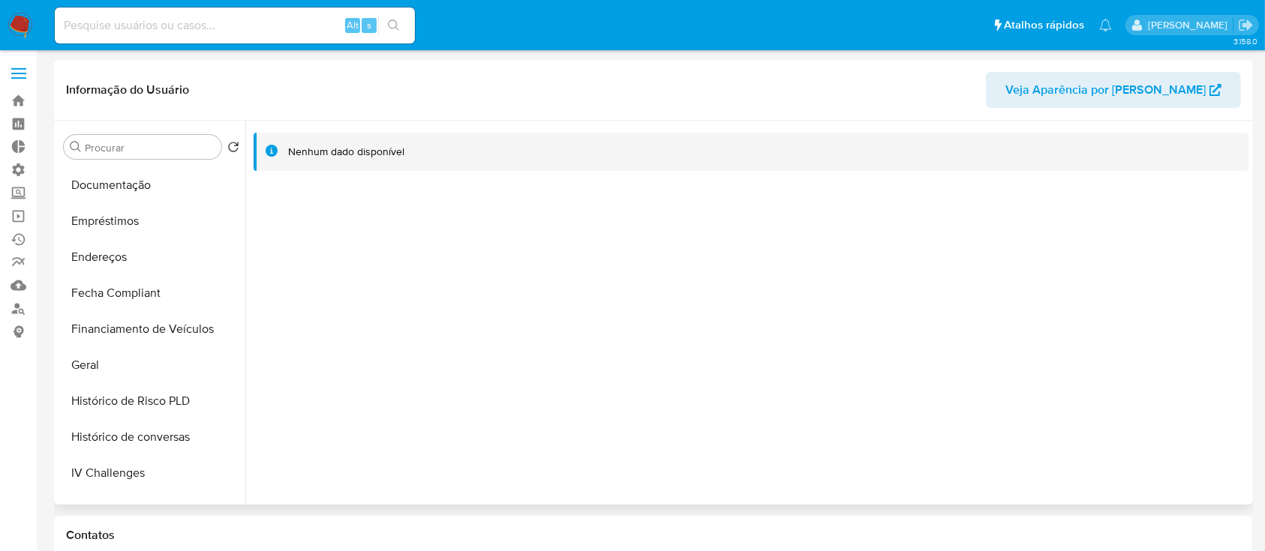
scroll to position [386, 0]
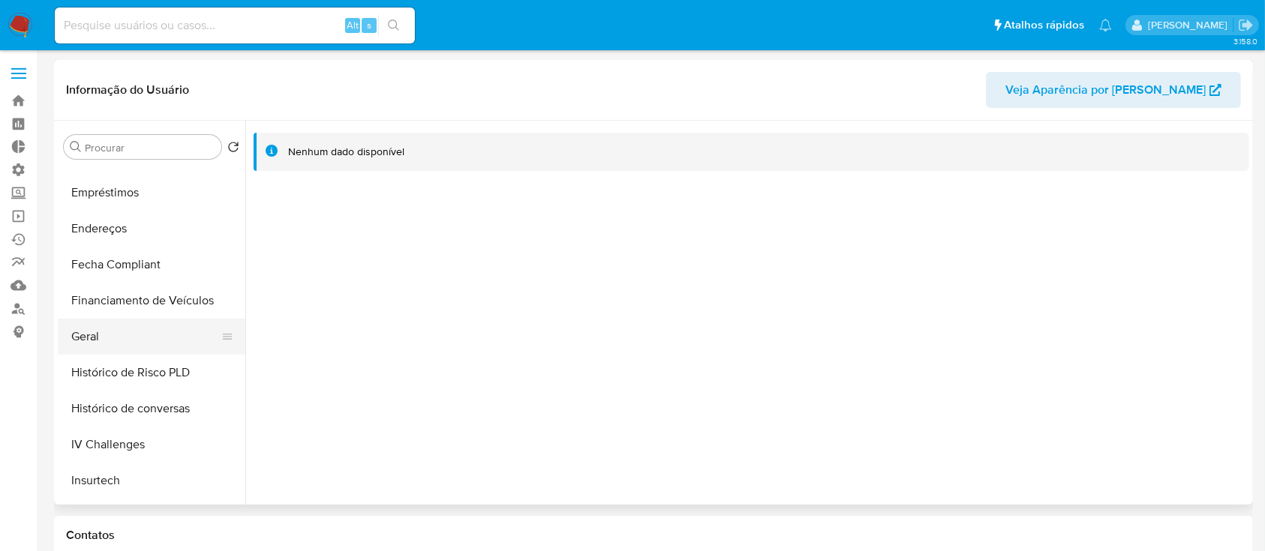
click at [152, 326] on button "Geral" at bounding box center [146, 337] width 176 height 36
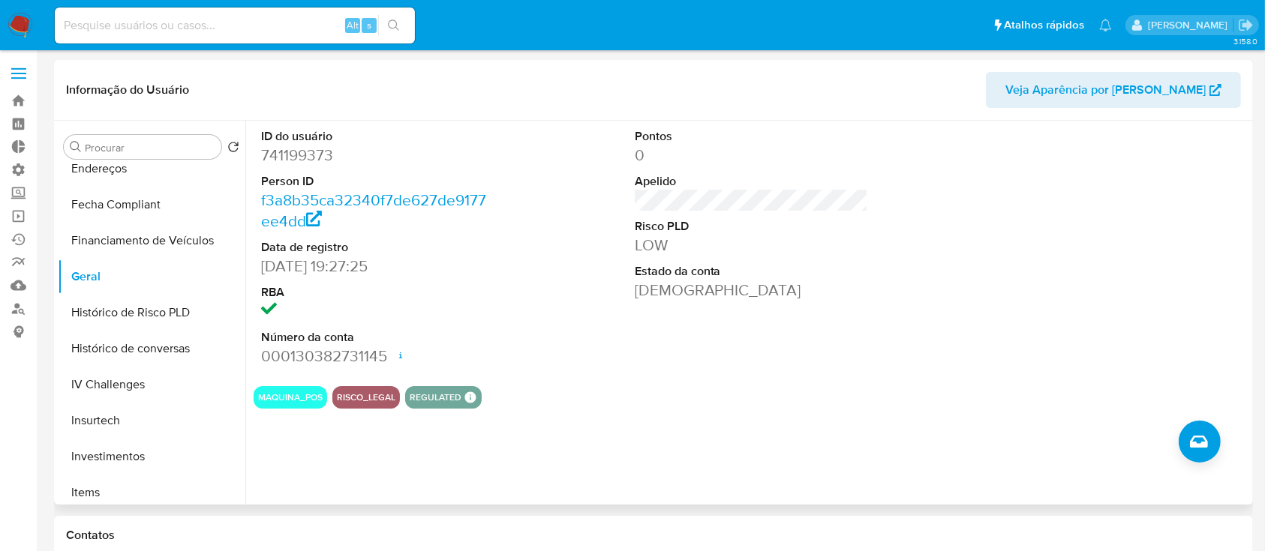
scroll to position [450, 0]
click at [140, 339] on button "Histórico de conversas" at bounding box center [146, 345] width 176 height 36
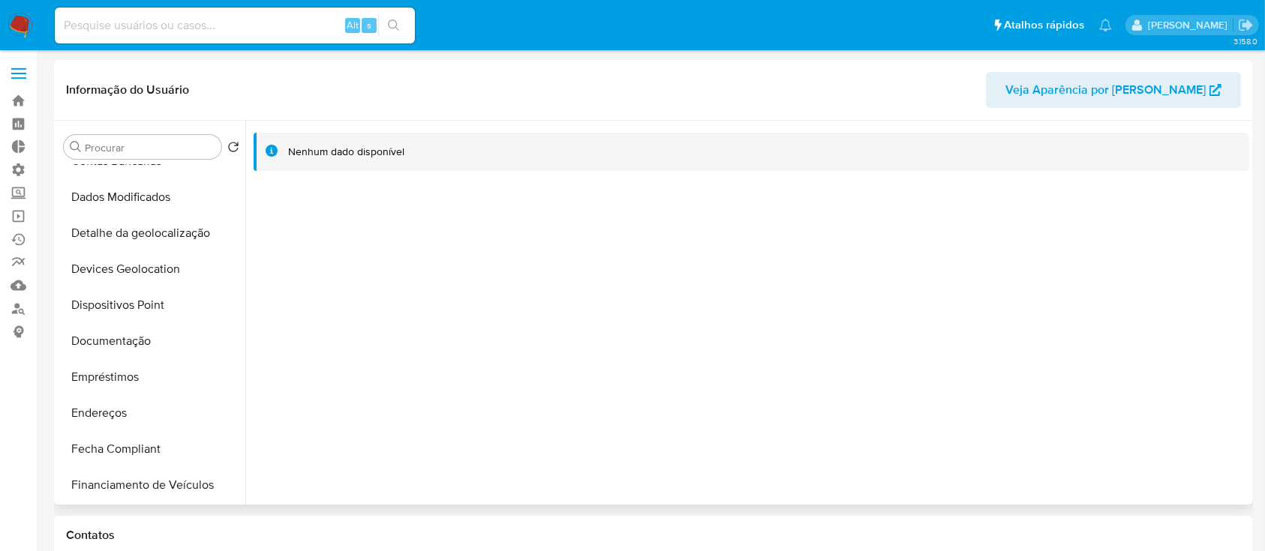
scroll to position [199, 0]
click at [139, 272] on button "Devices Geolocation" at bounding box center [146, 272] width 176 height 36
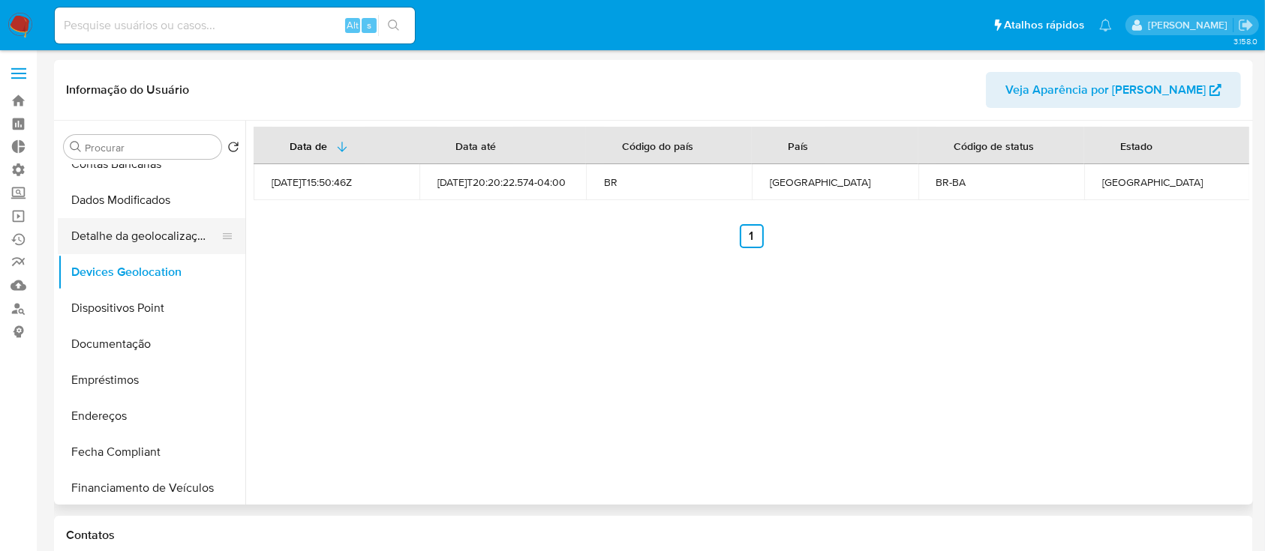
click at [158, 233] on button "Detalhe da geolocalização" at bounding box center [146, 236] width 176 height 36
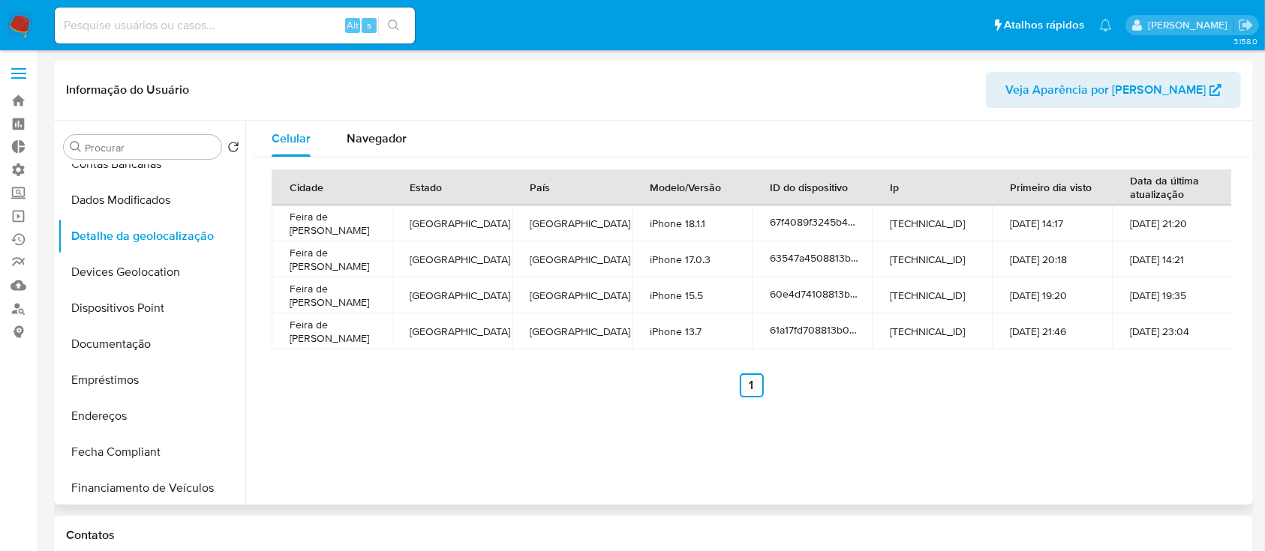
drag, startPoint x: 866, startPoint y: 184, endPoint x: 877, endPoint y: 190, distance: 12.1
click at [877, 190] on tr "Cidade Estado País Modelo/Versão ID do dispositivo Ip Primeiro dia visto Data d…" at bounding box center [752, 188] width 960 height 36
click at [122, 343] on button "Documentação" at bounding box center [146, 344] width 176 height 36
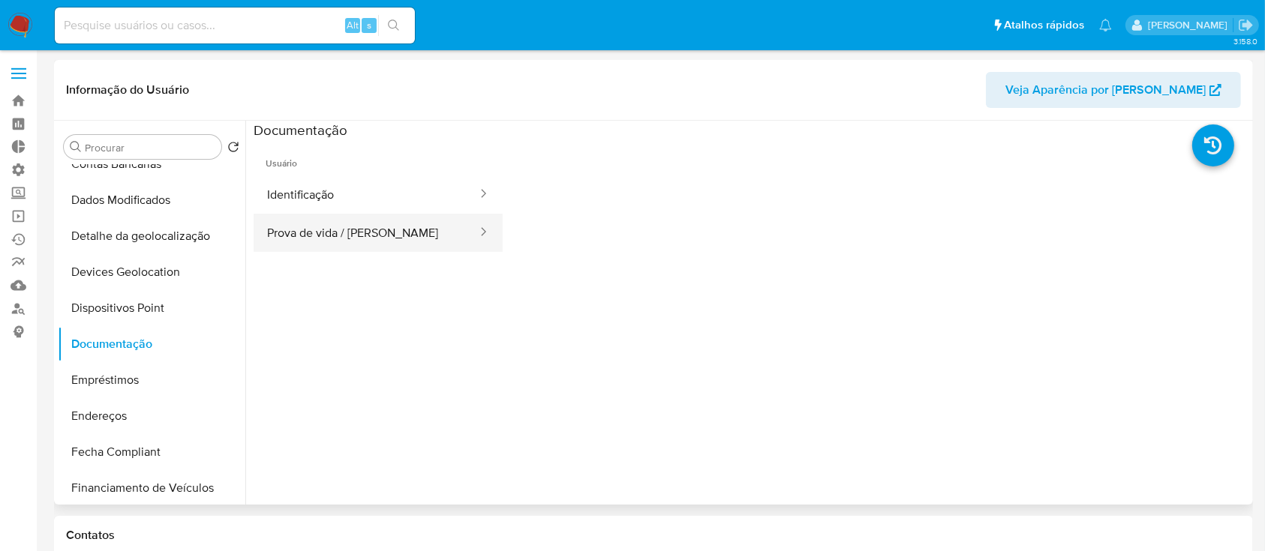
click at [435, 232] on button "Prova de vida / [PERSON_NAME]" at bounding box center [366, 233] width 225 height 38
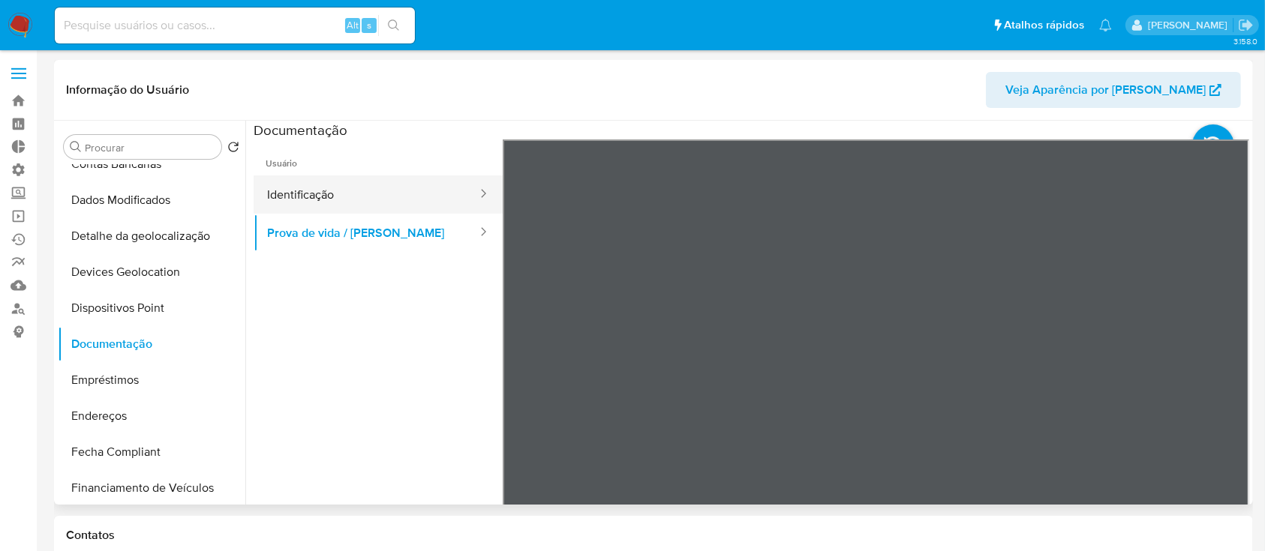
click at [356, 196] on button "Identificação" at bounding box center [366, 195] width 225 height 38
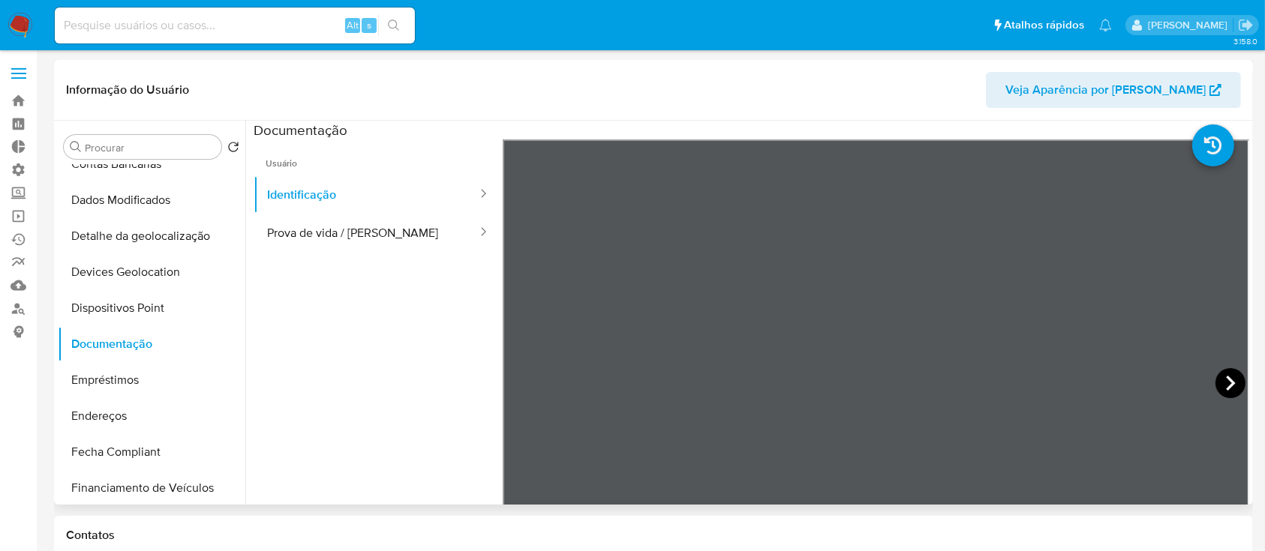
click at [1222, 381] on icon at bounding box center [1230, 383] width 30 height 30
click at [133, 267] on button "Devices Geolocation" at bounding box center [146, 272] width 176 height 36
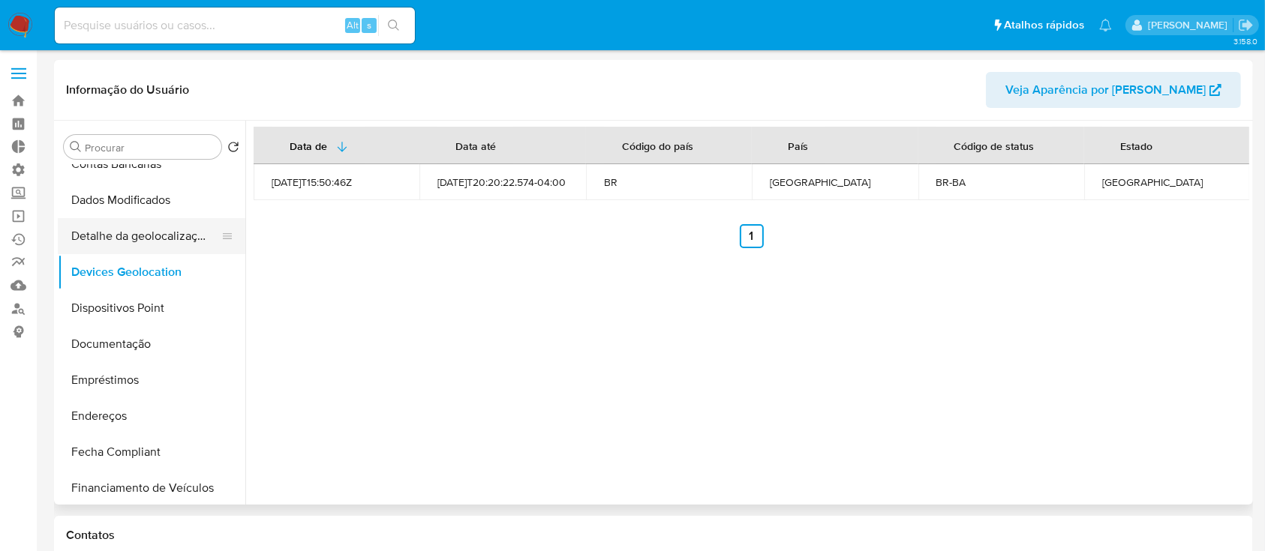
click at [90, 237] on button "Detalhe da geolocalização" at bounding box center [146, 236] width 176 height 36
